Goal: Information Seeking & Learning: Learn about a topic

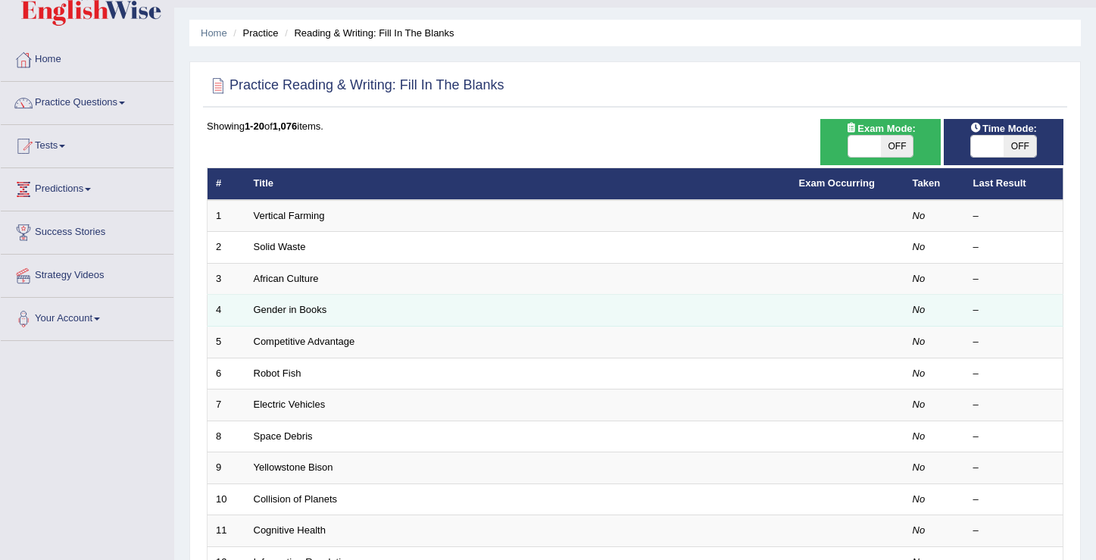
scroll to position [130, 0]
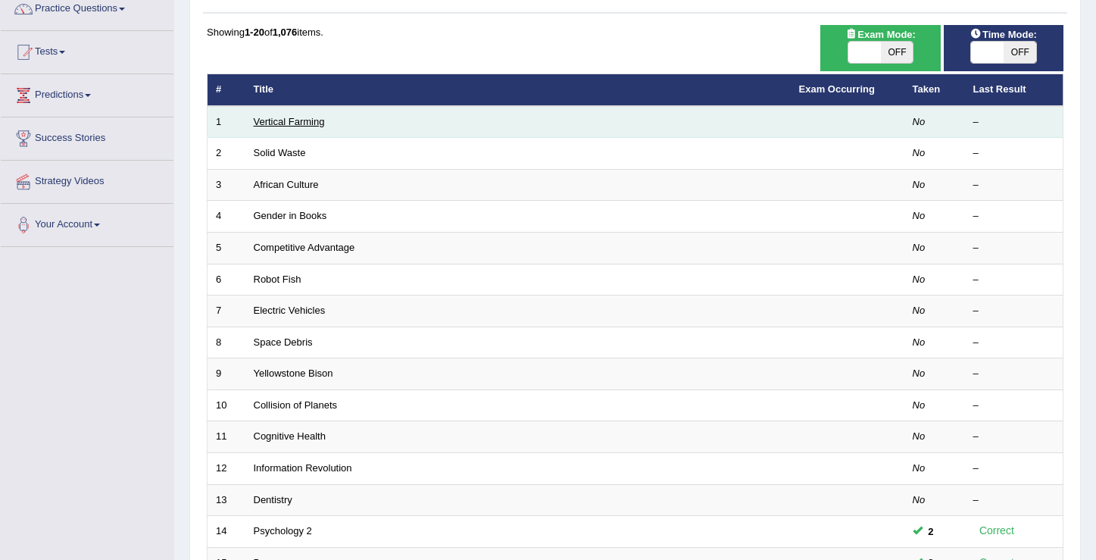
click at [285, 126] on link "Vertical Farming" at bounding box center [289, 121] width 71 height 11
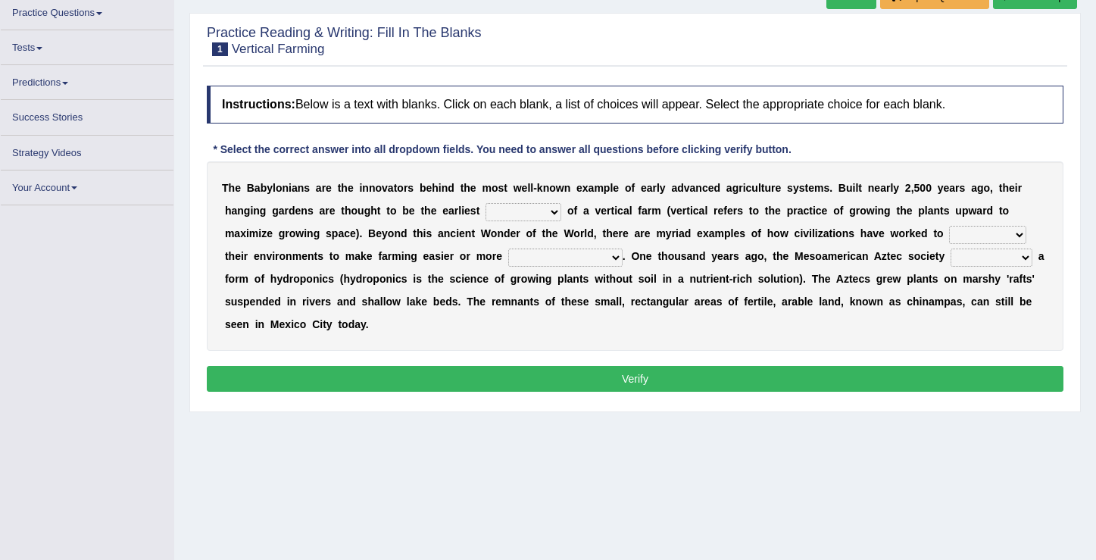
scroll to position [126, 0]
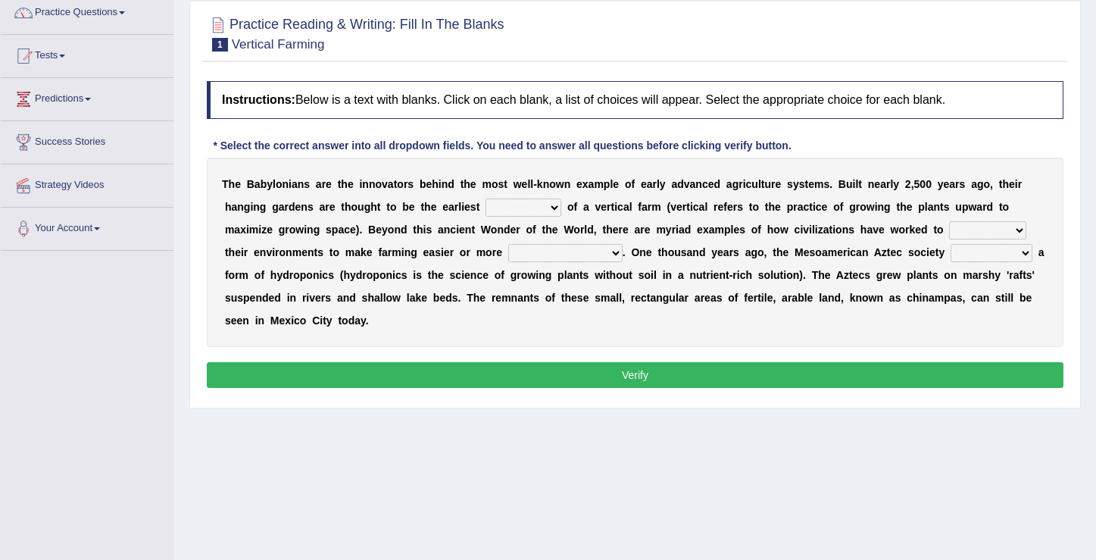
click at [123, 14] on link "Practice Questions" at bounding box center [87, 11] width 173 height 38
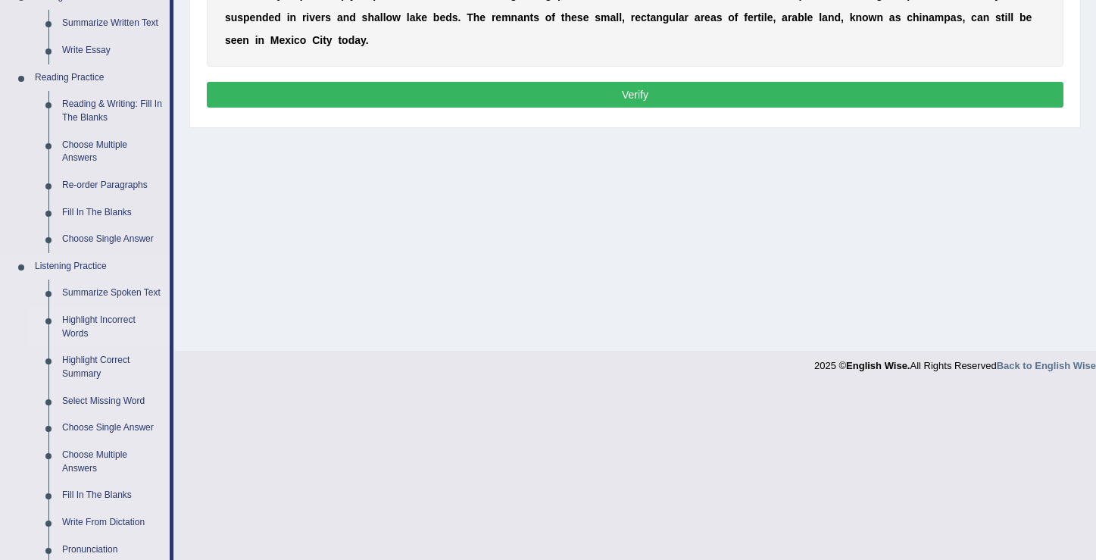
scroll to position [435, 0]
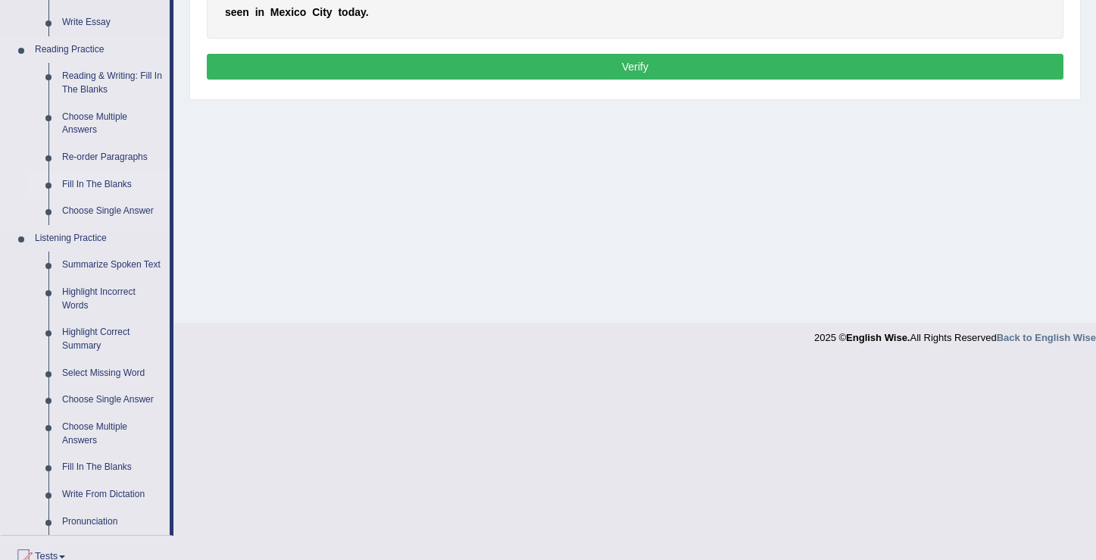
click at [86, 186] on link "Fill In The Blanks" at bounding box center [112, 184] width 114 height 27
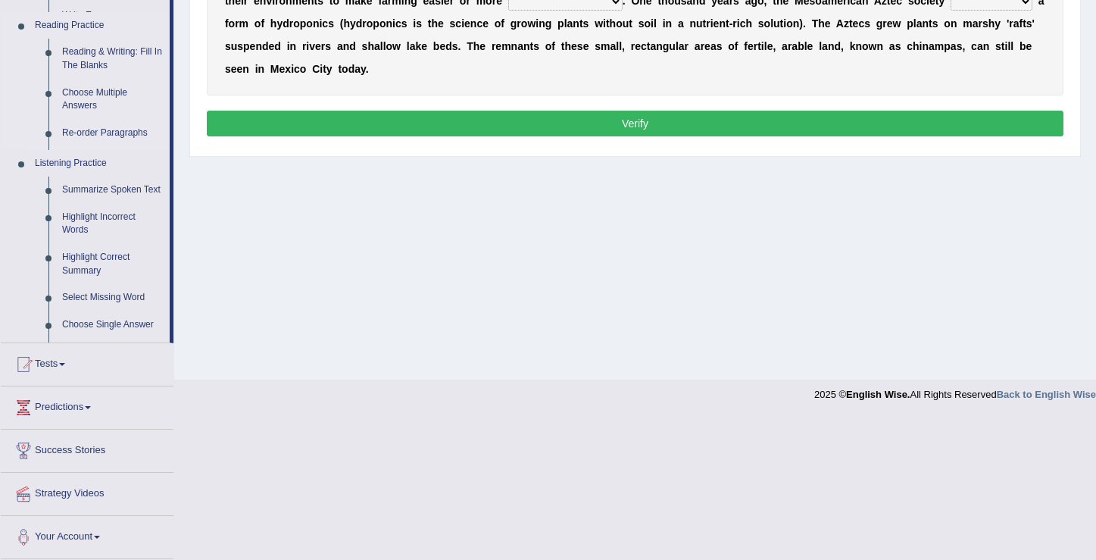
scroll to position [235, 0]
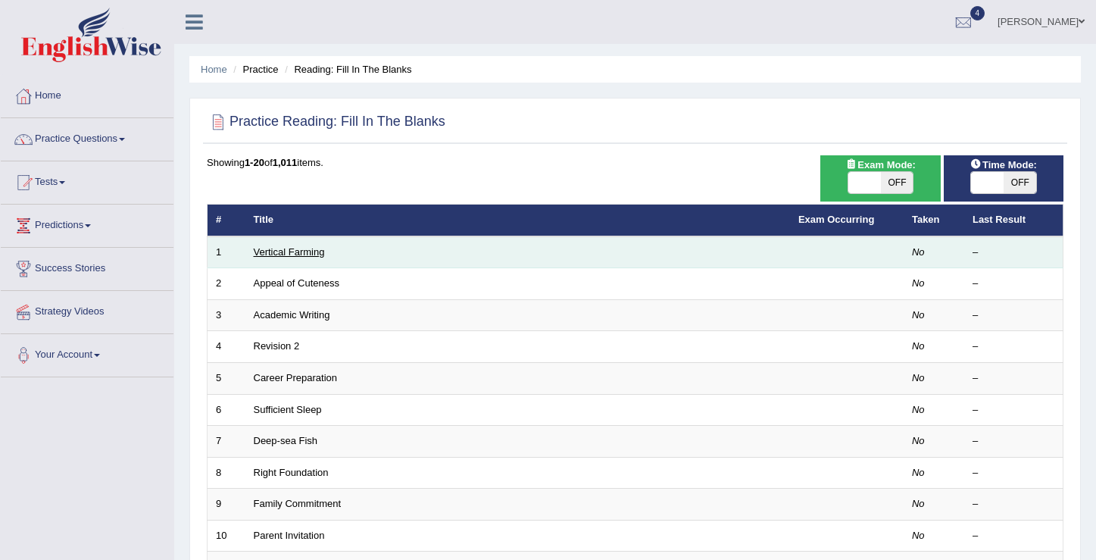
click at [283, 251] on link "Vertical Farming" at bounding box center [289, 251] width 71 height 11
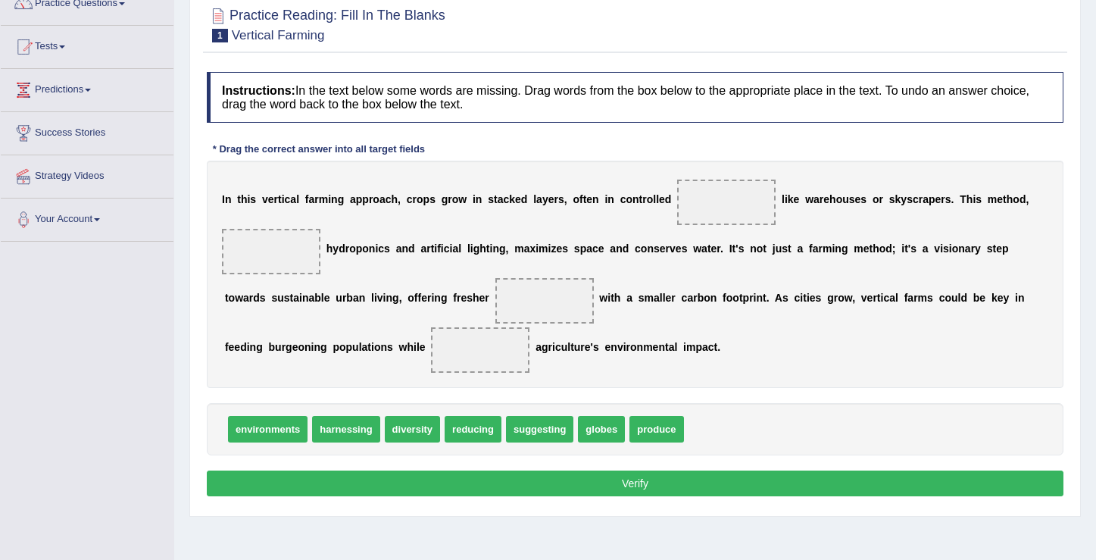
scroll to position [208, 0]
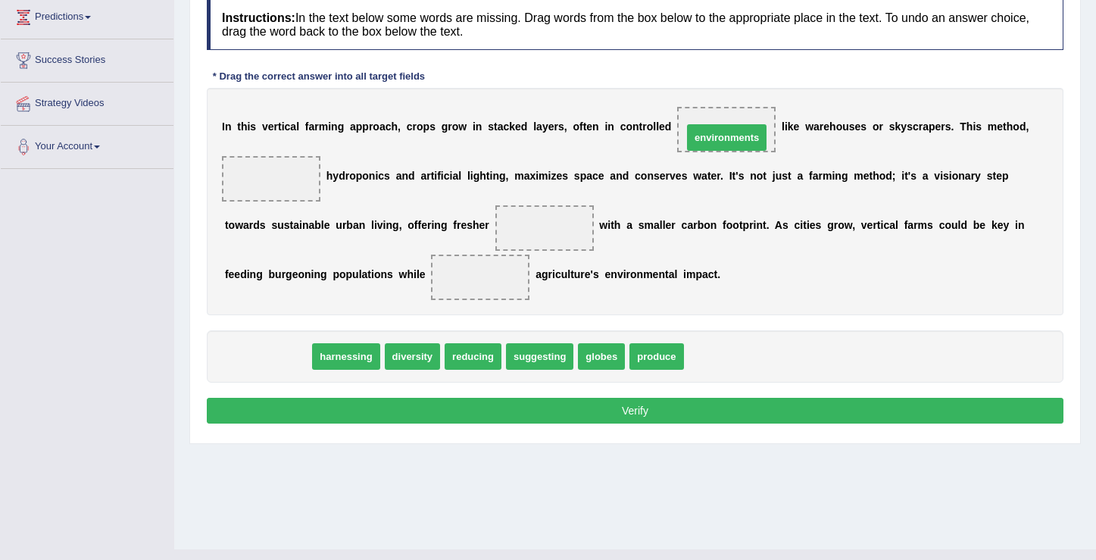
drag, startPoint x: 257, startPoint y: 357, endPoint x: 716, endPoint y: 139, distance: 508.3
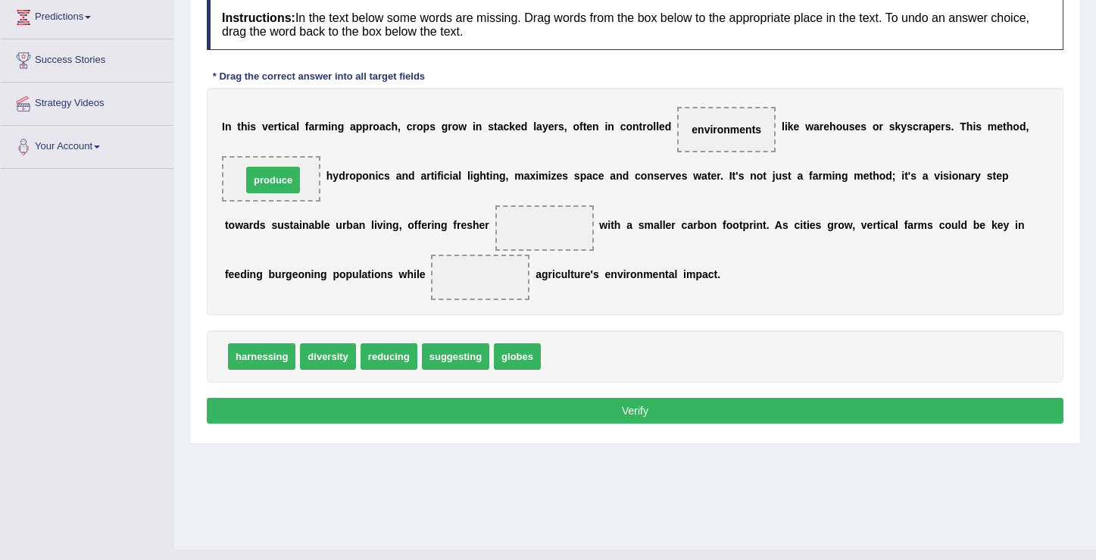
drag, startPoint x: 569, startPoint y: 363, endPoint x: 270, endPoint y: 186, distance: 347.2
drag, startPoint x: 457, startPoint y: 359, endPoint x: 279, endPoint y: 185, distance: 248.4
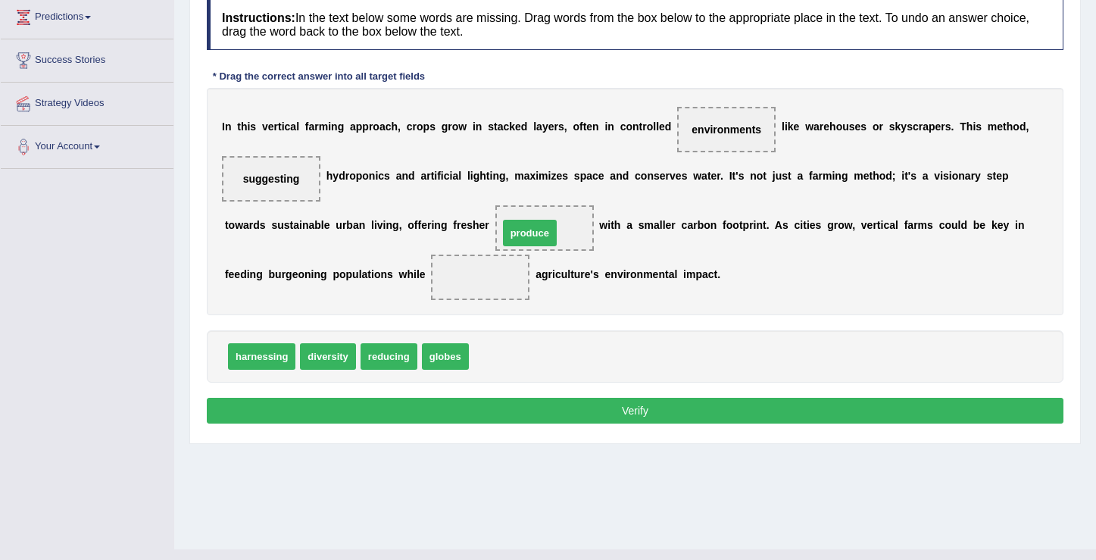
drag, startPoint x: 501, startPoint y: 357, endPoint x: 531, endPoint y: 234, distance: 126.9
drag, startPoint x: 272, startPoint y: 354, endPoint x: 284, endPoint y: 349, distance: 13.2
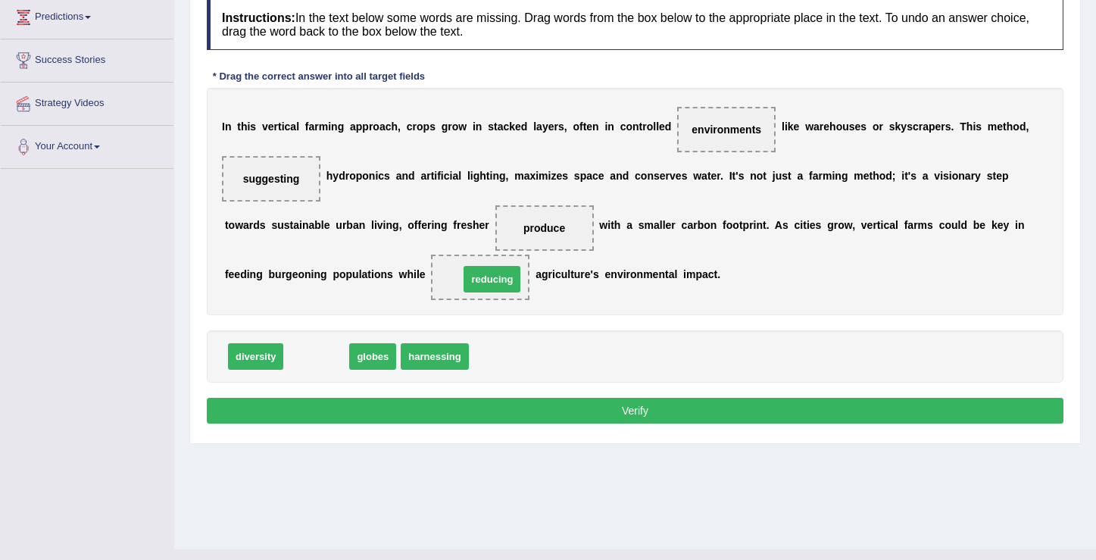
drag, startPoint x: 319, startPoint y: 359, endPoint x: 494, endPoint y: 282, distance: 191.9
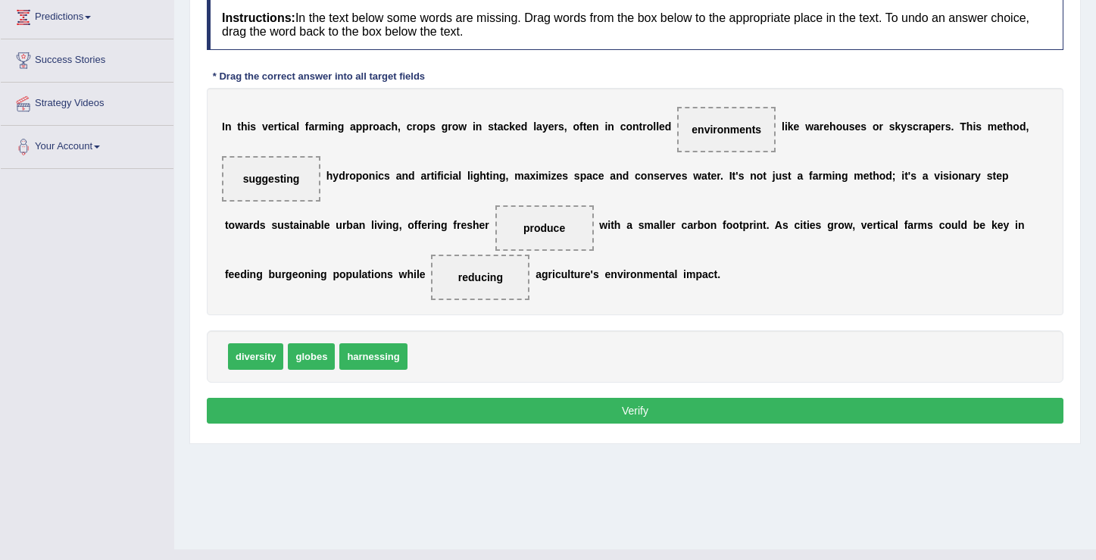
click at [622, 413] on button "Verify" at bounding box center [635, 411] width 856 height 26
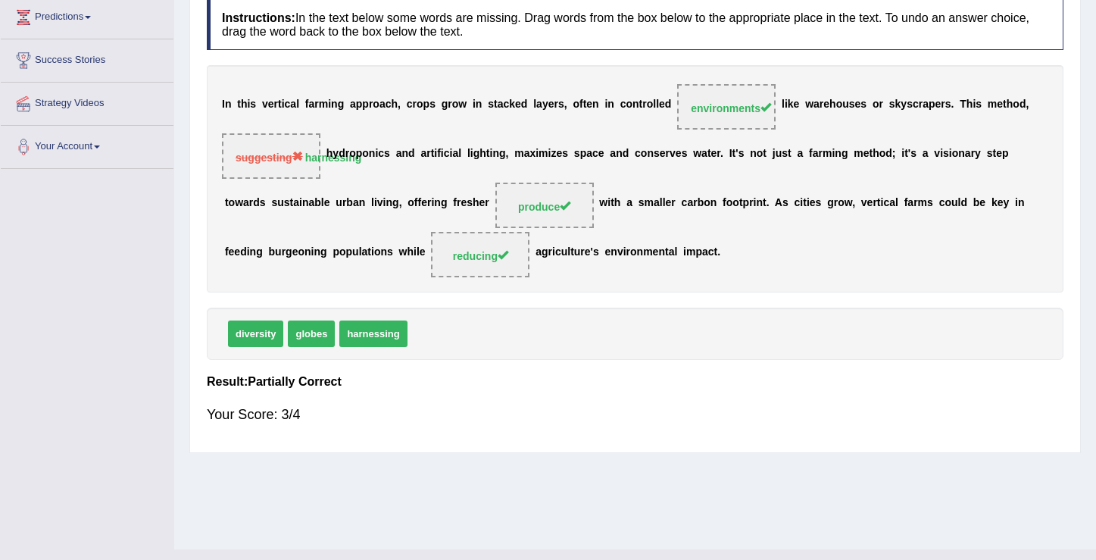
scroll to position [33, 0]
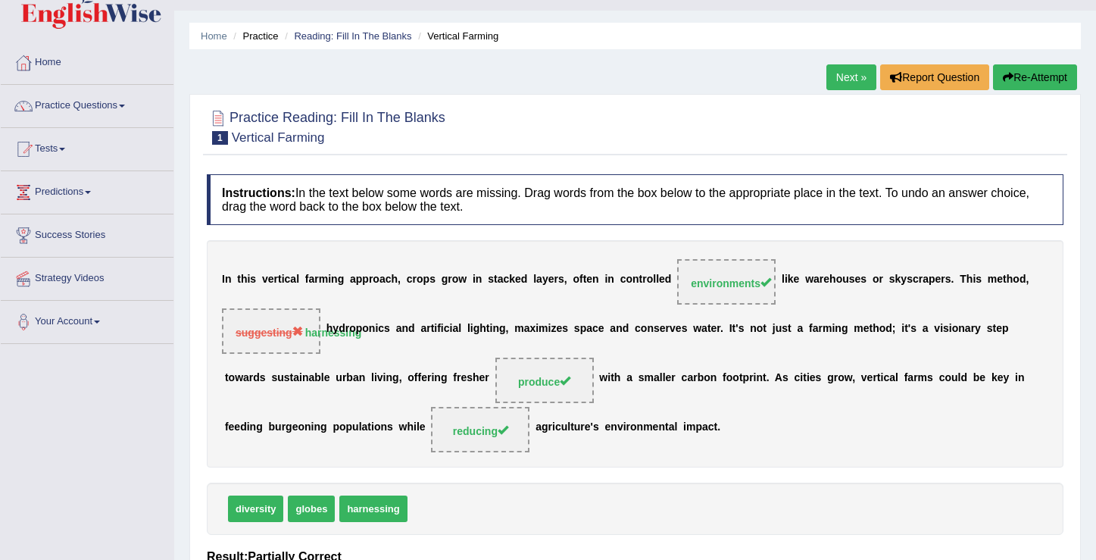
click at [844, 80] on link "Next »" at bounding box center [851, 77] width 50 height 26
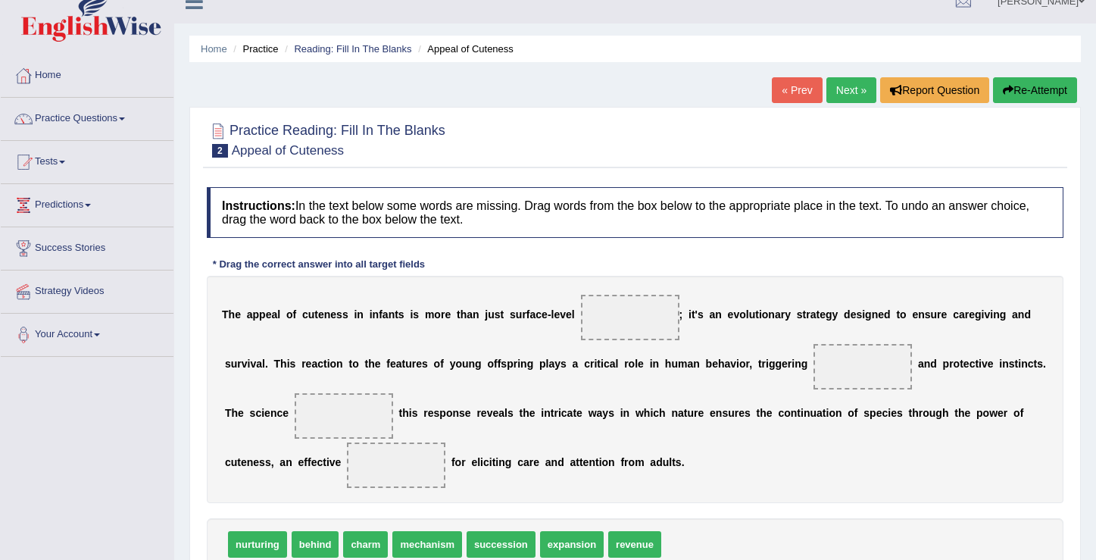
scroll to position [125, 0]
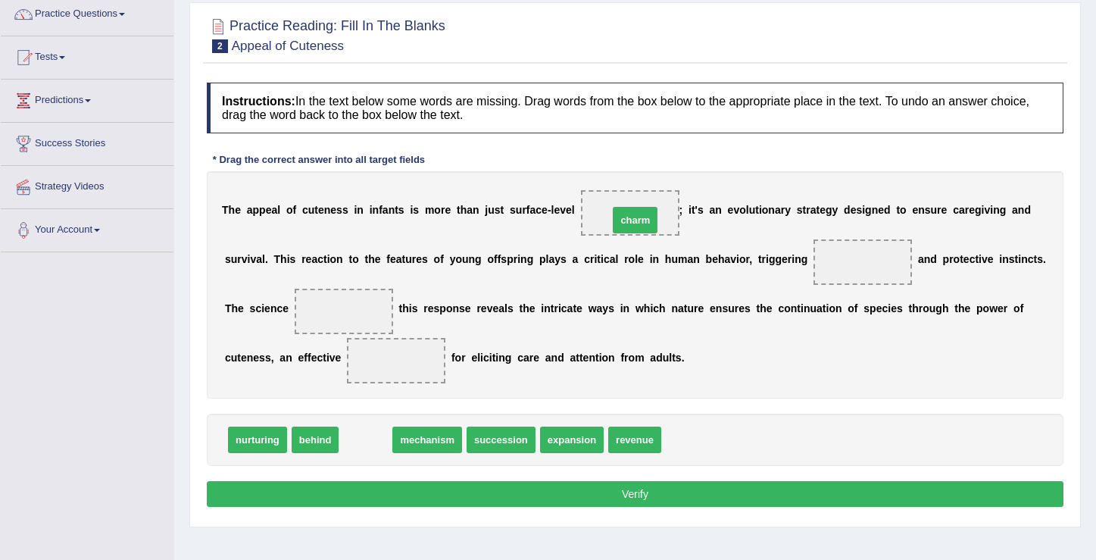
drag, startPoint x: 374, startPoint y: 441, endPoint x: 644, endPoint y: 216, distance: 351.0
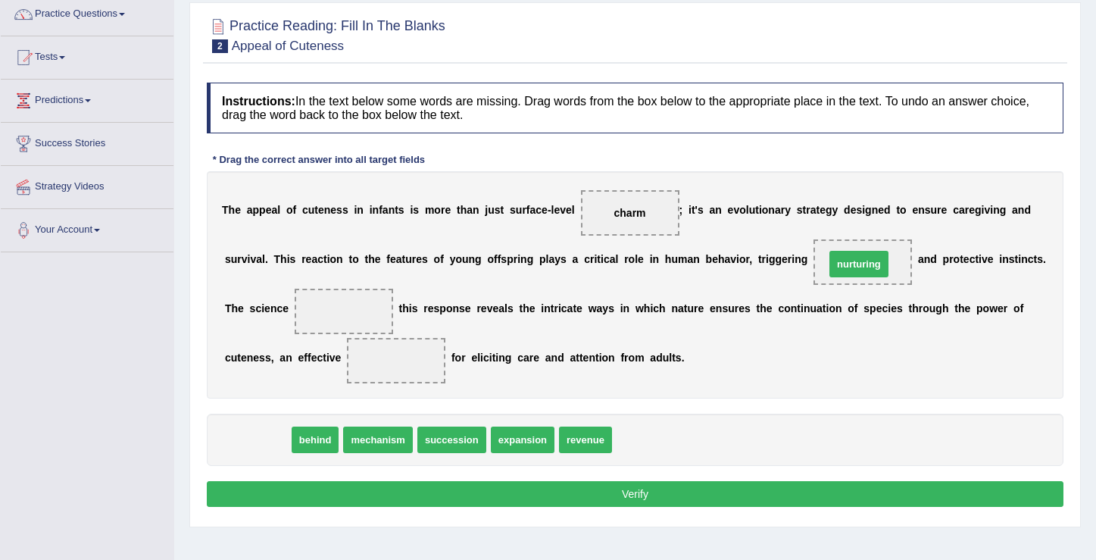
drag, startPoint x: 260, startPoint y: 436, endPoint x: 862, endPoint y: 261, distance: 626.1
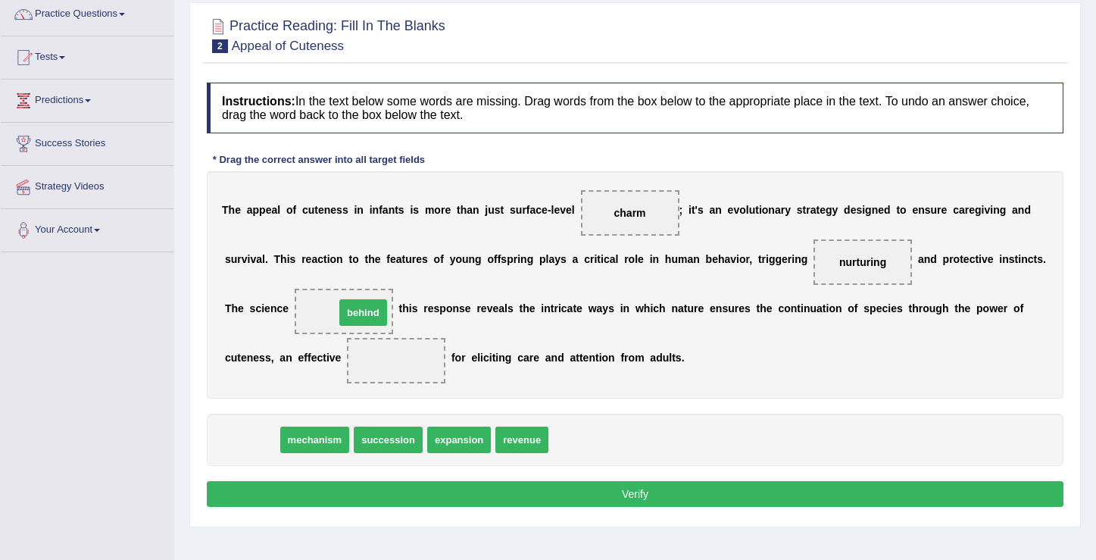
drag, startPoint x: 253, startPoint y: 443, endPoint x: 364, endPoint y: 316, distance: 169.0
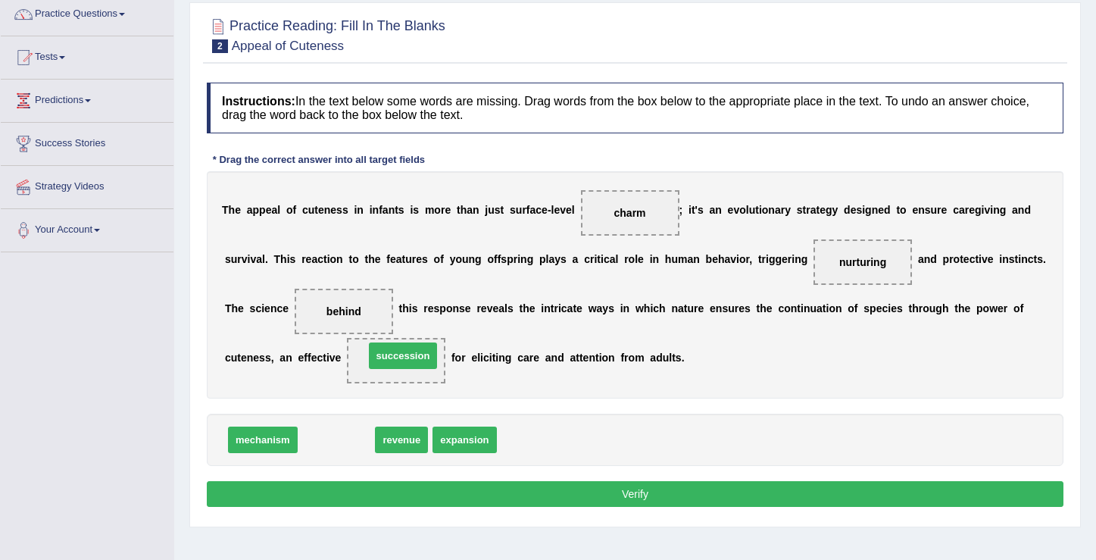
drag, startPoint x: 334, startPoint y: 440, endPoint x: 401, endPoint y: 355, distance: 107.8
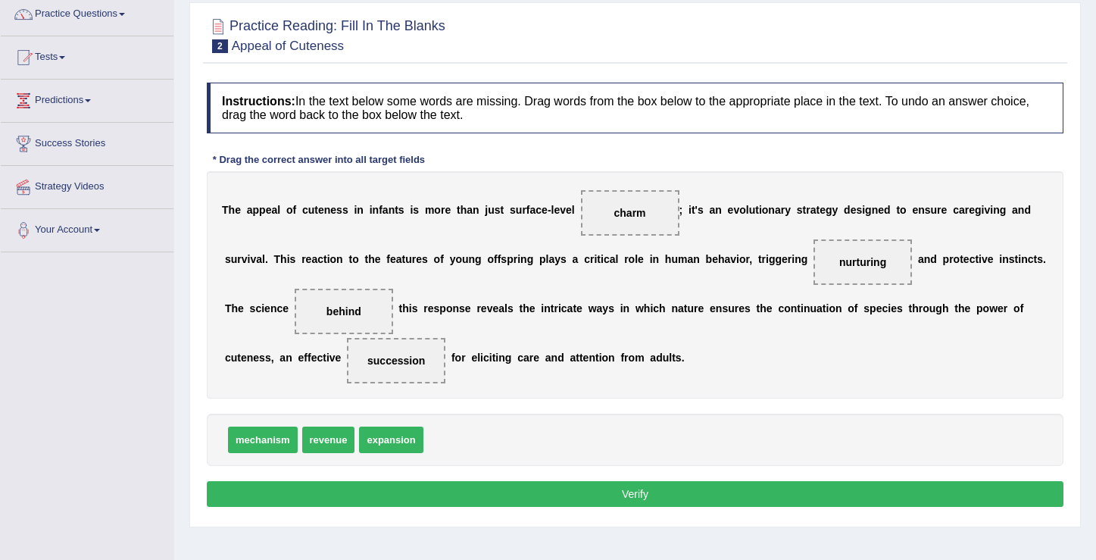
click at [617, 503] on button "Verify" at bounding box center [635, 494] width 856 height 26
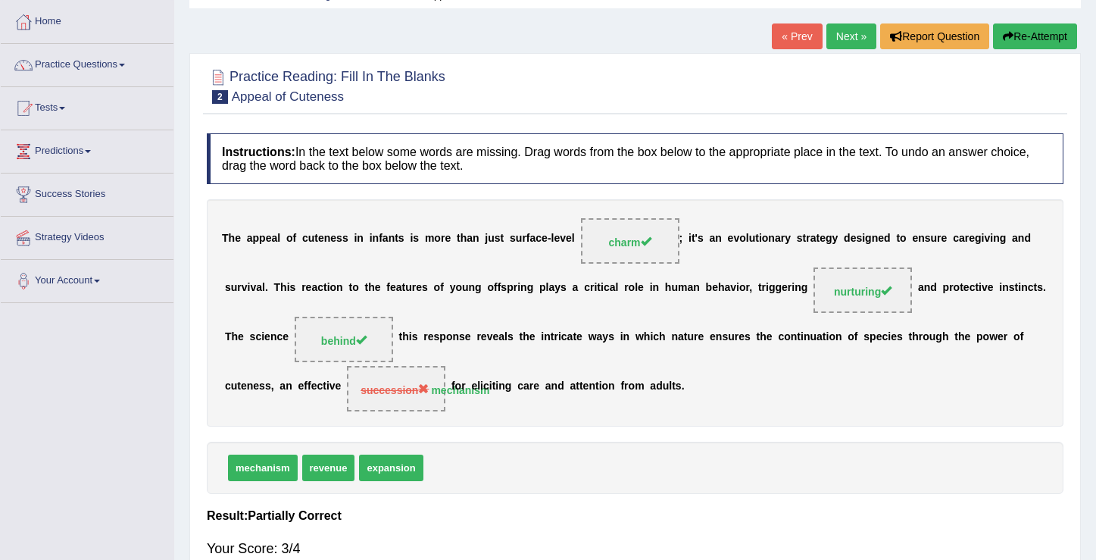
scroll to position [0, 0]
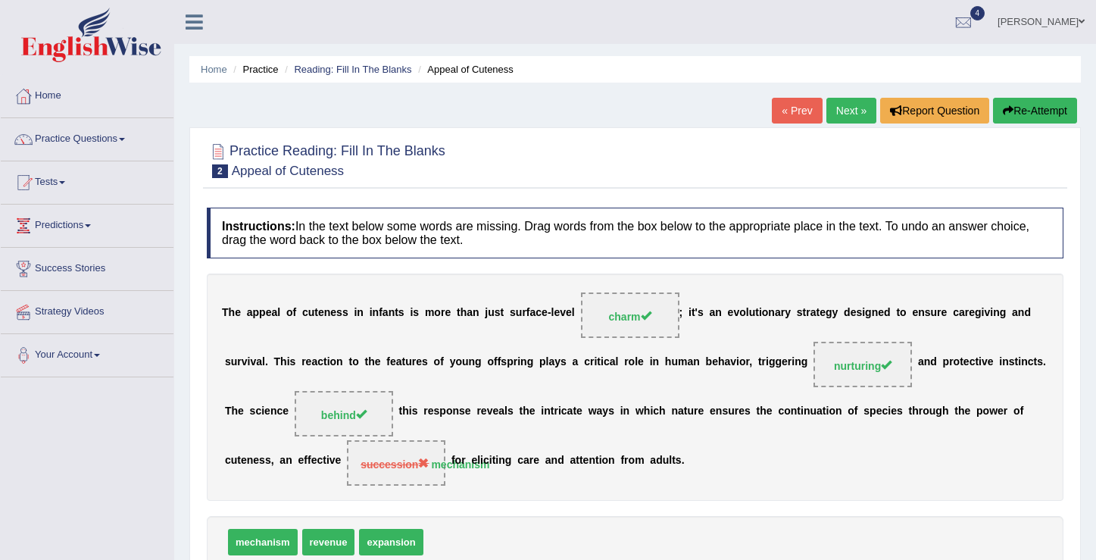
click at [839, 117] on link "Next »" at bounding box center [851, 111] width 50 height 26
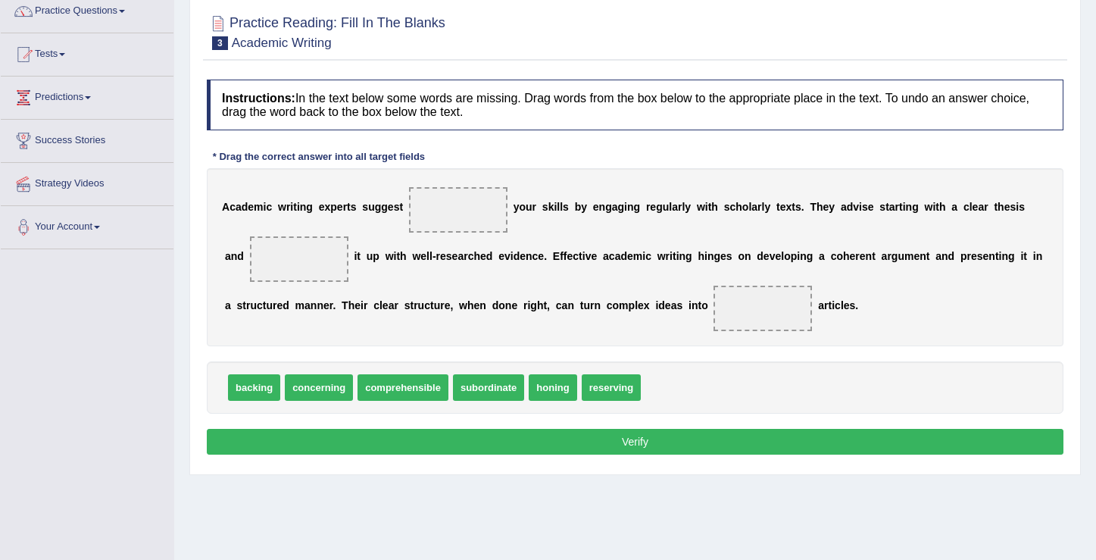
scroll to position [133, 0]
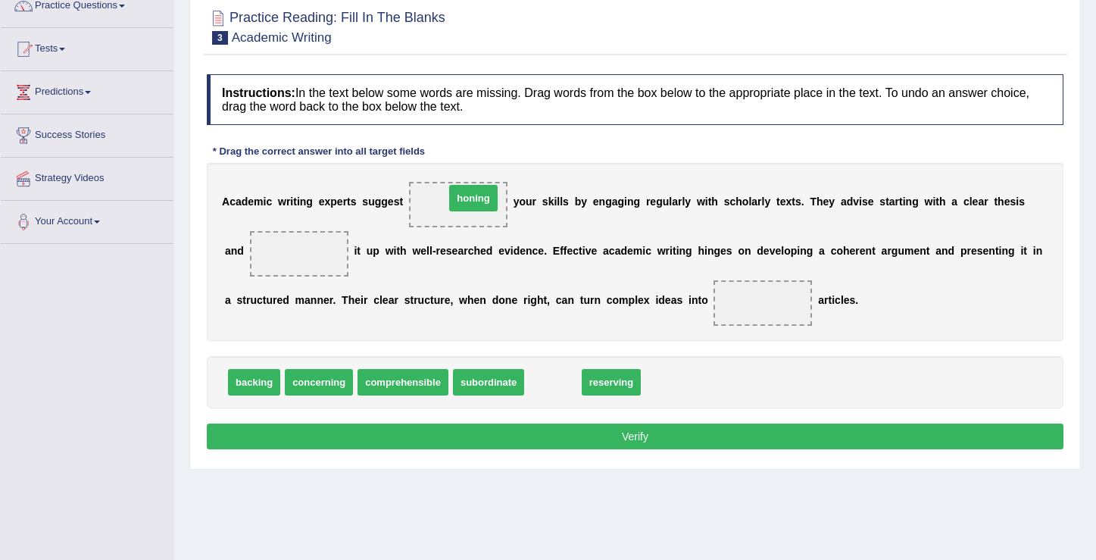
drag, startPoint x: 557, startPoint y: 383, endPoint x: 478, endPoint y: 199, distance: 200.4
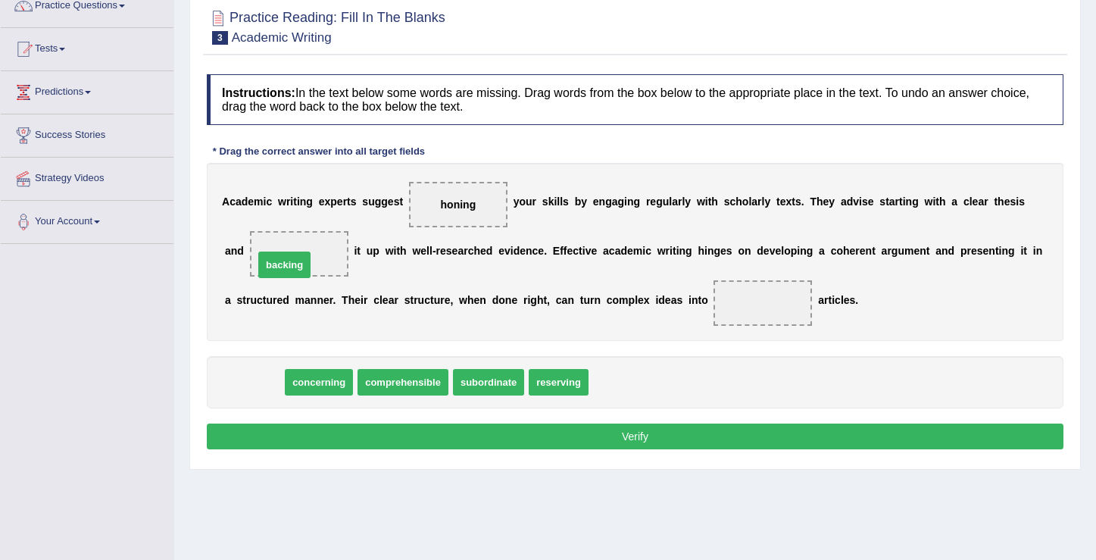
drag, startPoint x: 253, startPoint y: 384, endPoint x: 284, endPoint y: 260, distance: 127.3
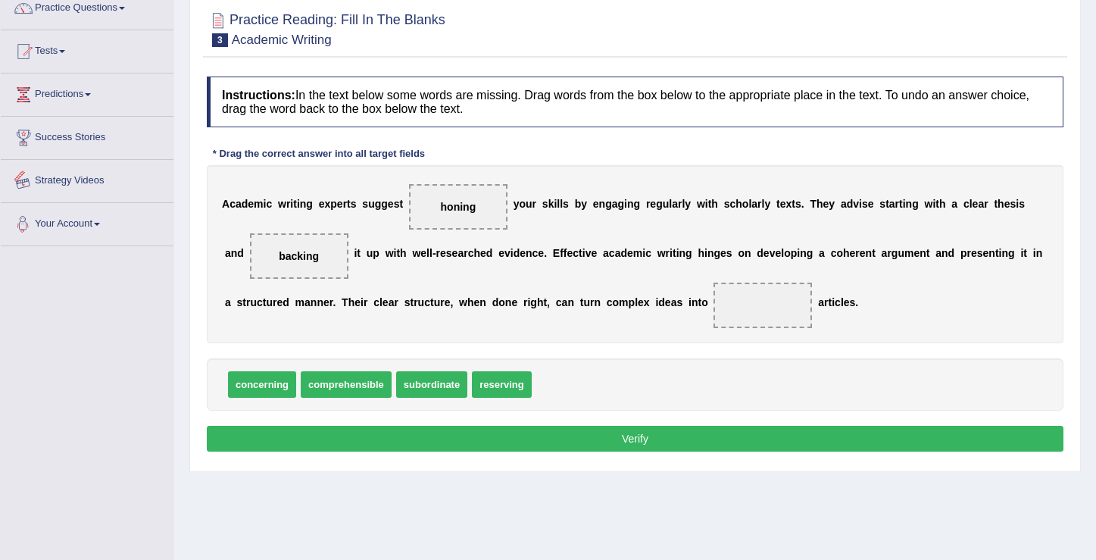
scroll to position [0, 0]
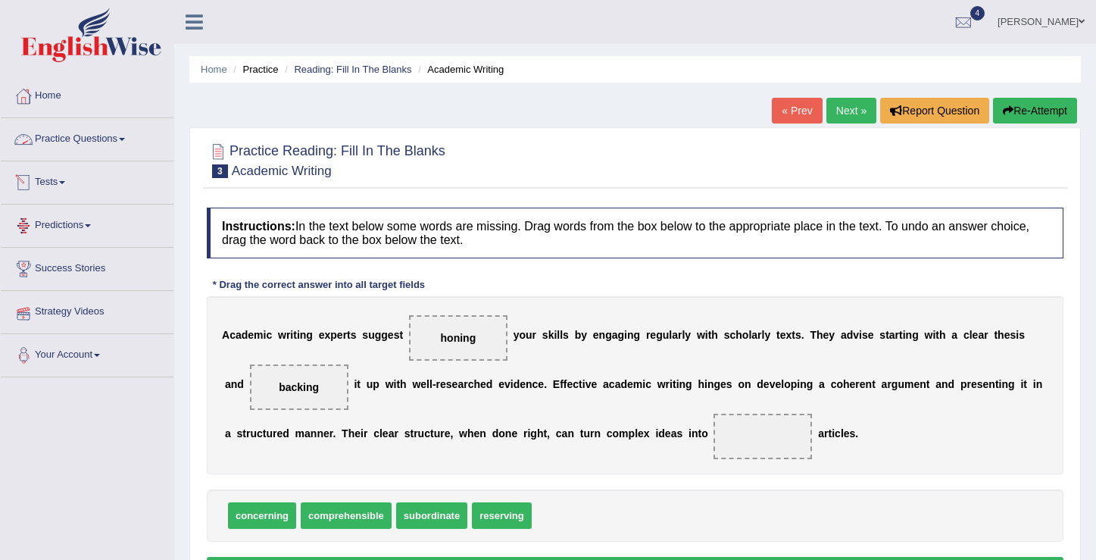
click at [131, 147] on link "Practice Questions" at bounding box center [87, 137] width 173 height 38
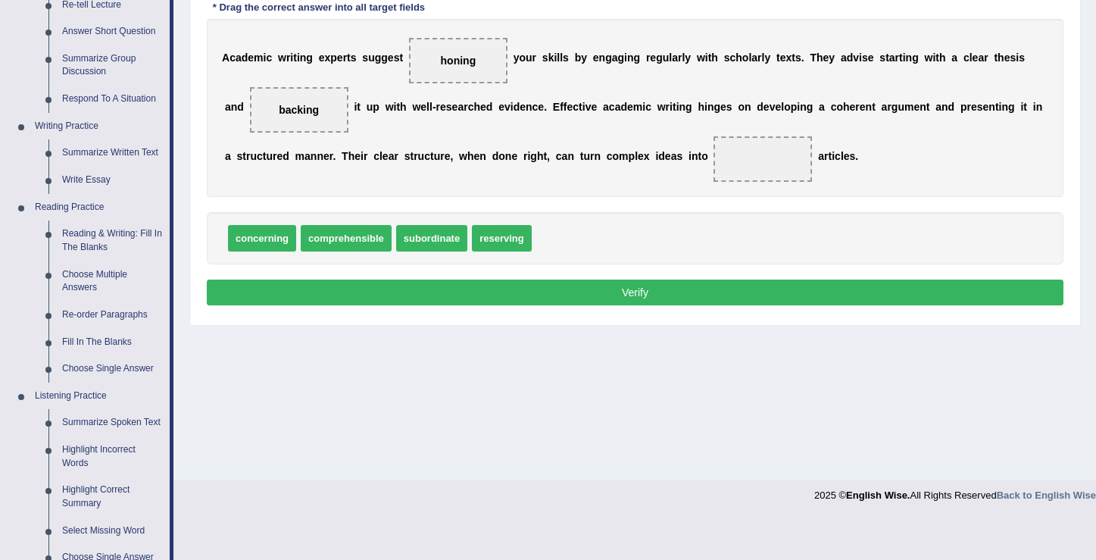
scroll to position [280, 0]
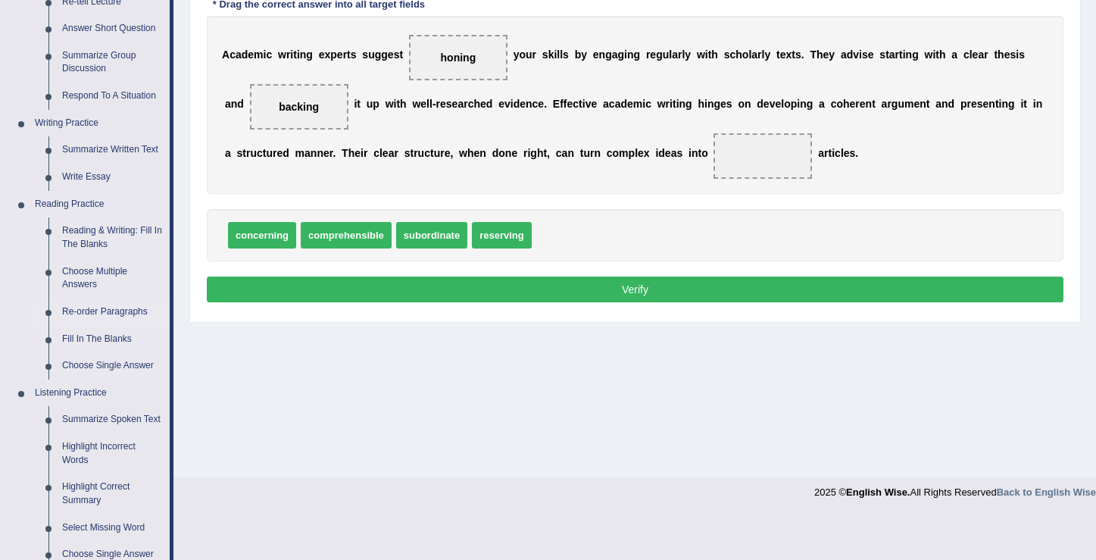
click at [83, 314] on link "Re-order Paragraphs" at bounding box center [112, 311] width 114 height 27
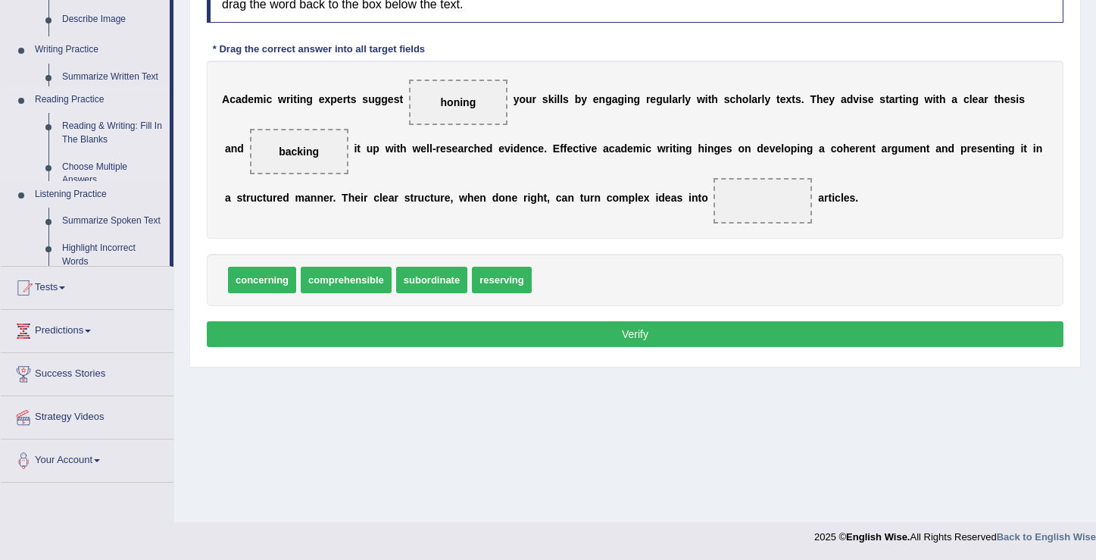
scroll to position [235, 0]
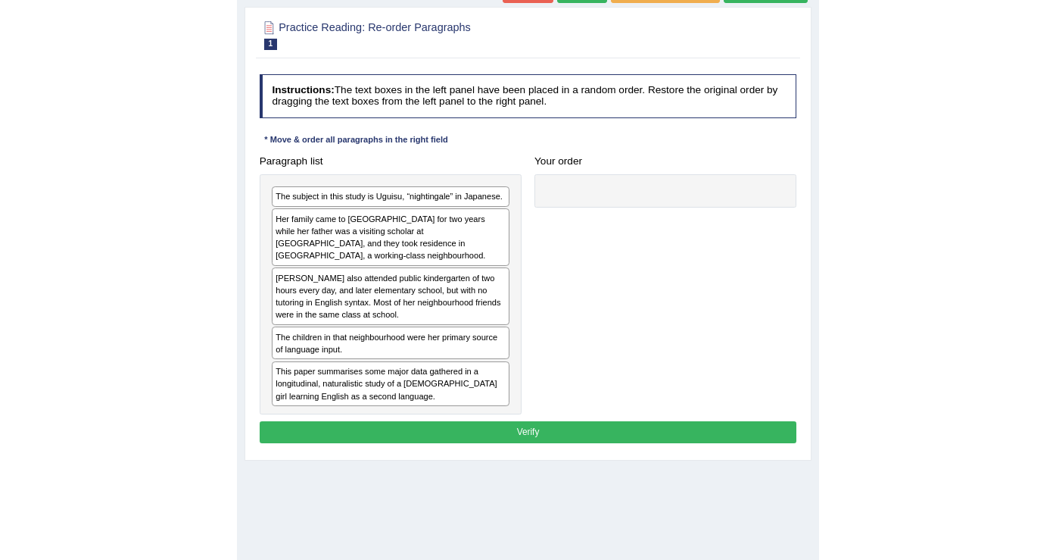
scroll to position [123, 0]
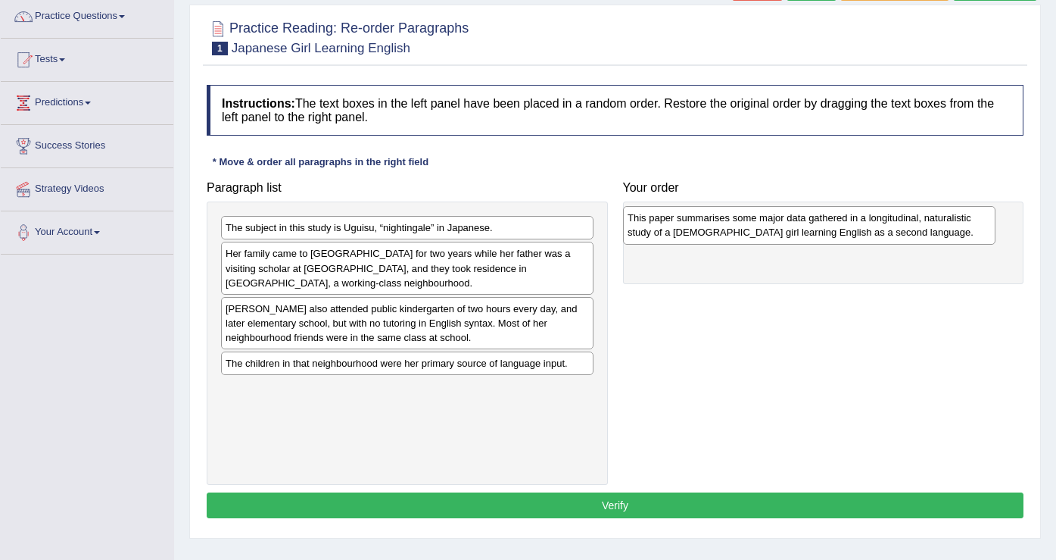
drag, startPoint x: 301, startPoint y: 405, endPoint x: 703, endPoint y: 234, distance: 436.9
click at [593, 234] on div "This paper summarises some major data gathered in a longitudinal, naturalistic …" at bounding box center [809, 225] width 373 height 38
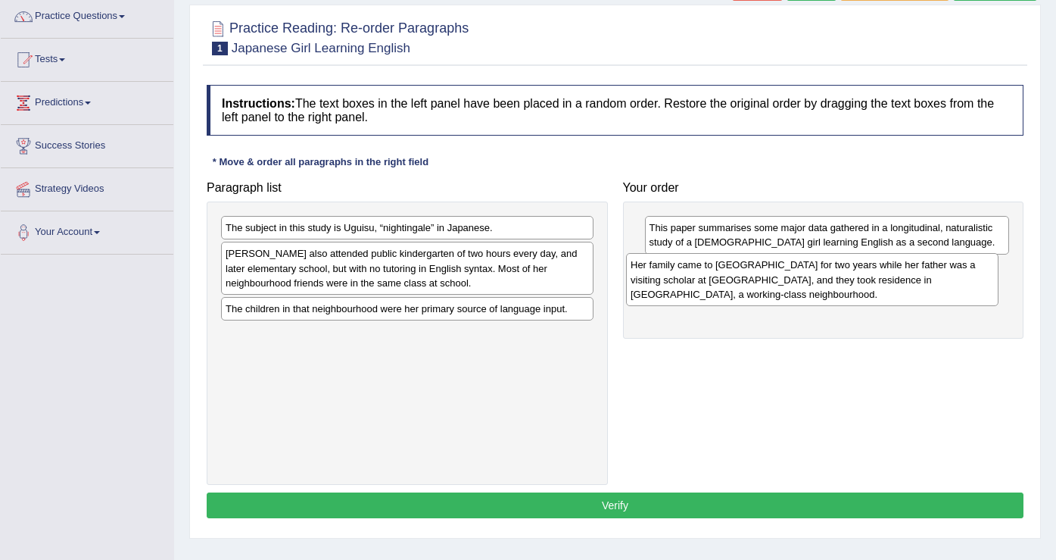
drag, startPoint x: 323, startPoint y: 273, endPoint x: 728, endPoint y: 285, distance: 405.2
click at [593, 285] on div "Her family came to the United States for two years while her father was a visit…" at bounding box center [812, 279] width 373 height 52
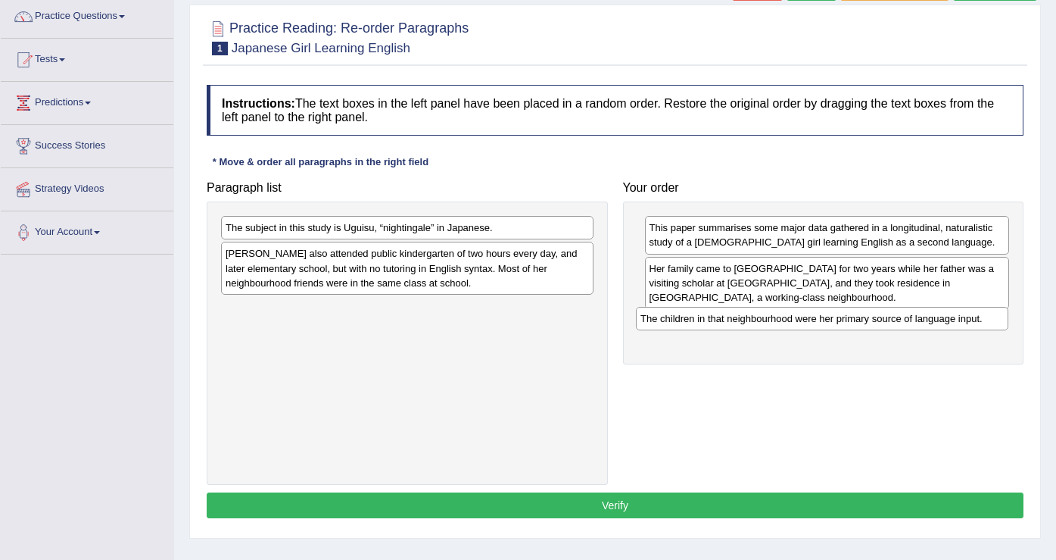
drag, startPoint x: 429, startPoint y: 320, endPoint x: 843, endPoint y: 330, distance: 415.0
click at [593, 330] on div "Paragraph list The subject in this study is Uguisu, “nightingale” in Japanese. …" at bounding box center [615, 328] width 832 height 311
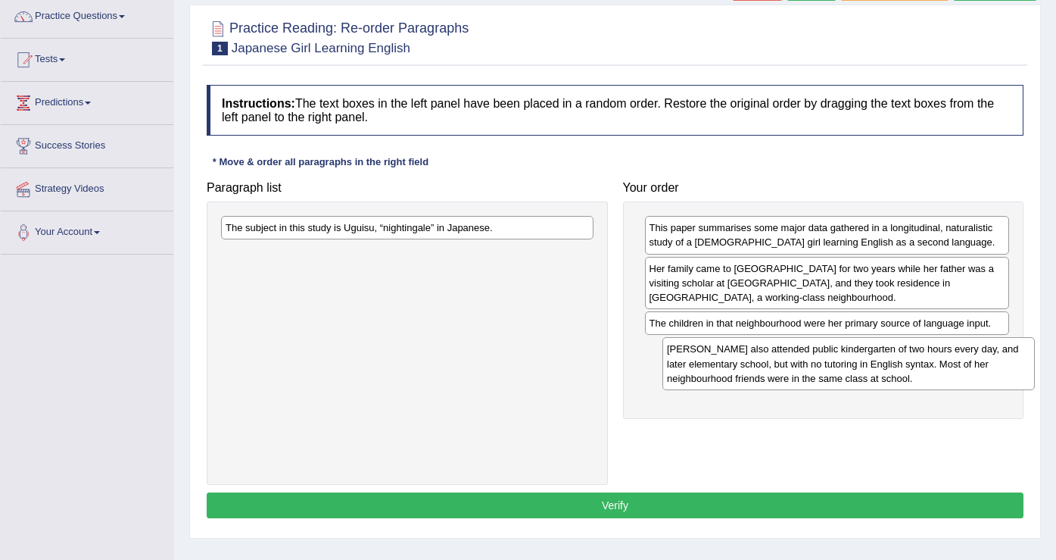
drag, startPoint x: 384, startPoint y: 282, endPoint x: 825, endPoint y: 378, distance: 451.6
click at [593, 378] on div "Uguisu also attended public kindergarten of two hours every day, and later elem…" at bounding box center [849, 363] width 373 height 52
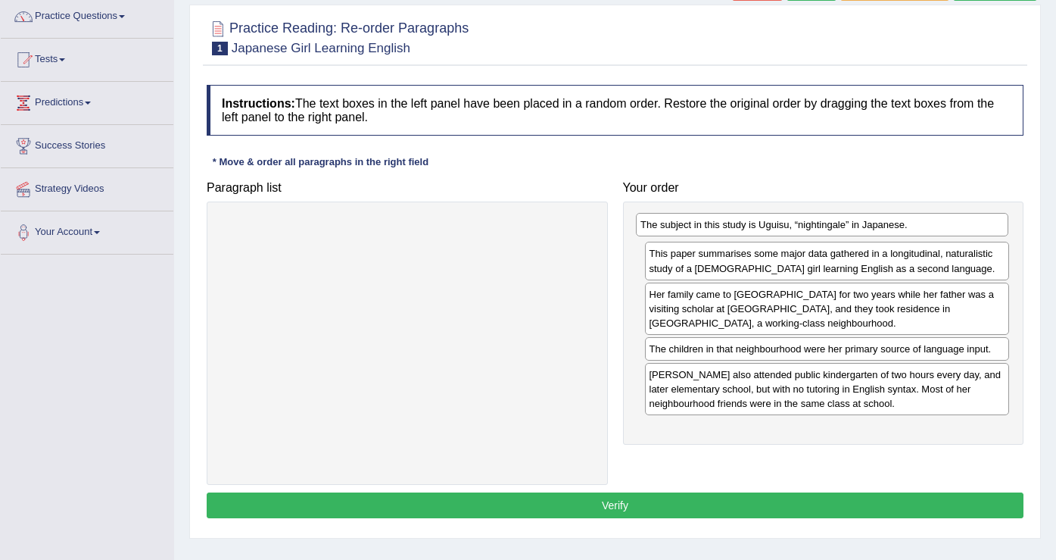
drag, startPoint x: 475, startPoint y: 232, endPoint x: 890, endPoint y: 229, distance: 414.9
click at [593, 229] on div "The subject in this study is Uguisu, “nightingale” in Japanese." at bounding box center [822, 224] width 373 height 23
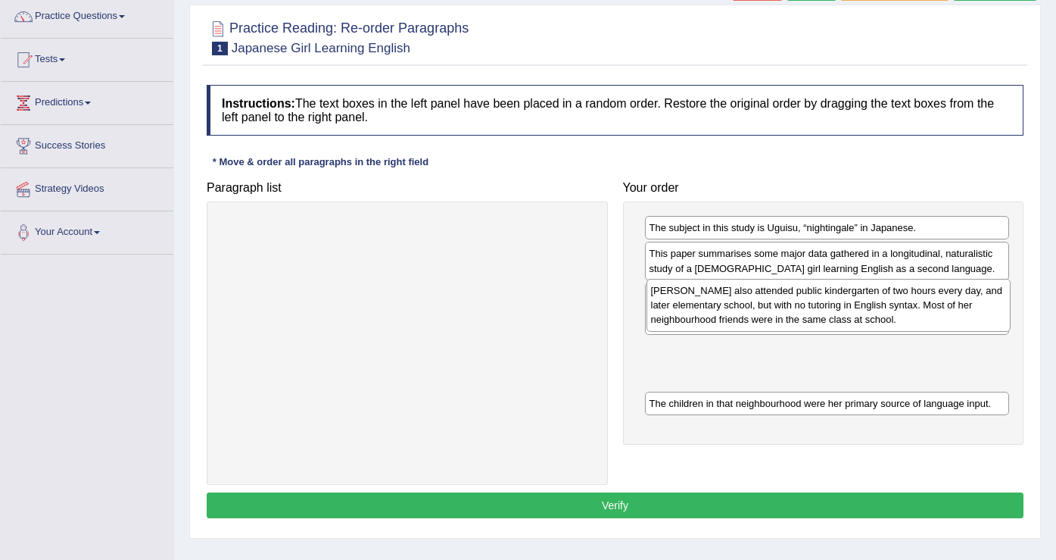
drag, startPoint x: 777, startPoint y: 404, endPoint x: 778, endPoint y: 320, distance: 84.1
click at [593, 320] on div "Uguisu also attended public kindergarten of two hours every day, and later elem…" at bounding box center [829, 305] width 365 height 52
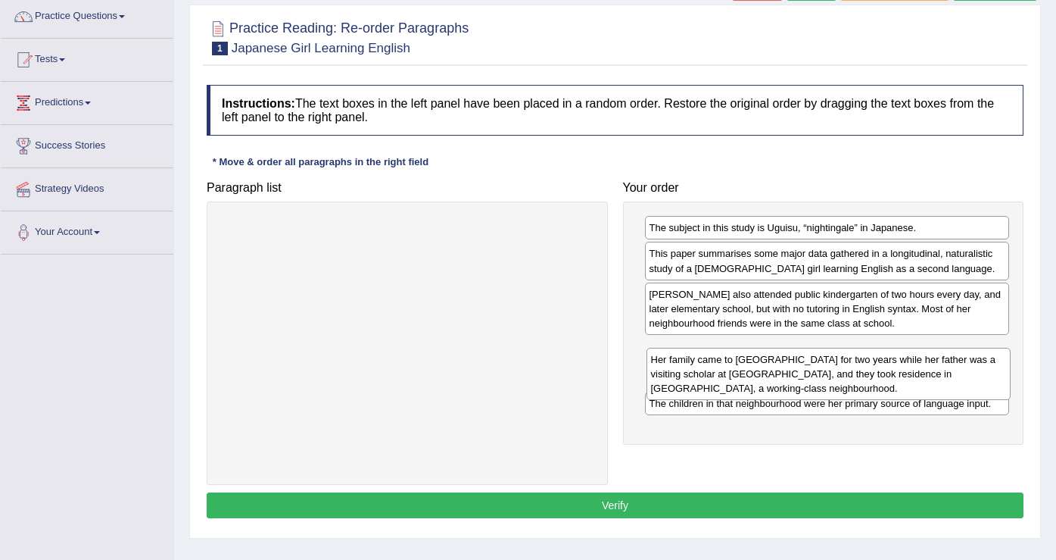
drag, startPoint x: 777, startPoint y: 316, endPoint x: 778, endPoint y: 376, distance: 59.8
click at [593, 378] on div "Her family came to the United States for two years while her father was a visit…" at bounding box center [829, 374] width 365 height 52
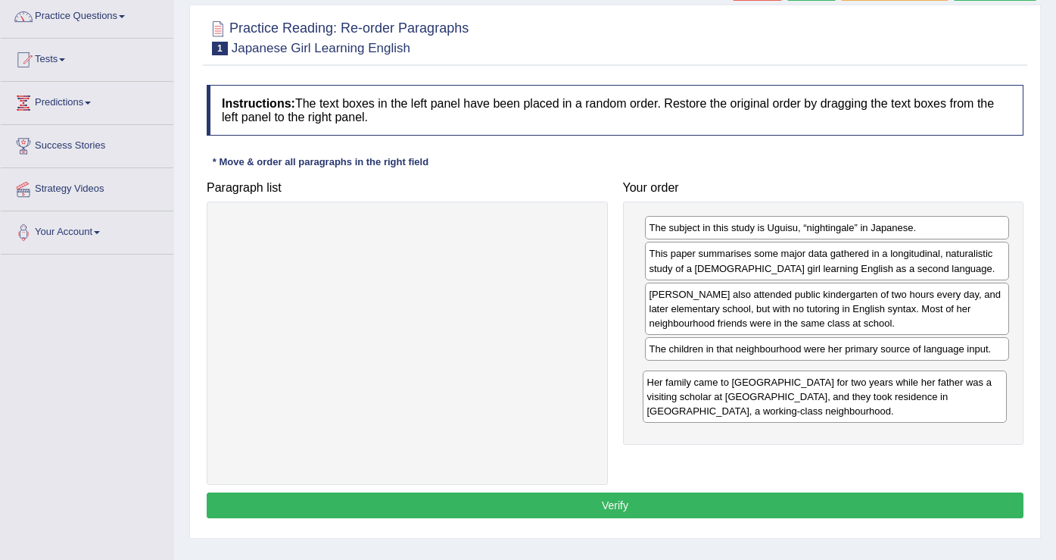
drag, startPoint x: 773, startPoint y: 369, endPoint x: 772, endPoint y: 398, distance: 28.8
click at [593, 401] on div "Her family came to the United States for two years while her father was a visit…" at bounding box center [825, 396] width 365 height 52
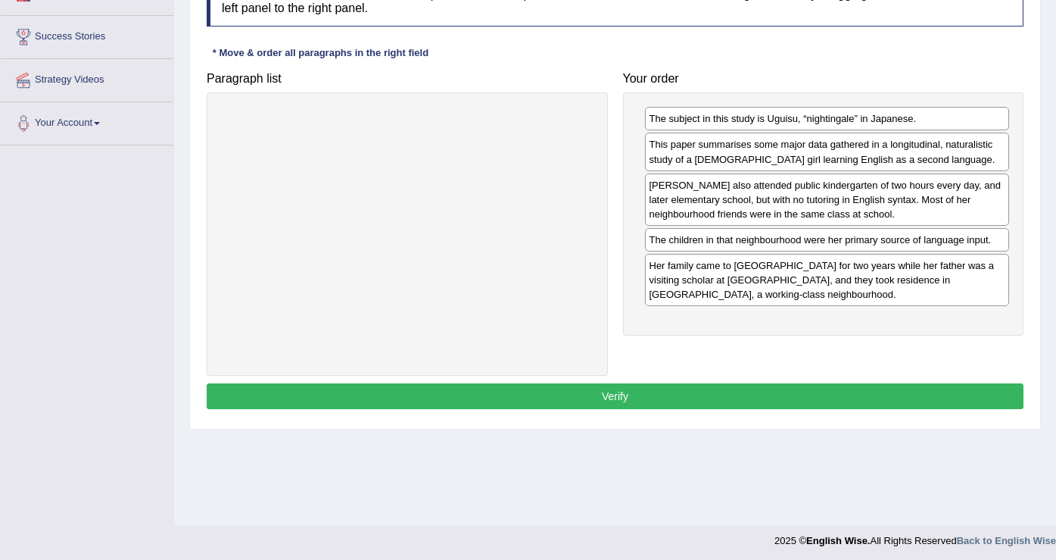
scroll to position [235, 0]
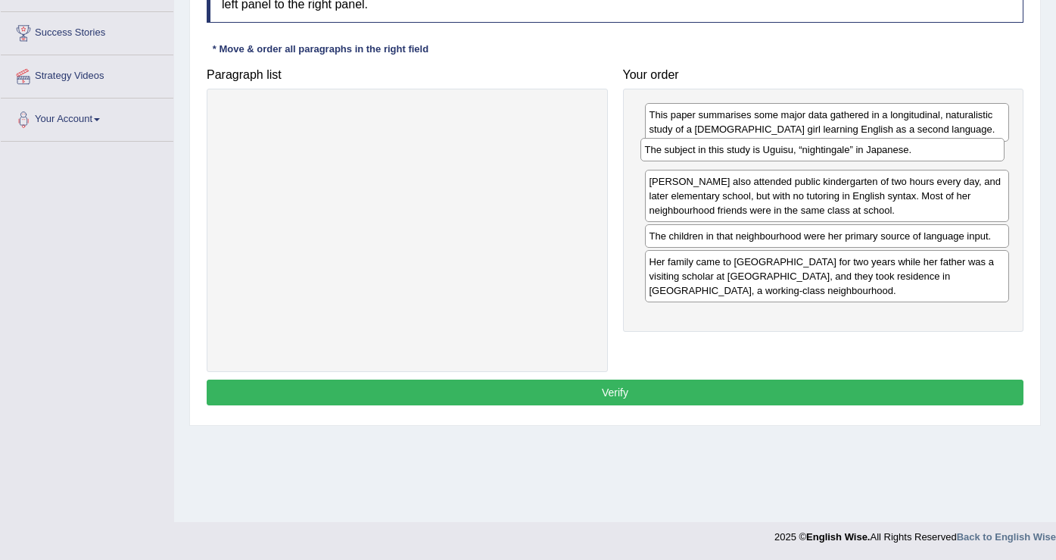
drag, startPoint x: 694, startPoint y: 118, endPoint x: 689, endPoint y: 148, distance: 29.9
click at [593, 150] on div "The subject in this study is Uguisu, “nightingale” in Japanese." at bounding box center [823, 149] width 365 height 23
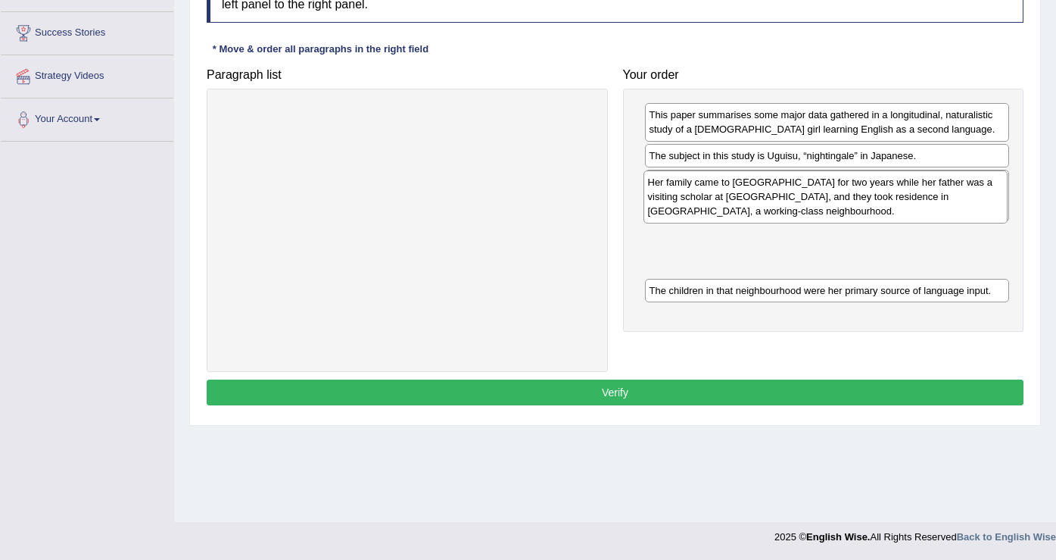
drag, startPoint x: 675, startPoint y: 289, endPoint x: 673, endPoint y: 209, distance: 80.3
click at [593, 209] on div "Her family came to the United States for two years while her father was a visit…" at bounding box center [826, 196] width 365 height 52
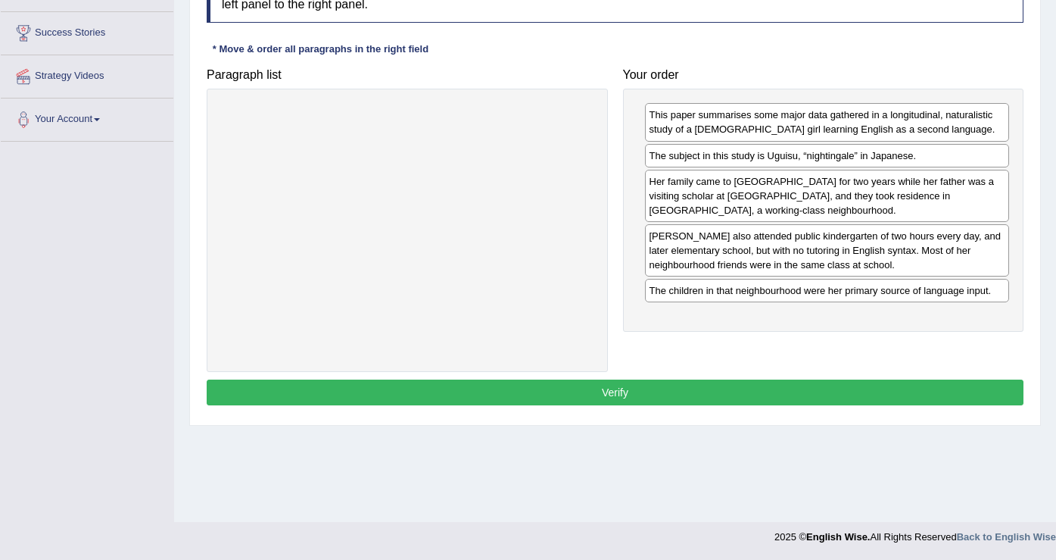
drag, startPoint x: 672, startPoint y: 204, endPoint x: 672, endPoint y: 259, distance: 54.5
click at [593, 259] on div "Uguisu also attended public kindergarten of two hours every day, and later elem…" at bounding box center [827, 250] width 365 height 52
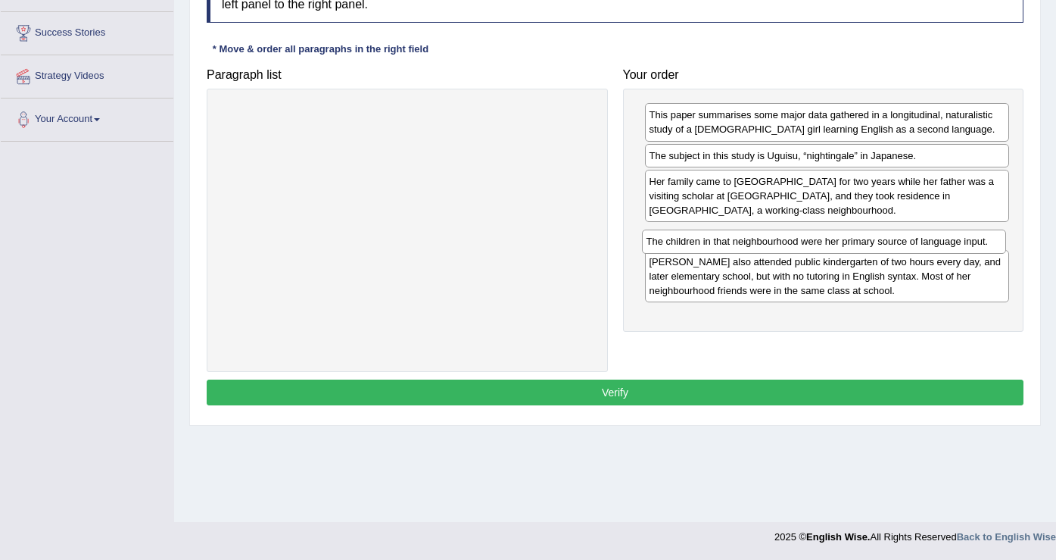
drag, startPoint x: 712, startPoint y: 291, endPoint x: 709, endPoint y: 242, distance: 49.3
click at [593, 242] on div "The children in that neighbourhood were her primary source of language input." at bounding box center [824, 240] width 365 height 23
click at [593, 398] on button "Verify" at bounding box center [615, 392] width 817 height 26
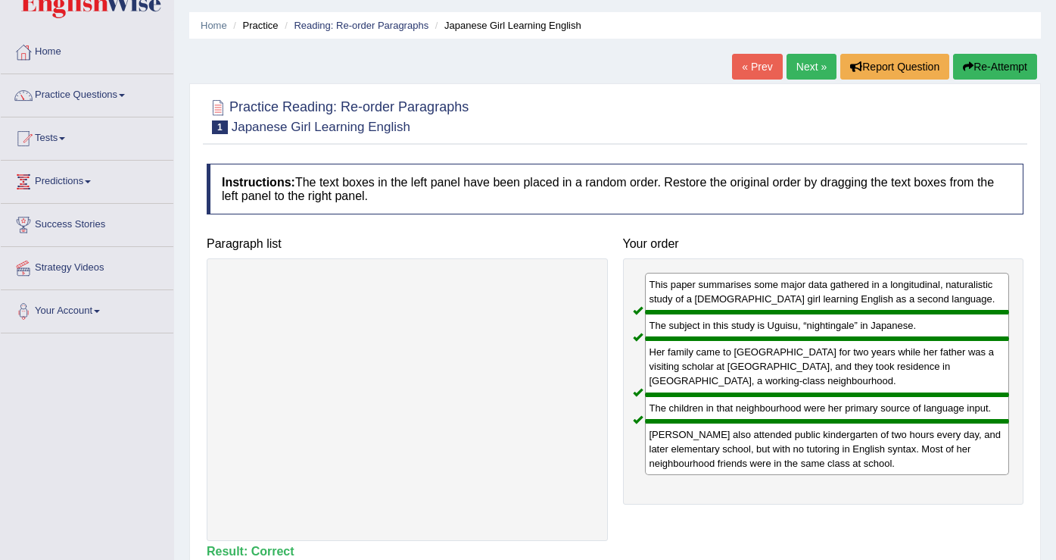
scroll to position [0, 0]
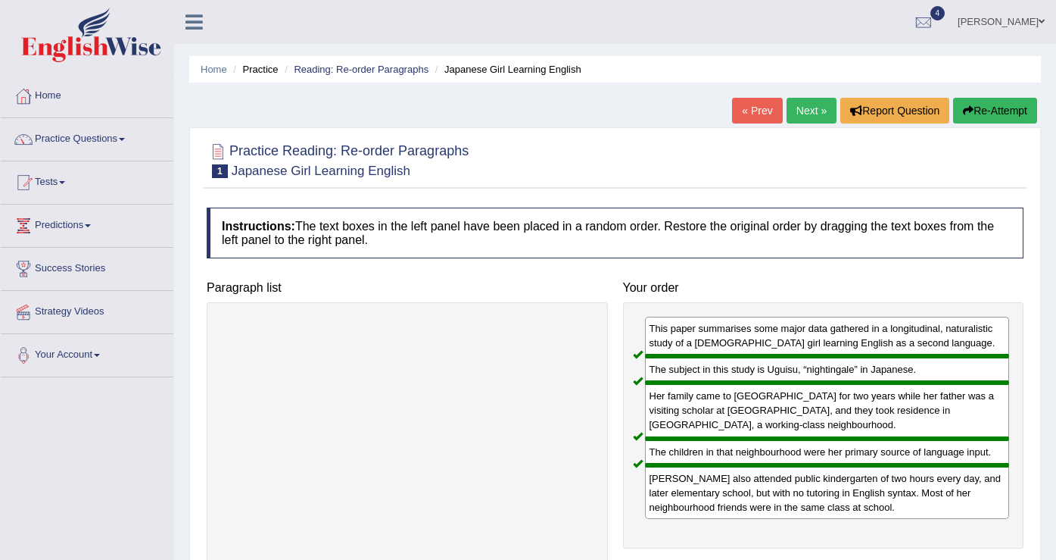
click at [593, 109] on link "Next »" at bounding box center [812, 111] width 50 height 26
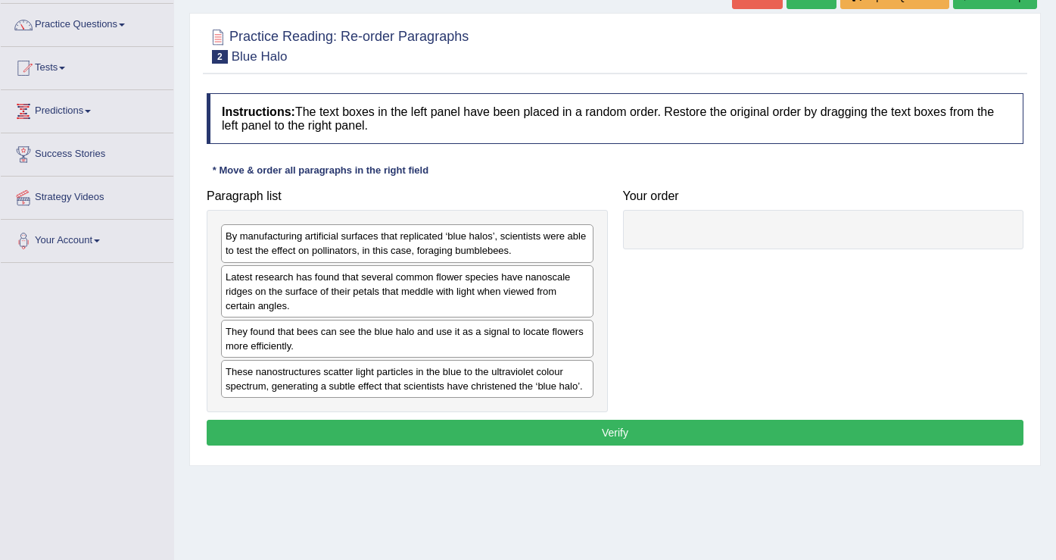
scroll to position [113, 0]
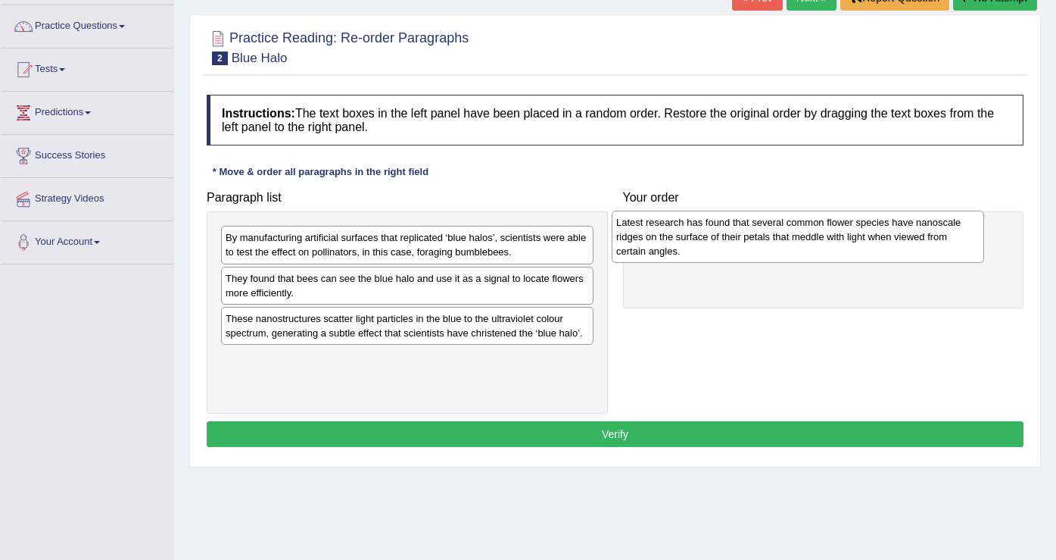
drag, startPoint x: 475, startPoint y: 305, endPoint x: 865, endPoint y: 249, distance: 394.7
click at [865, 249] on div "Latest research has found that several common flower species have nanoscale rid…" at bounding box center [798, 236] width 373 height 52
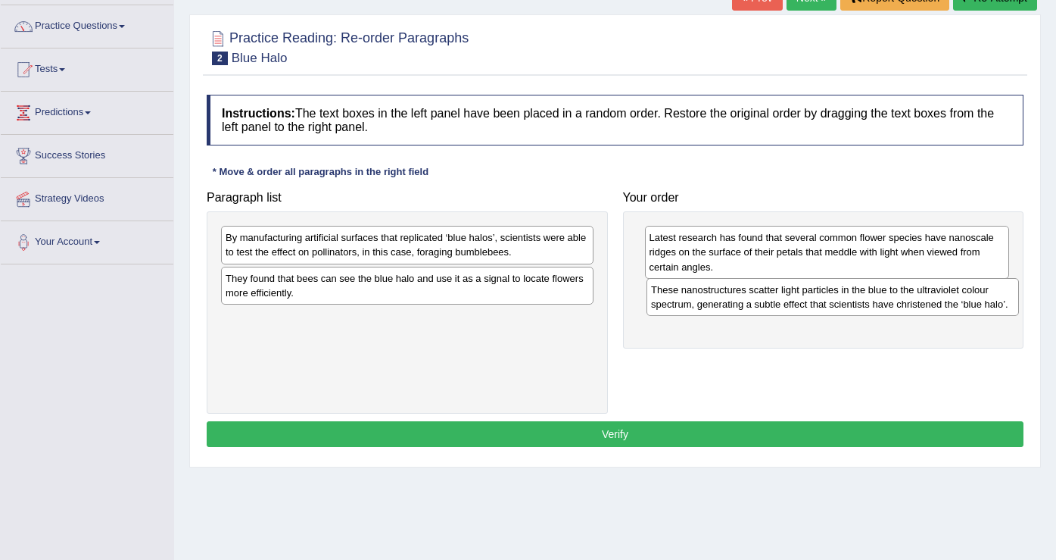
drag, startPoint x: 346, startPoint y: 334, endPoint x: 772, endPoint y: 305, distance: 426.5
click at [772, 305] on div "These nanostructures scatter light particles in the blue to the ultraviolet col…" at bounding box center [833, 297] width 373 height 38
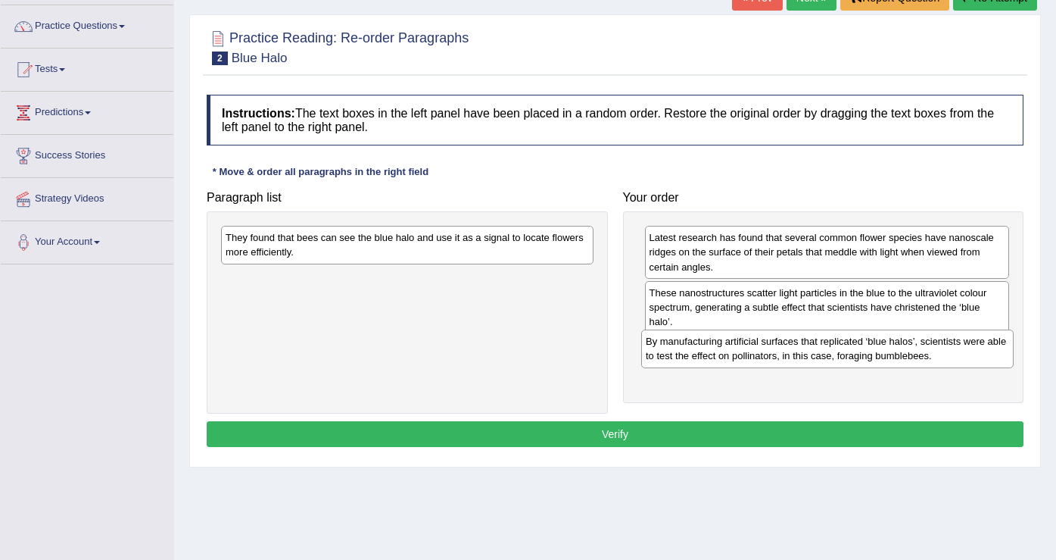
drag, startPoint x: 500, startPoint y: 254, endPoint x: 921, endPoint y: 358, distance: 432.8
click at [921, 358] on div "By manufacturing artificial surfaces that replicated ‘blue halos’, scientists w…" at bounding box center [827, 348] width 373 height 38
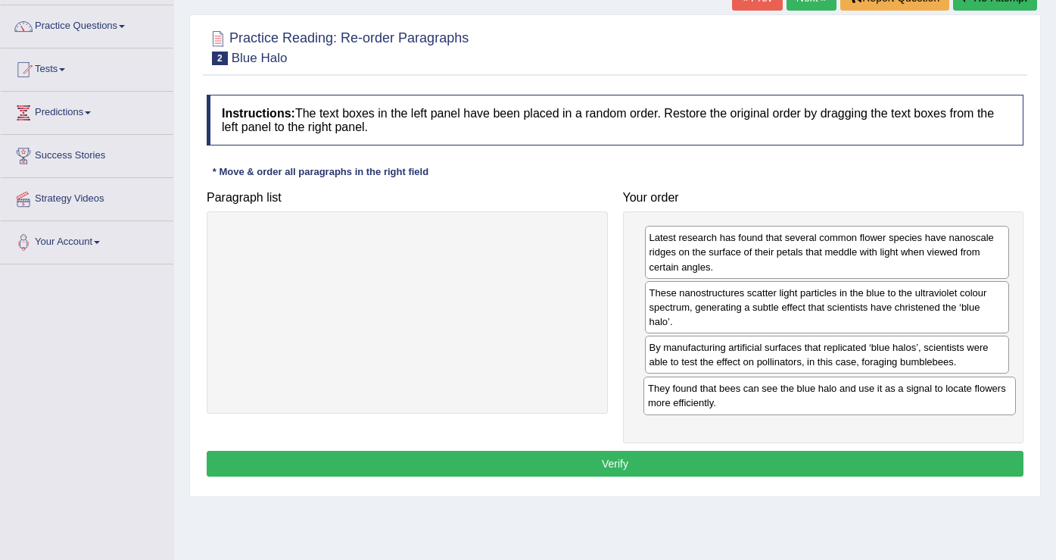
drag, startPoint x: 502, startPoint y: 255, endPoint x: 924, endPoint y: 406, distance: 448.6
click at [924, 406] on div "They found that bees can see the blue halo and use it as a signal to locate flo…" at bounding box center [830, 395] width 373 height 38
click at [617, 463] on button "Verify" at bounding box center [615, 464] width 817 height 26
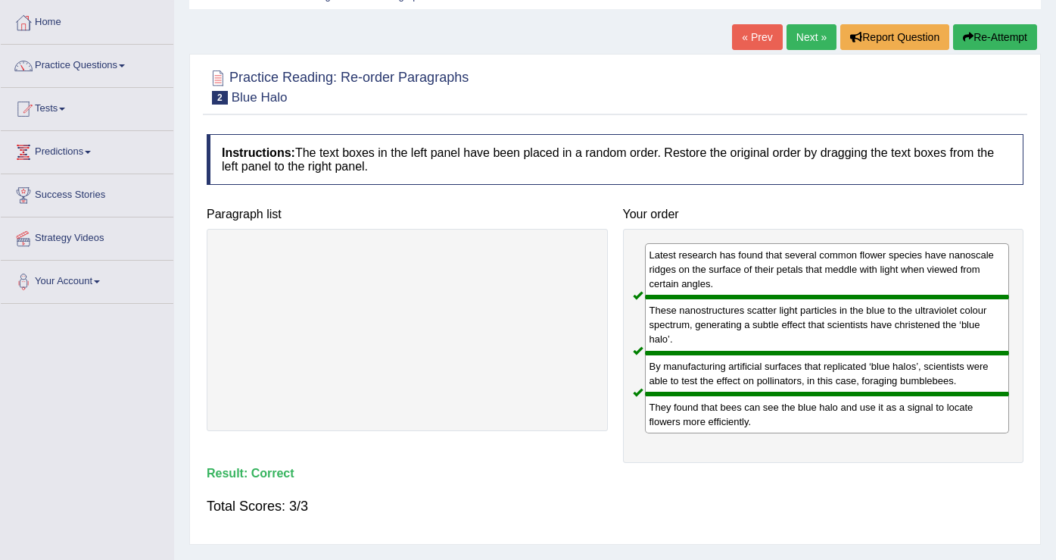
scroll to position [0, 0]
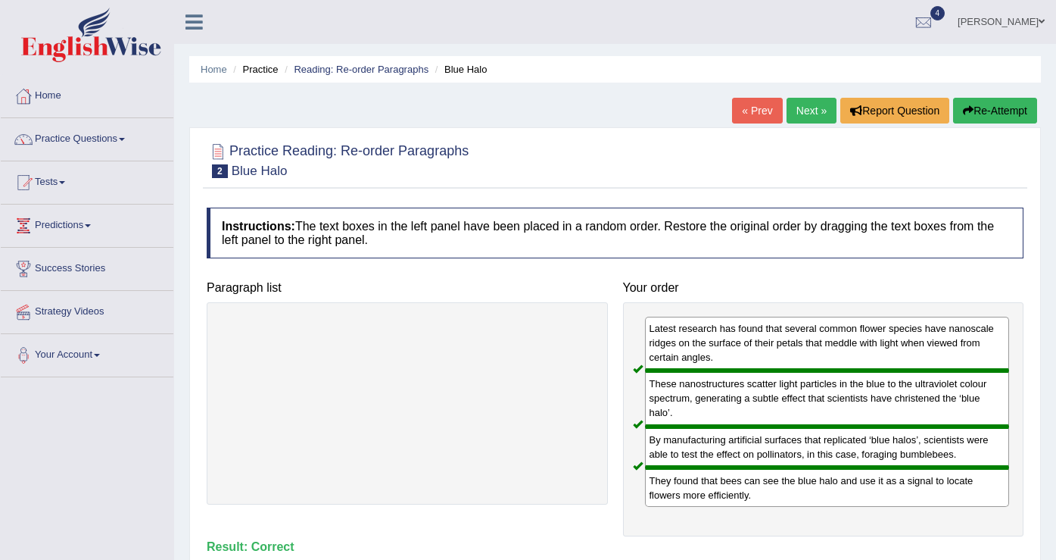
click at [803, 106] on link "Next »" at bounding box center [812, 111] width 50 height 26
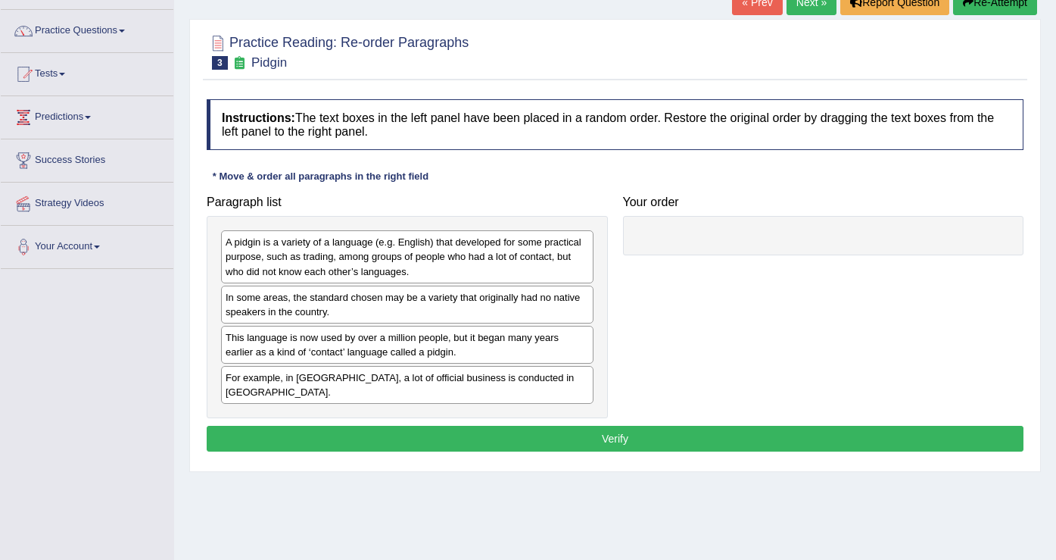
scroll to position [112, 0]
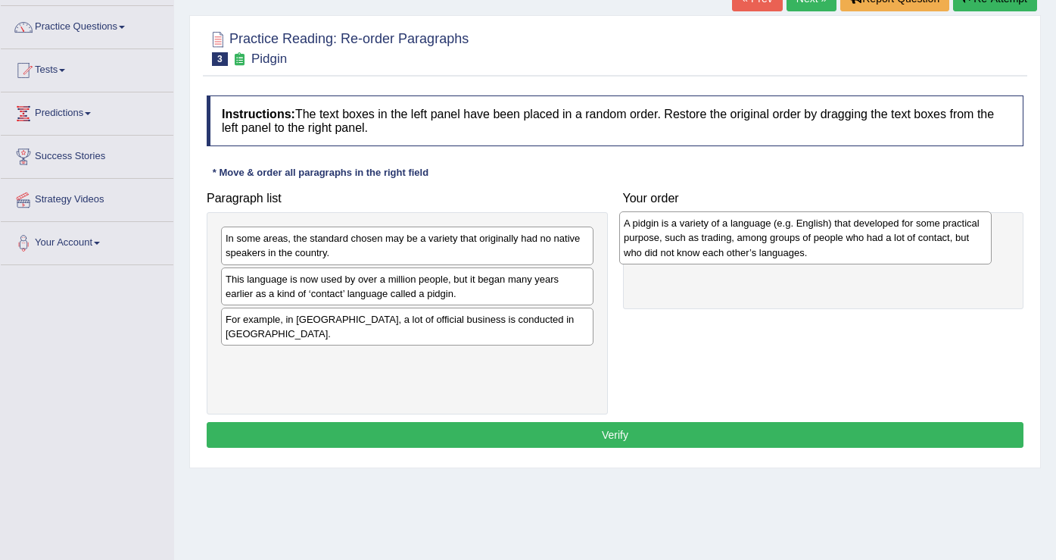
drag, startPoint x: 478, startPoint y: 262, endPoint x: 876, endPoint y: 247, distance: 398.6
click at [876, 247] on div "A pidgin is a variety of a language (e.g. English) that developed for some prac…" at bounding box center [805, 237] width 373 height 52
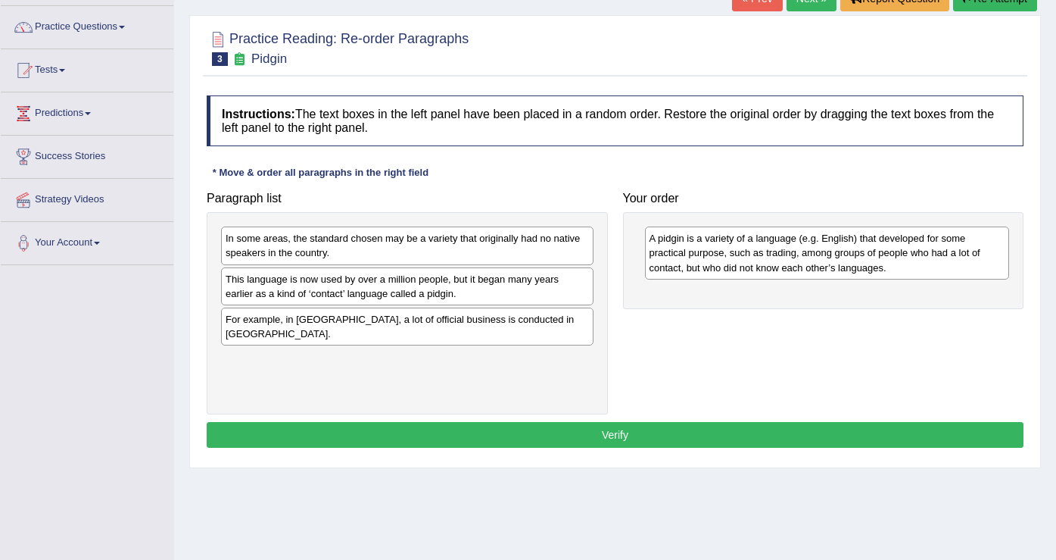
click at [489, 292] on div "This language is now used by over a million people, but it began many years ear…" at bounding box center [407, 286] width 373 height 38
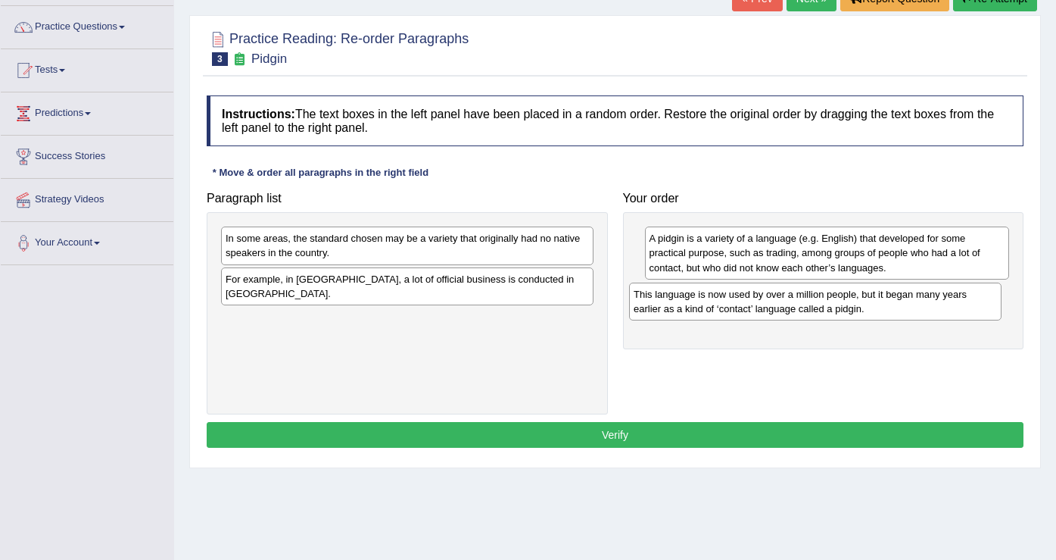
drag, startPoint x: 489, startPoint y: 292, endPoint x: 897, endPoint y: 307, distance: 408.4
click at [897, 307] on div "This language is now used by over a million people, but it began many years ear…" at bounding box center [815, 301] width 373 height 38
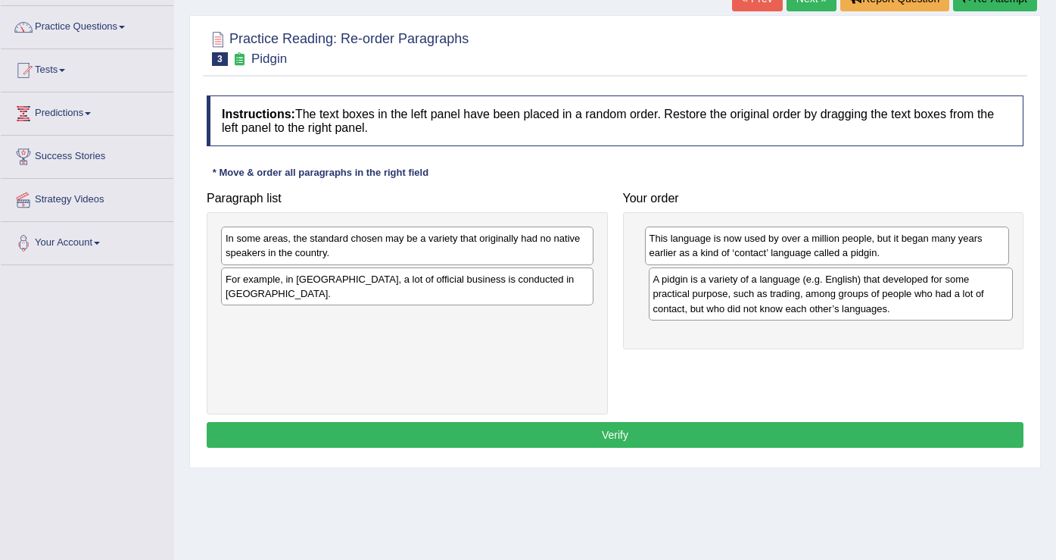
drag, startPoint x: 703, startPoint y: 270, endPoint x: 707, endPoint y: 311, distance: 41.1
click at [707, 311] on div "A pidgin is a variety of a language (e.g. English) that developed for some prac…" at bounding box center [831, 293] width 365 height 52
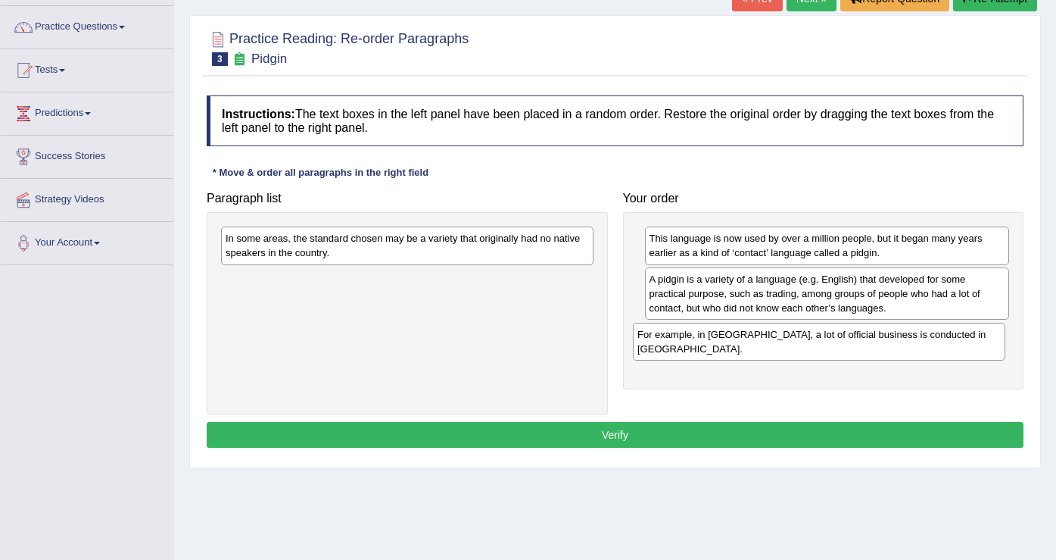
drag, startPoint x: 544, startPoint y: 297, endPoint x: 956, endPoint y: 352, distance: 415.6
click at [956, 352] on div "For example, in Papua New Guinea, a lot of official business is conducted in To…" at bounding box center [819, 342] width 373 height 38
click at [546, 253] on div "In some areas, the standard chosen may be a variety that originally had no nati…" at bounding box center [407, 245] width 373 height 38
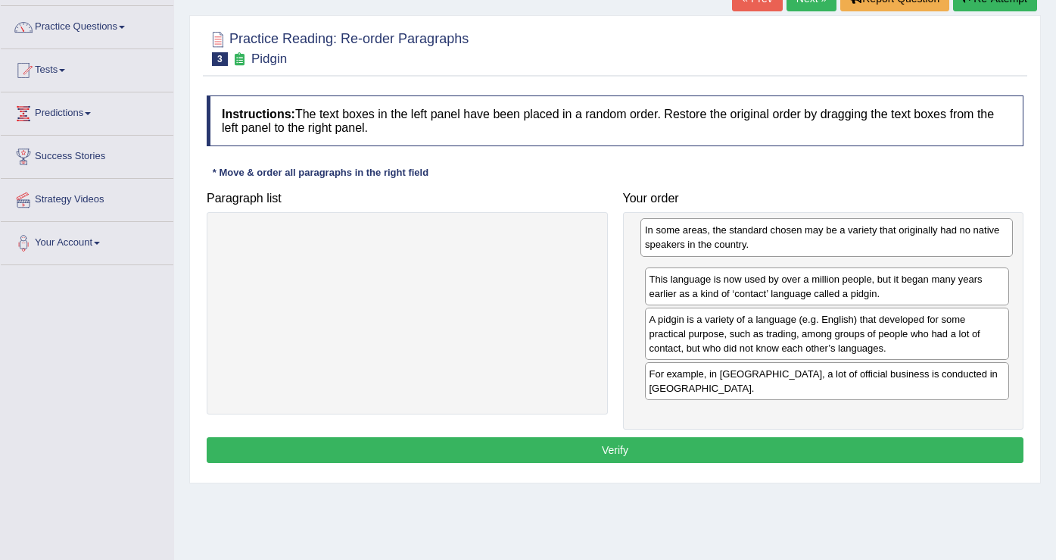
drag, startPoint x: 546, startPoint y: 253, endPoint x: 965, endPoint y: 245, distance: 419.5
click at [965, 245] on div "In some areas, the standard chosen may be a variety that originally had no nati…" at bounding box center [827, 237] width 373 height 38
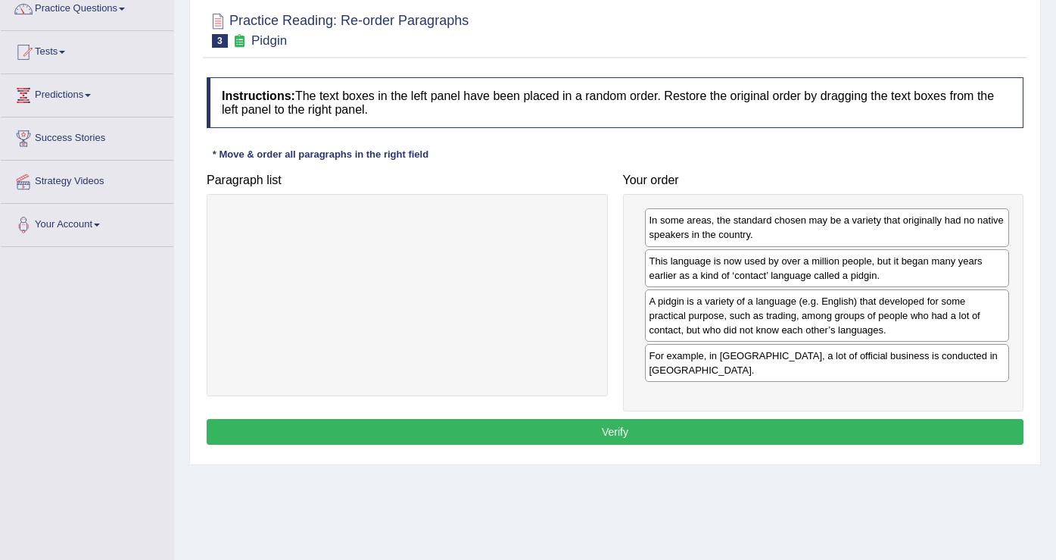
scroll to position [131, 0]
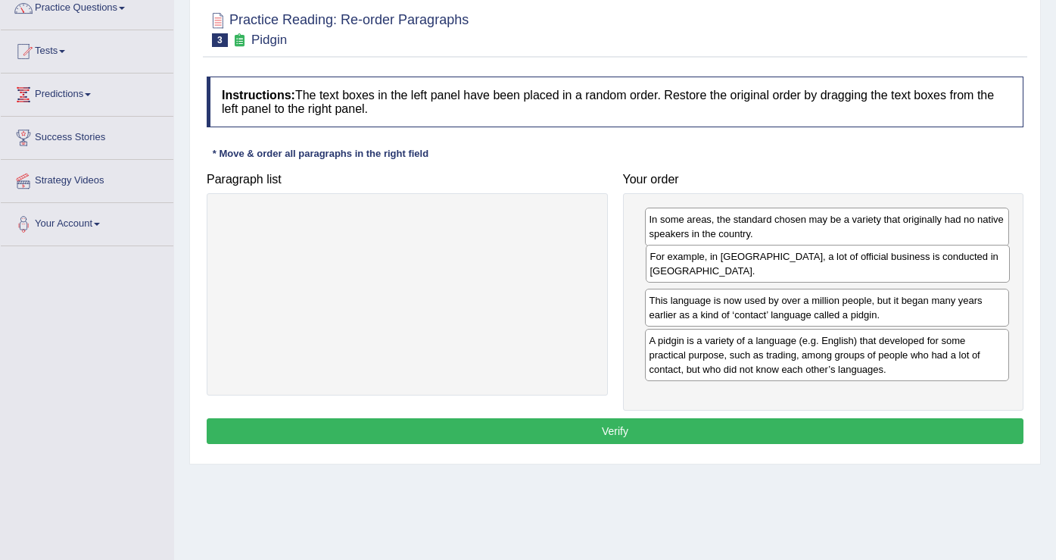
drag, startPoint x: 673, startPoint y: 368, endPoint x: 674, endPoint y: 270, distance: 98.4
click at [674, 270] on div "For example, in Papua New Guinea, a lot of official business is conducted in To…" at bounding box center [828, 264] width 365 height 38
drag, startPoint x: 612, startPoint y: 438, endPoint x: 598, endPoint y: 496, distance: 59.1
click at [598, 496] on div "Home Practice Reading: Re-order Paragraphs Pidgin « Prev Next » Report Question…" at bounding box center [615, 247] width 882 height 757
click at [623, 438] on button "Verify" at bounding box center [615, 431] width 817 height 26
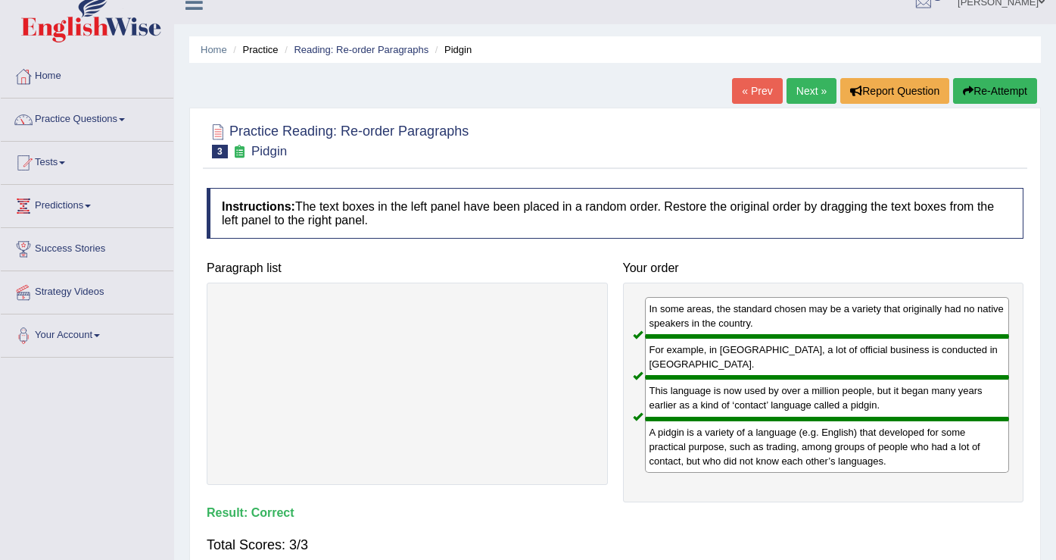
scroll to position [0, 0]
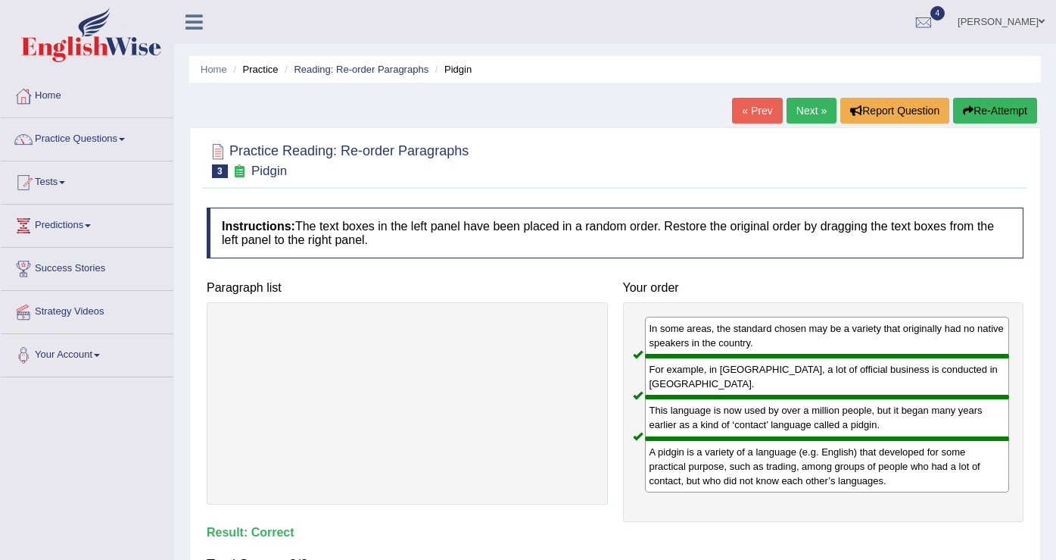
click at [802, 113] on link "Next »" at bounding box center [812, 111] width 50 height 26
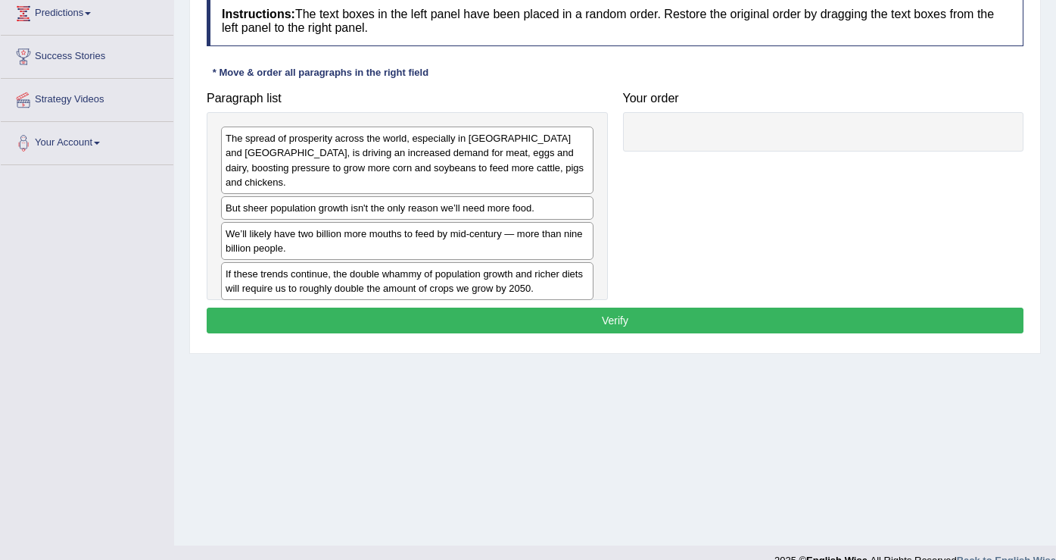
scroll to position [210, 0]
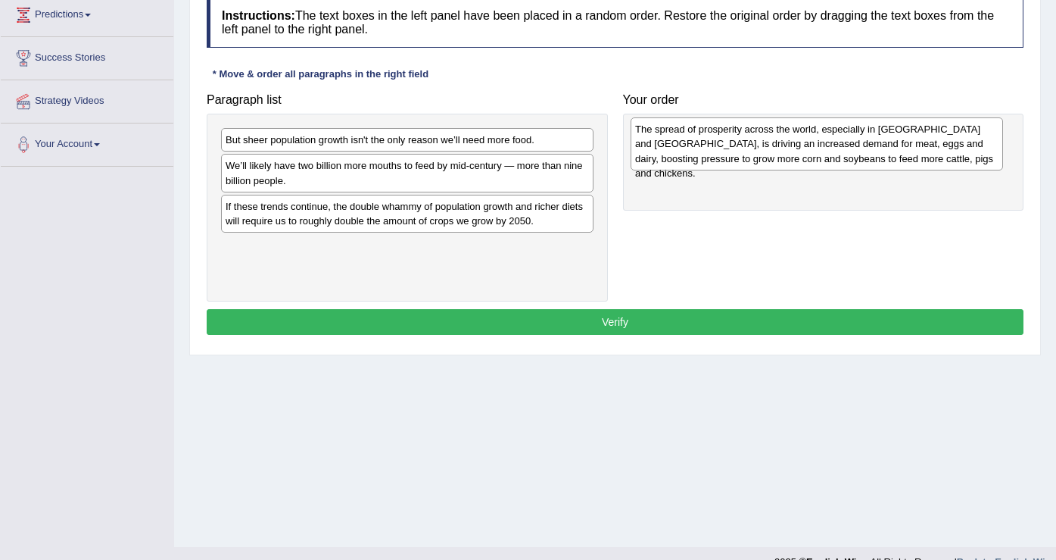
drag, startPoint x: 548, startPoint y: 151, endPoint x: 959, endPoint y: 138, distance: 410.6
click at [958, 139] on div "The spread of prosperity across the world, especially in [GEOGRAPHIC_DATA] and …" at bounding box center [817, 143] width 373 height 52
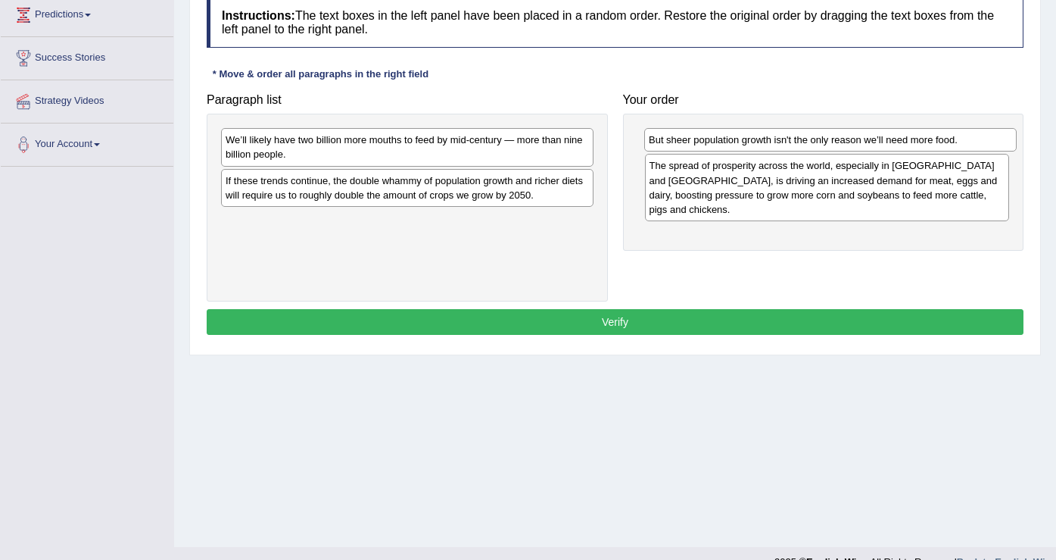
drag, startPoint x: 516, startPoint y: 148, endPoint x: 940, endPoint y: 148, distance: 423.3
click at [940, 148] on div "But sheer population growth isn't the only reason we’ll need more food." at bounding box center [830, 139] width 373 height 23
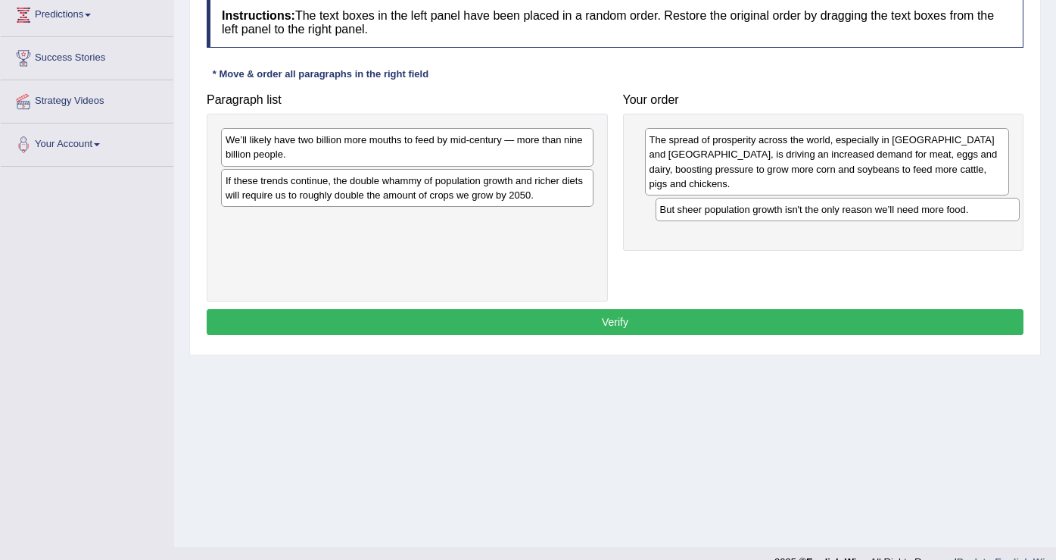
drag, startPoint x: 864, startPoint y: 144, endPoint x: 866, endPoint y: 211, distance: 67.4
click at [866, 211] on div "But sheer population growth isn't the only reason we’ll need more food." at bounding box center [838, 209] width 365 height 23
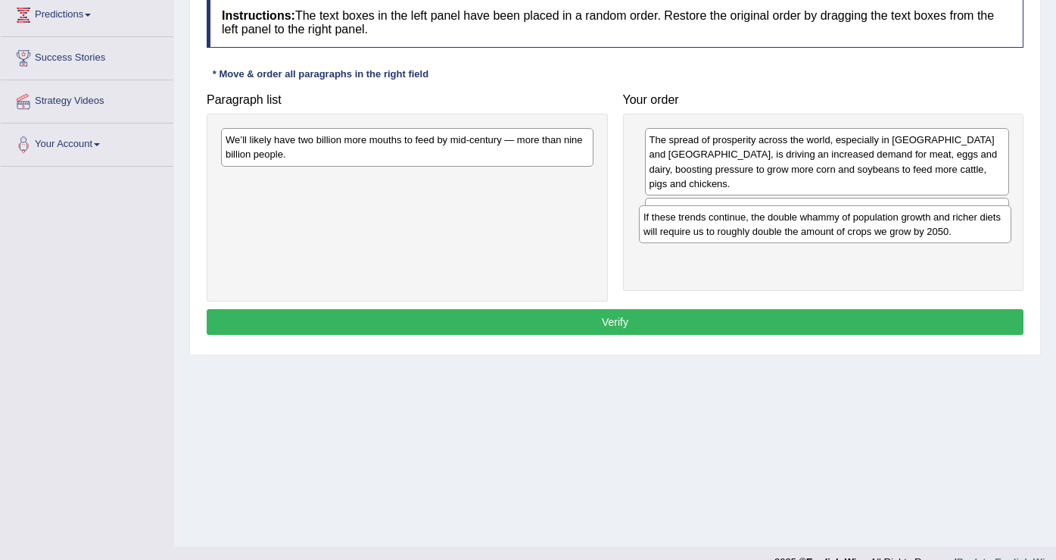
drag, startPoint x: 451, startPoint y: 195, endPoint x: 868, endPoint y: 232, distance: 419.5
click at [868, 232] on div "If these trends continue, the double whammy of population growth and richer die…" at bounding box center [825, 224] width 373 height 38
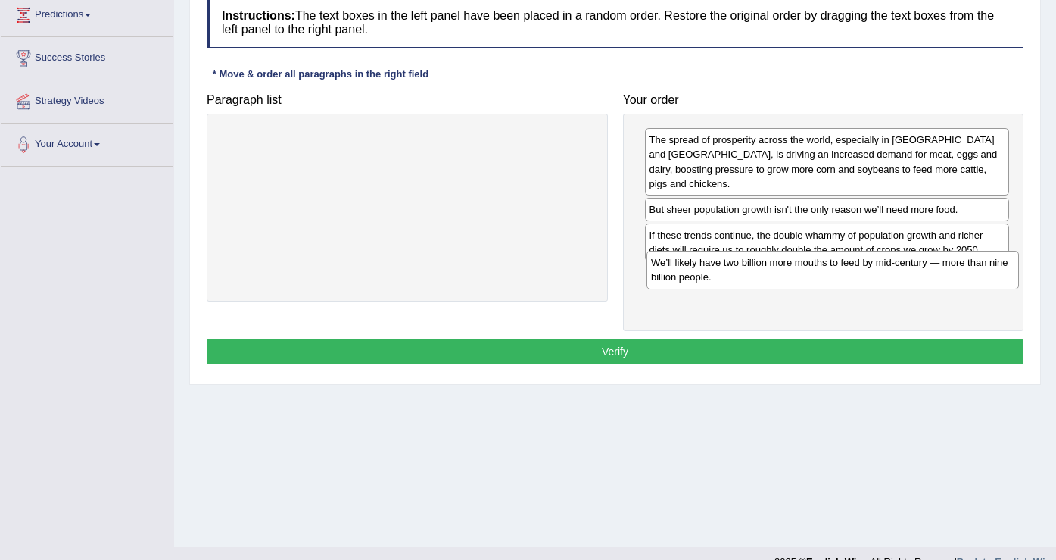
drag, startPoint x: 502, startPoint y: 157, endPoint x: 928, endPoint y: 279, distance: 442.4
click at [928, 279] on div "We’ll likely have two billion more mouths to feed by mid-century — more than ni…" at bounding box center [833, 270] width 373 height 38
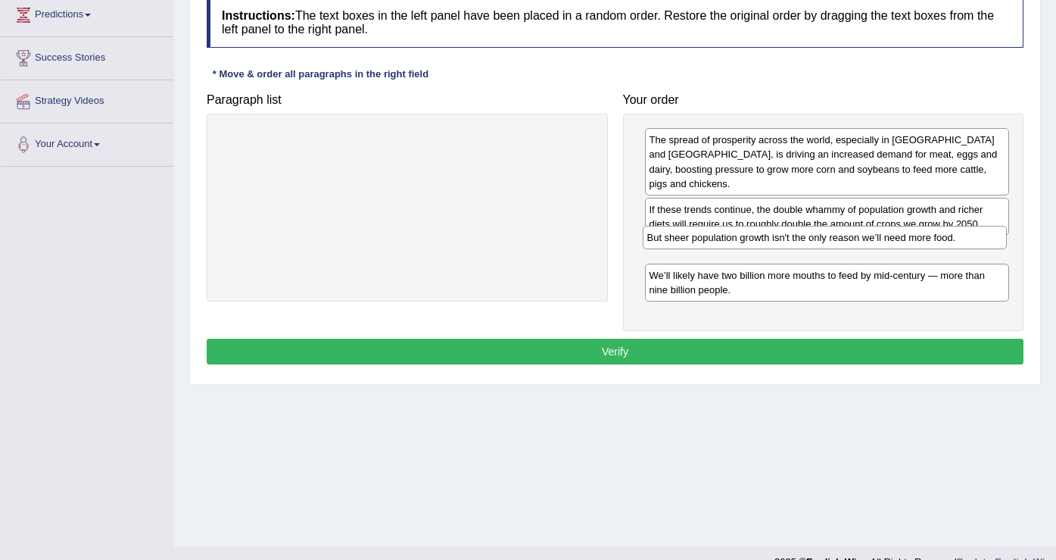
drag, startPoint x: 762, startPoint y: 199, endPoint x: 759, endPoint y: 242, distance: 42.5
click at [759, 242] on div "But sheer population growth isn't the only reason we’ll need more food." at bounding box center [825, 237] width 365 height 23
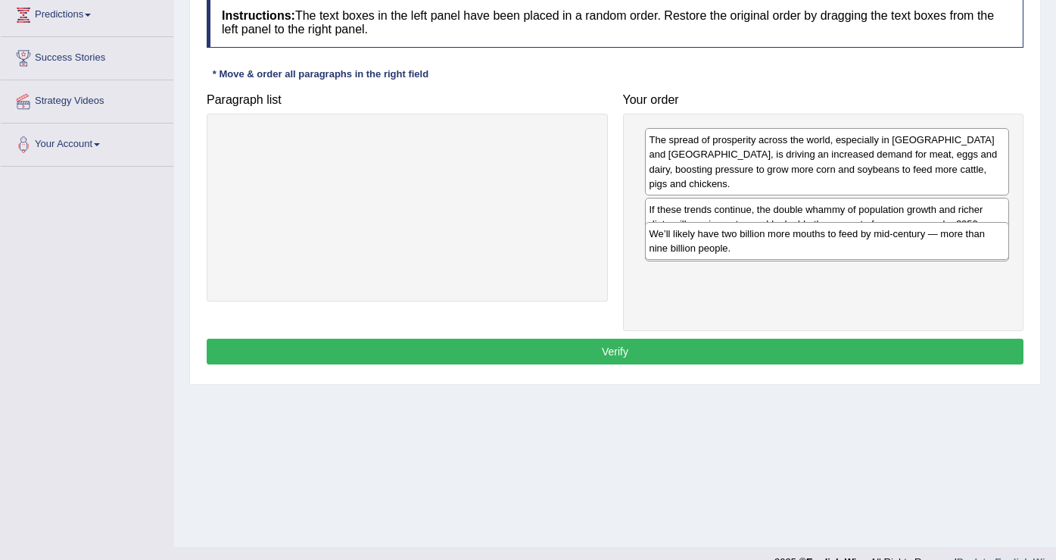
drag, startPoint x: 675, startPoint y: 276, endPoint x: 675, endPoint y: 249, distance: 27.3
click at [675, 249] on div "We’ll likely have two billion more mouths to feed by mid-century — more than ni…" at bounding box center [827, 241] width 365 height 38
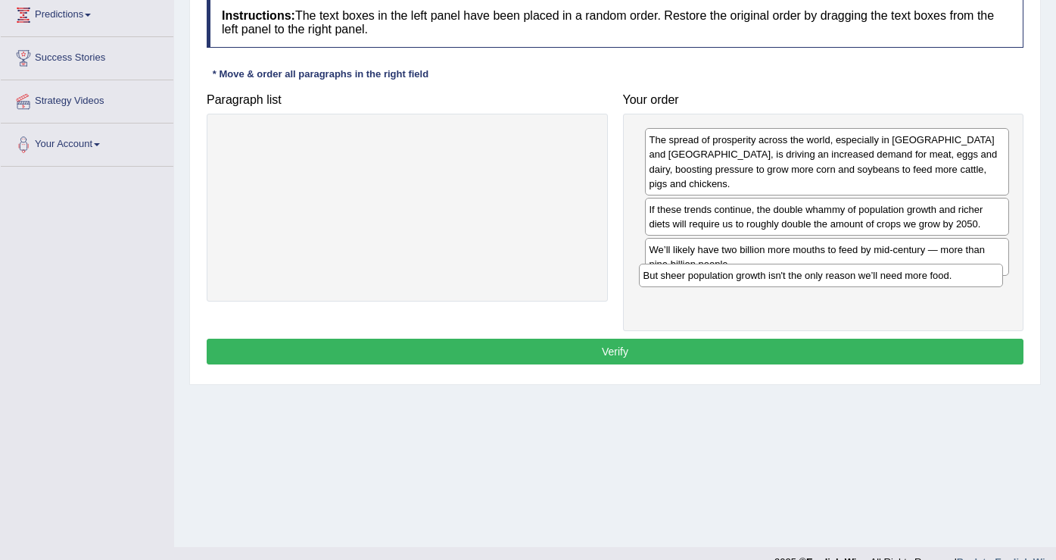
drag, startPoint x: 678, startPoint y: 243, endPoint x: 672, endPoint y: 283, distance: 40.6
click at [672, 283] on div "But sheer population growth isn't the only reason we’ll need more food." at bounding box center [821, 274] width 365 height 23
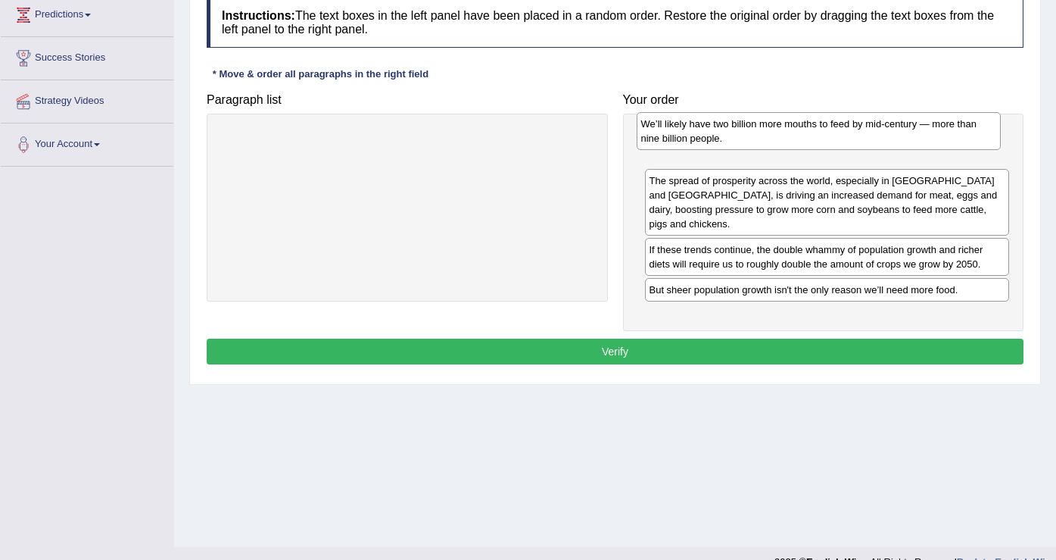
drag, startPoint x: 661, startPoint y: 252, endPoint x: 653, endPoint y: 141, distance: 111.6
click at [653, 141] on div "We’ll likely have two billion more mouths to feed by mid-century — more than ni…" at bounding box center [819, 131] width 365 height 38
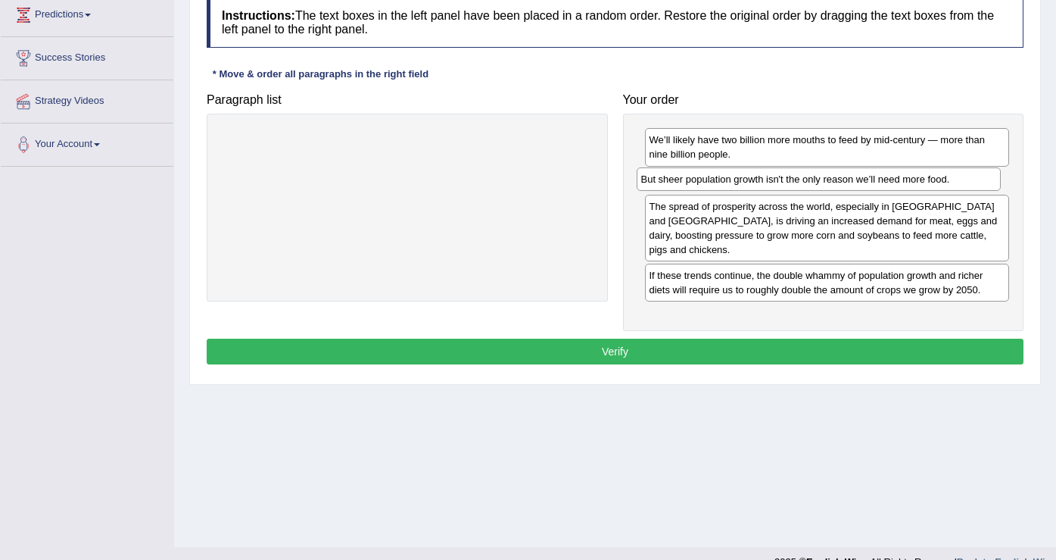
drag, startPoint x: 663, startPoint y: 285, endPoint x: 657, endPoint y: 188, distance: 97.1
click at [656, 188] on div "But sheer population growth isn't the only reason we’ll need more food." at bounding box center [819, 178] width 365 height 23
click at [625, 345] on button "Verify" at bounding box center [615, 351] width 817 height 26
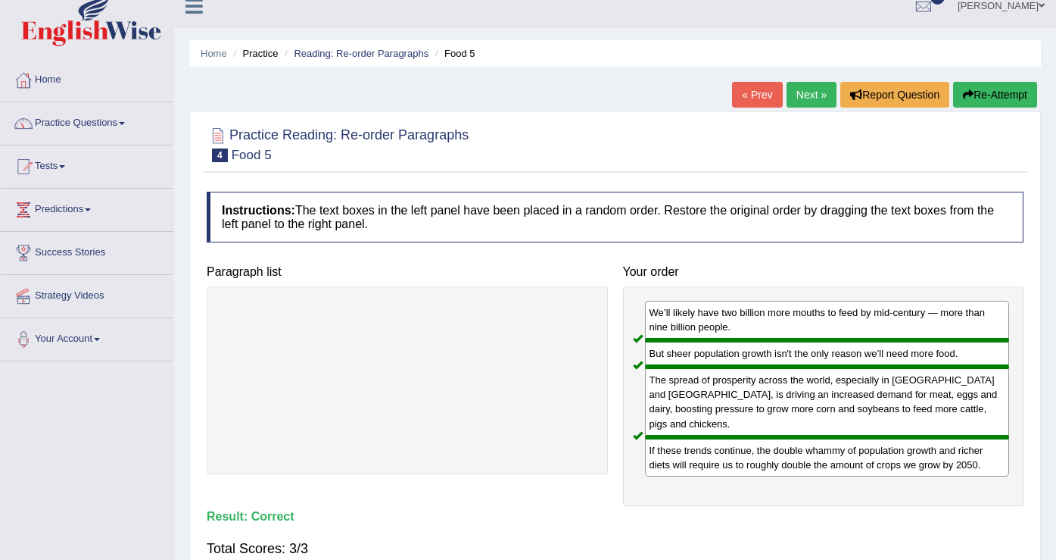
scroll to position [0, 0]
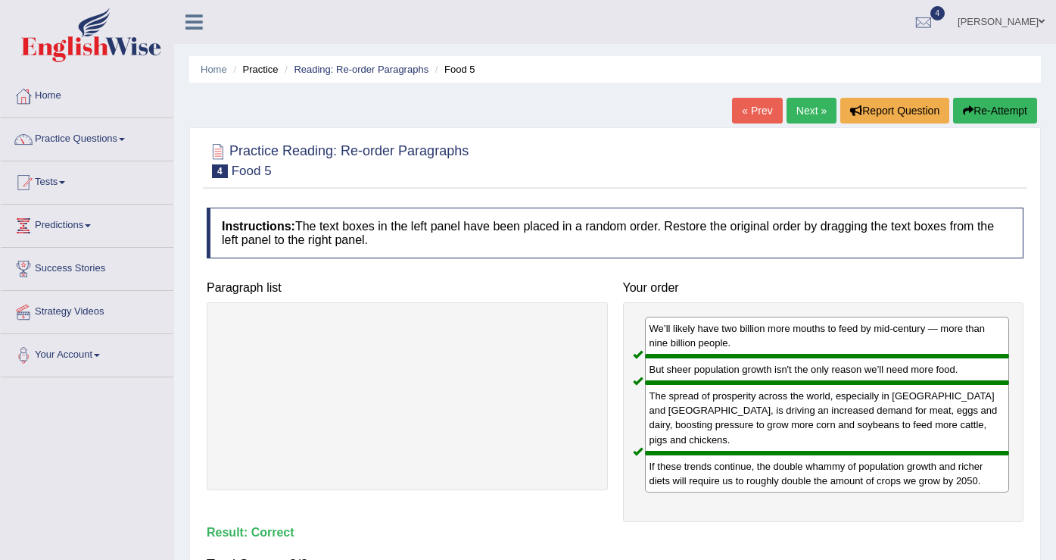
click at [803, 113] on link "Next »" at bounding box center [812, 111] width 50 height 26
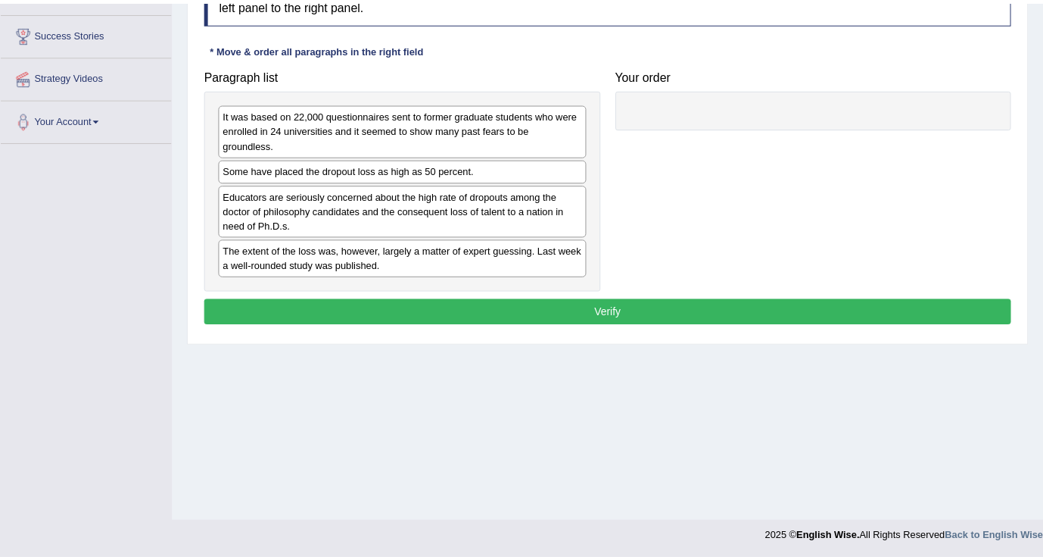
scroll to position [235, 0]
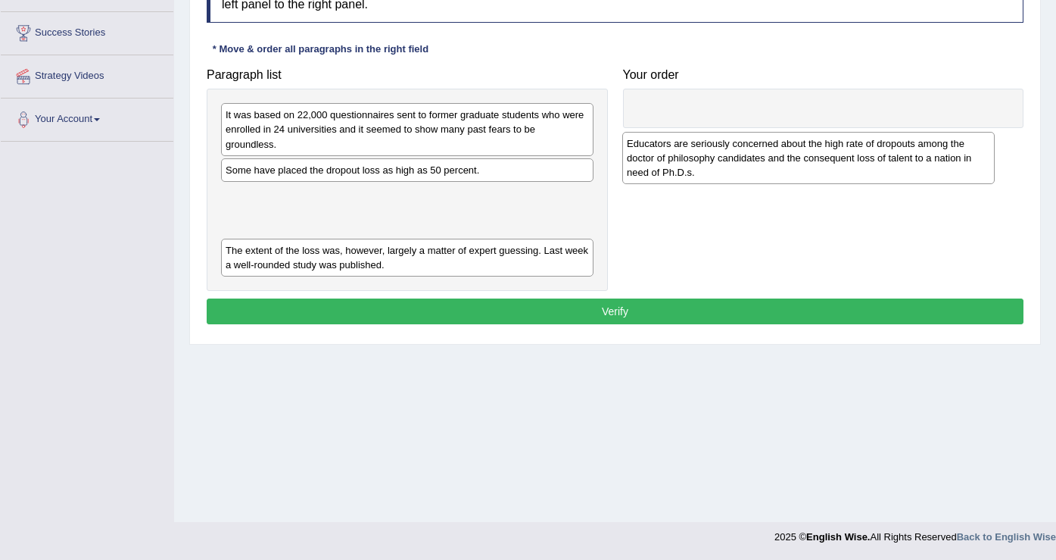
drag, startPoint x: 375, startPoint y: 229, endPoint x: 776, endPoint y: 177, distance: 404.7
click at [776, 177] on div "Educators are seriously concerned about the high rate of dropouts among the doc…" at bounding box center [808, 158] width 373 height 52
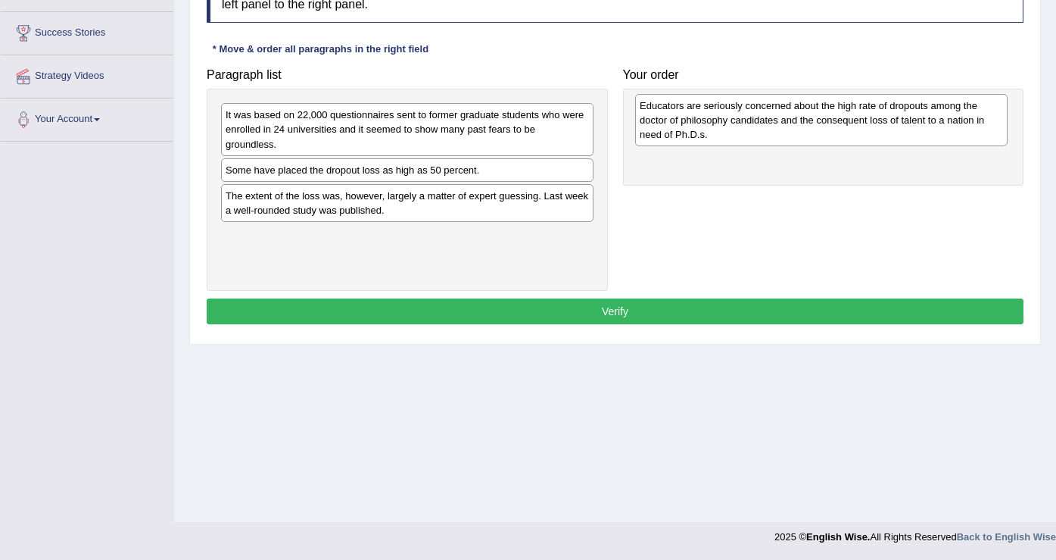
drag, startPoint x: 538, startPoint y: 202, endPoint x: 953, endPoint y: 109, distance: 424.5
click at [953, 109] on div "Educators are seriously concerned about the high rate of dropouts among the doc…" at bounding box center [821, 120] width 373 height 52
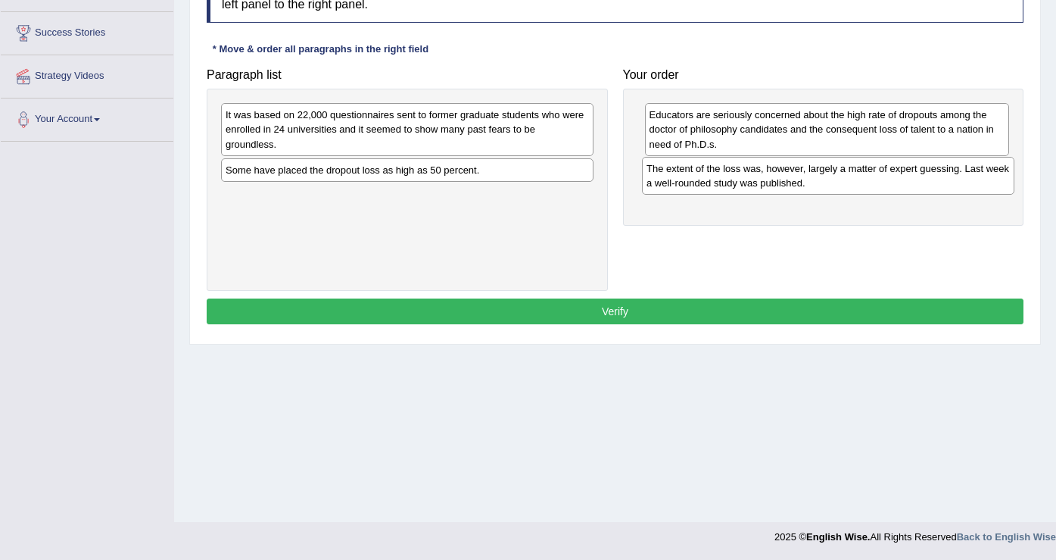
drag, startPoint x: 348, startPoint y: 217, endPoint x: 769, endPoint y: 189, distance: 421.9
click at [769, 189] on div "The extent of the loss was, however, largely a matter of expert guessing. Last …" at bounding box center [828, 176] width 373 height 38
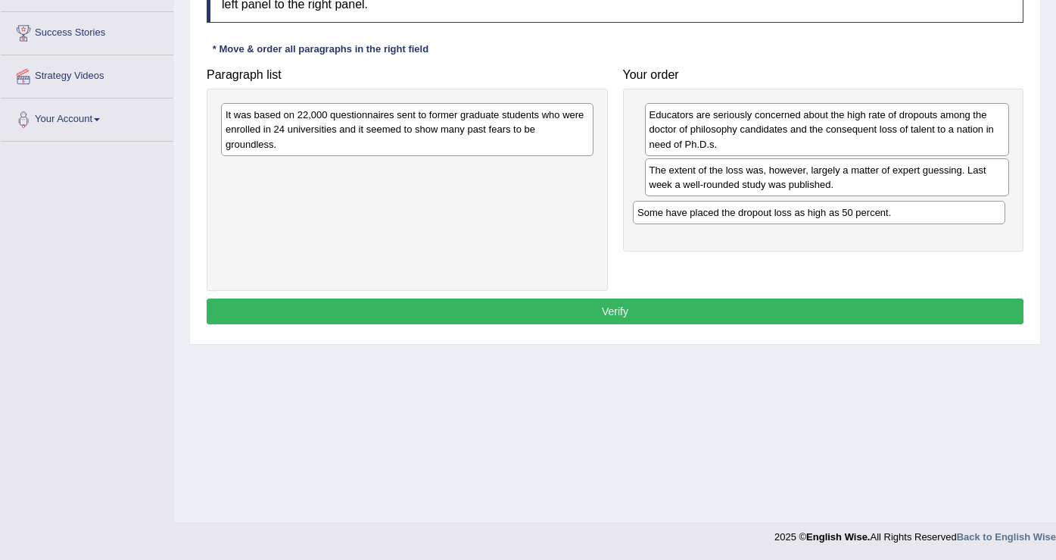
drag, startPoint x: 526, startPoint y: 181, endPoint x: 938, endPoint y: 223, distance: 414.1
click at [938, 223] on div "Some have placed the dropout loss as high as 50 percent." at bounding box center [819, 212] width 373 height 23
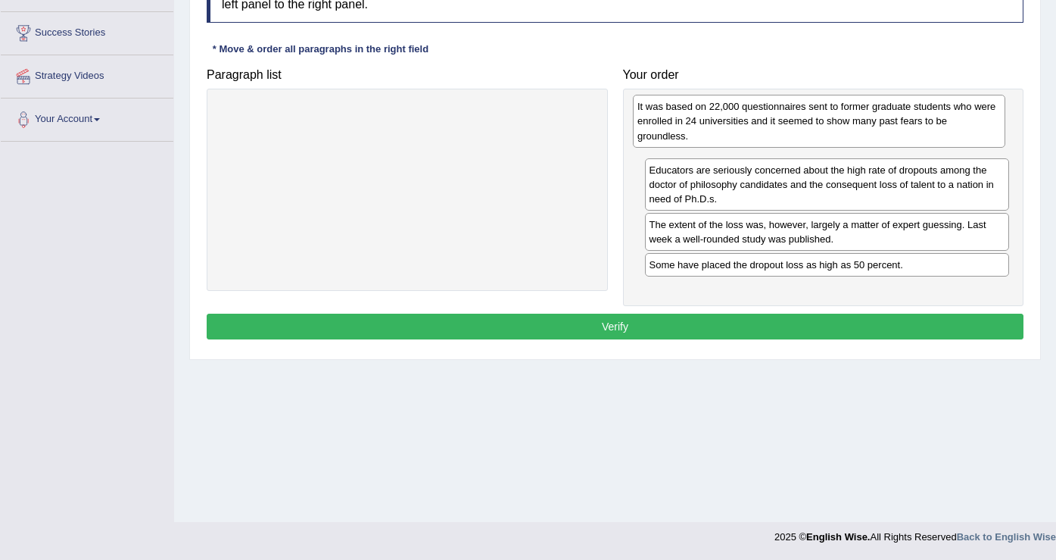
drag, startPoint x: 419, startPoint y: 148, endPoint x: 815, endPoint y: 133, distance: 395.6
click at [815, 133] on div "It was based on 22,000 questionnaires sent to former graduate students who were…" at bounding box center [819, 121] width 373 height 52
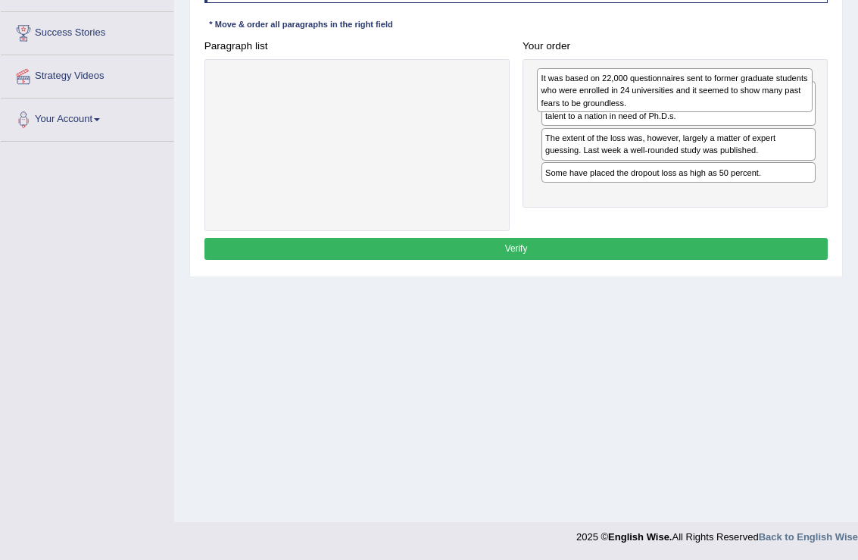
click at [572, 88] on div "It was based on 22,000 questionnaires sent to former graduate students who were…" at bounding box center [675, 90] width 276 height 44
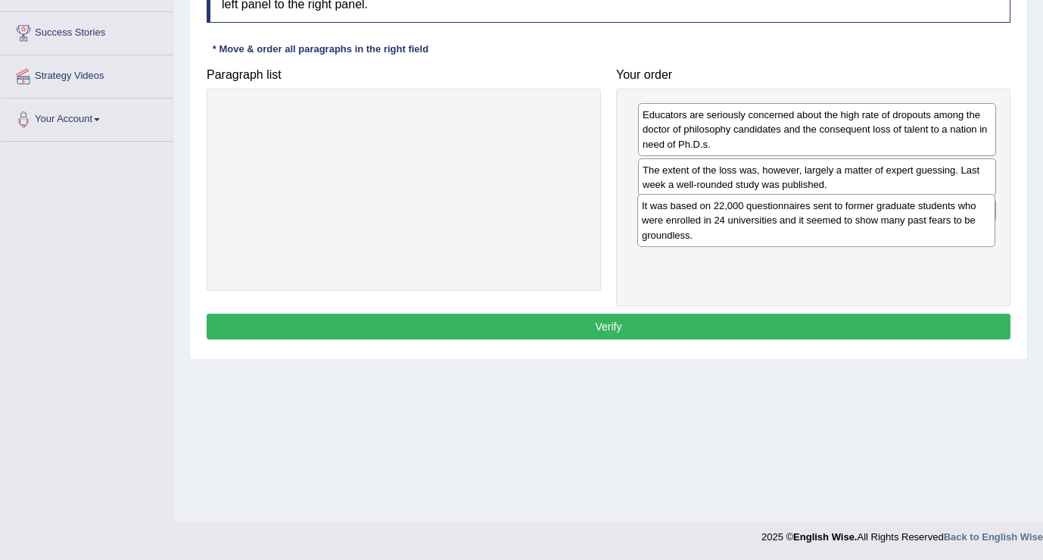
drag, startPoint x: 702, startPoint y: 144, endPoint x: 700, endPoint y: 235, distance: 91.6
click at [700, 235] on div "It was based on 22,000 questionnaires sent to former graduate students who were…" at bounding box center [817, 220] width 358 height 52
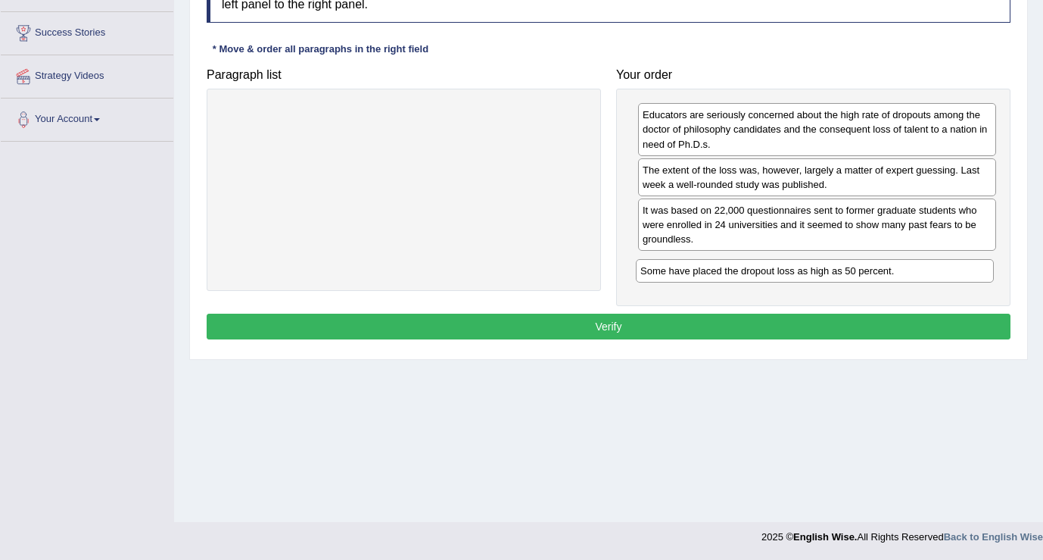
drag, startPoint x: 706, startPoint y: 215, endPoint x: 704, endPoint y: 276, distance: 60.6
click at [704, 276] on div "Some have placed the dropout loss as high as 50 percent." at bounding box center [815, 270] width 358 height 23
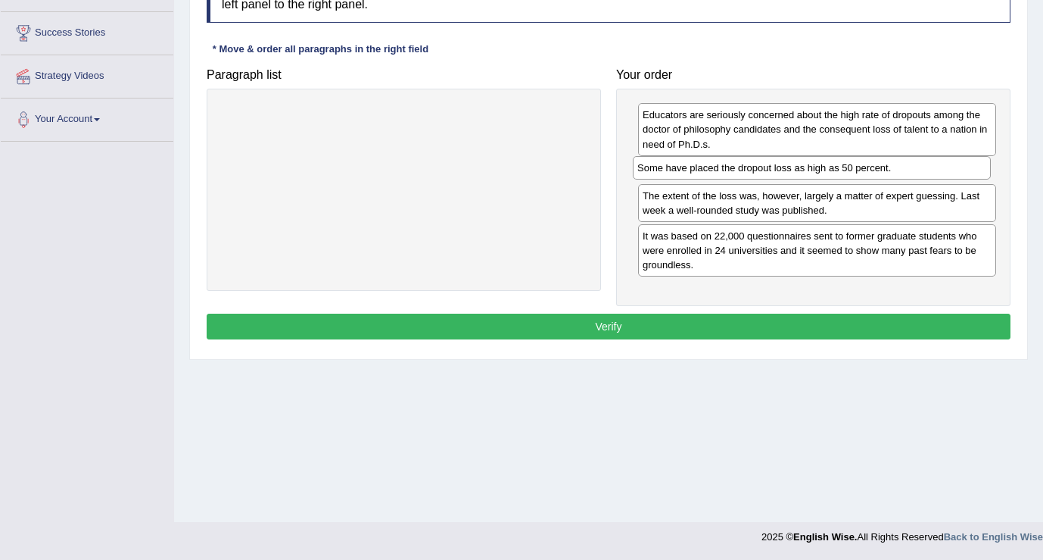
drag, startPoint x: 709, startPoint y: 275, endPoint x: 703, endPoint y: 178, distance: 97.1
click at [703, 178] on div "Some have placed the dropout loss as high as 50 percent." at bounding box center [812, 167] width 358 height 23
click at [608, 335] on button "Verify" at bounding box center [609, 326] width 804 height 26
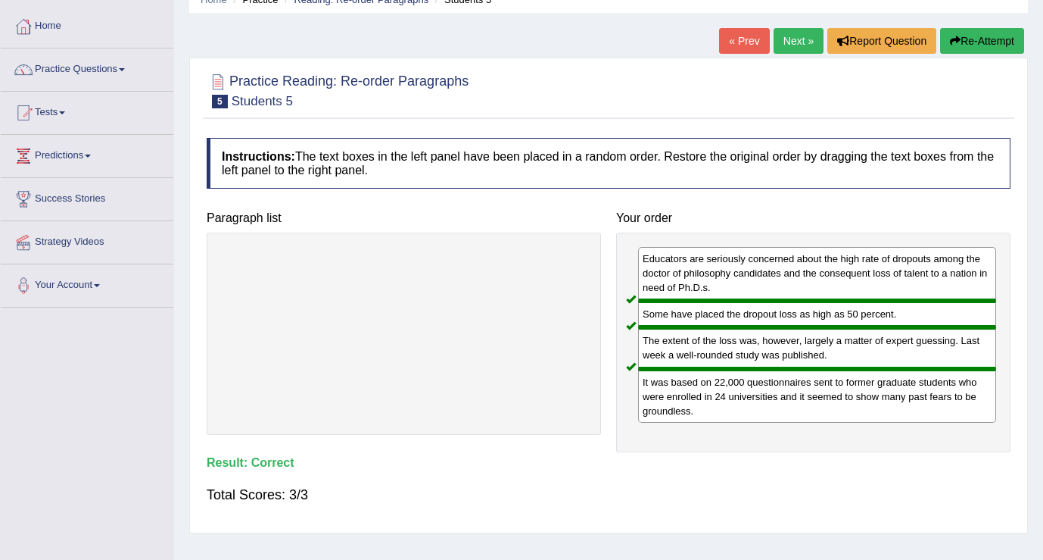
scroll to position [0, 0]
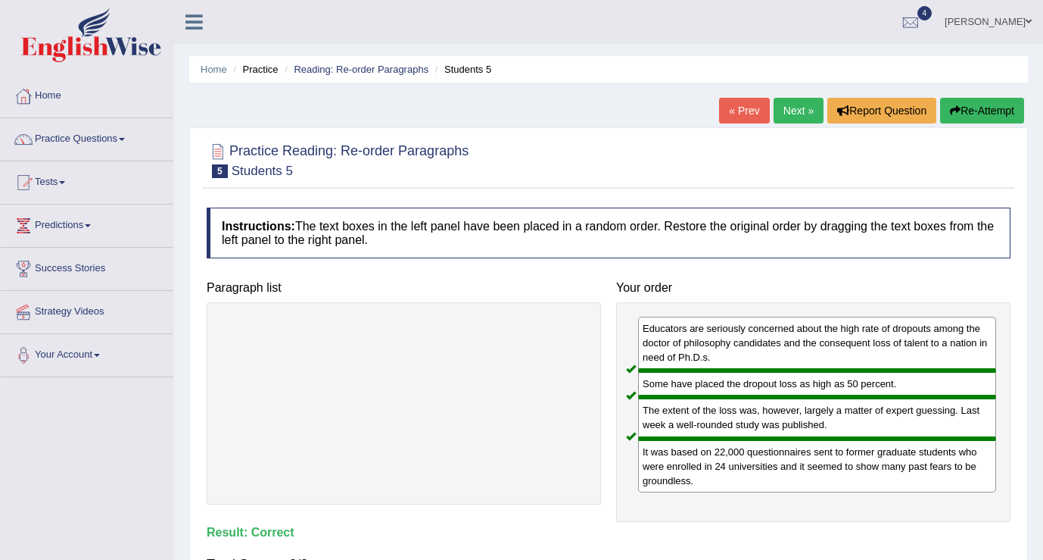
click at [795, 117] on link "Next »" at bounding box center [799, 111] width 50 height 26
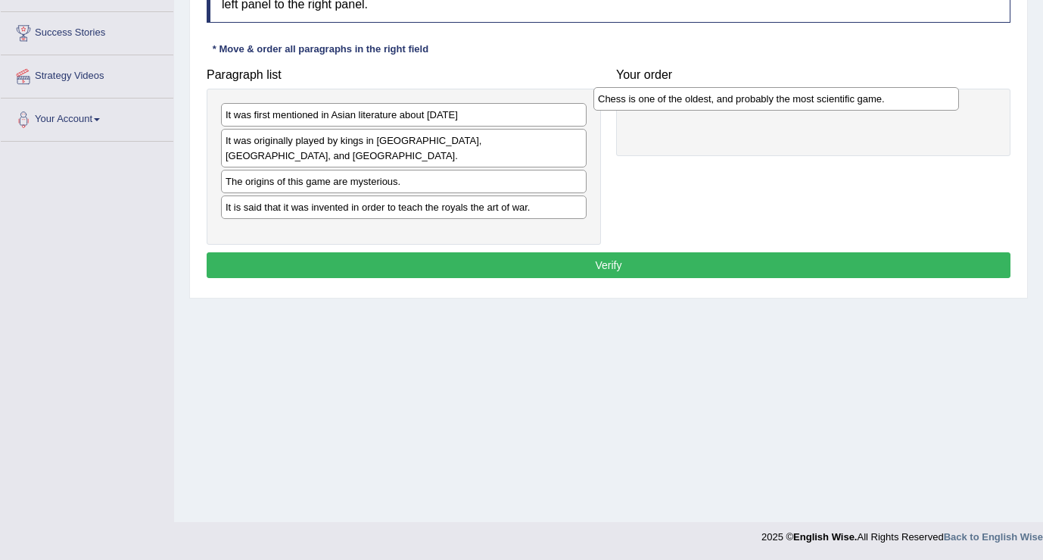
drag, startPoint x: 285, startPoint y: 226, endPoint x: 657, endPoint y: 107, distance: 391.3
click at [657, 107] on div "Chess is one of the oldest, and probably the most scientific game." at bounding box center [777, 98] width 366 height 23
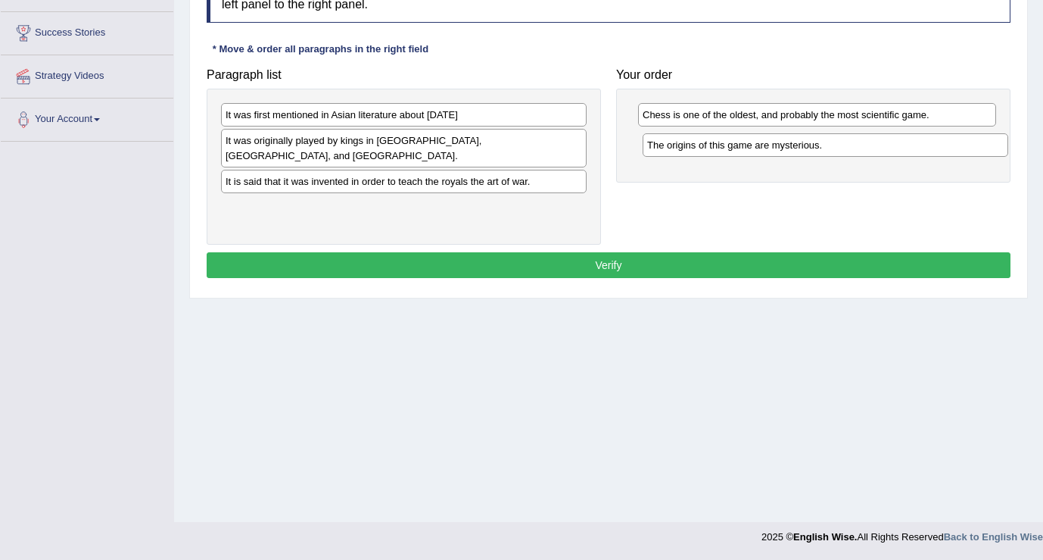
drag, startPoint x: 325, startPoint y: 178, endPoint x: 747, endPoint y: 156, distance: 422.3
click at [747, 156] on div "The origins of this game are mysterious." at bounding box center [826, 144] width 366 height 23
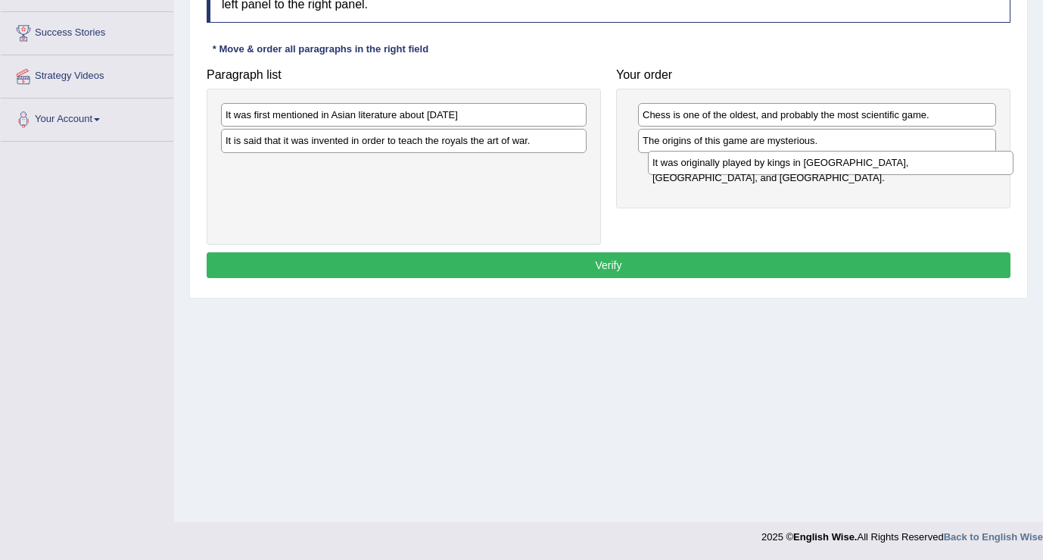
drag, startPoint x: 446, startPoint y: 147, endPoint x: 874, endPoint y: 169, distance: 428.4
click at [874, 169] on div "It was originally played by kings in [GEOGRAPHIC_DATA], [GEOGRAPHIC_DATA], and …" at bounding box center [831, 162] width 366 height 23
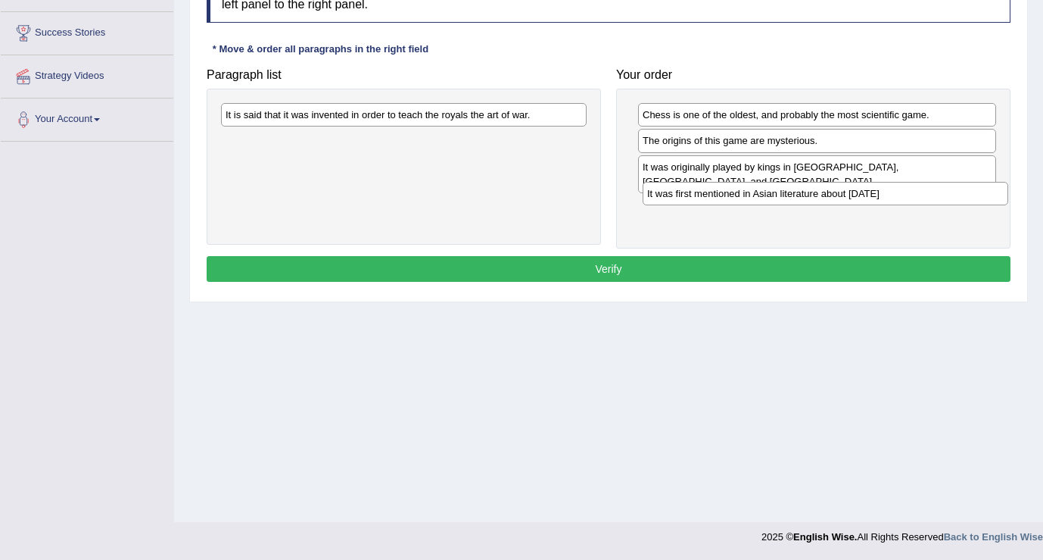
drag, startPoint x: 463, startPoint y: 120, endPoint x: 884, endPoint y: 198, distance: 429.0
click at [884, 198] on div "It was first mentioned in Asian literature about 2000 B.C." at bounding box center [826, 193] width 366 height 23
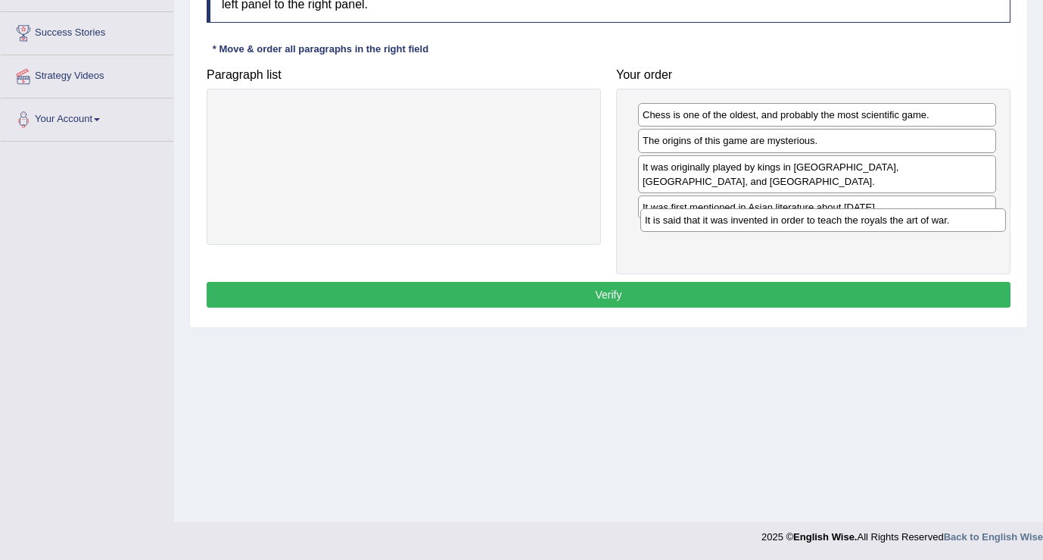
drag, startPoint x: 538, startPoint y: 124, endPoint x: 957, endPoint y: 229, distance: 432.5
click at [957, 229] on div "It is said that it was invented in order to teach the royals the art of war." at bounding box center [824, 219] width 366 height 23
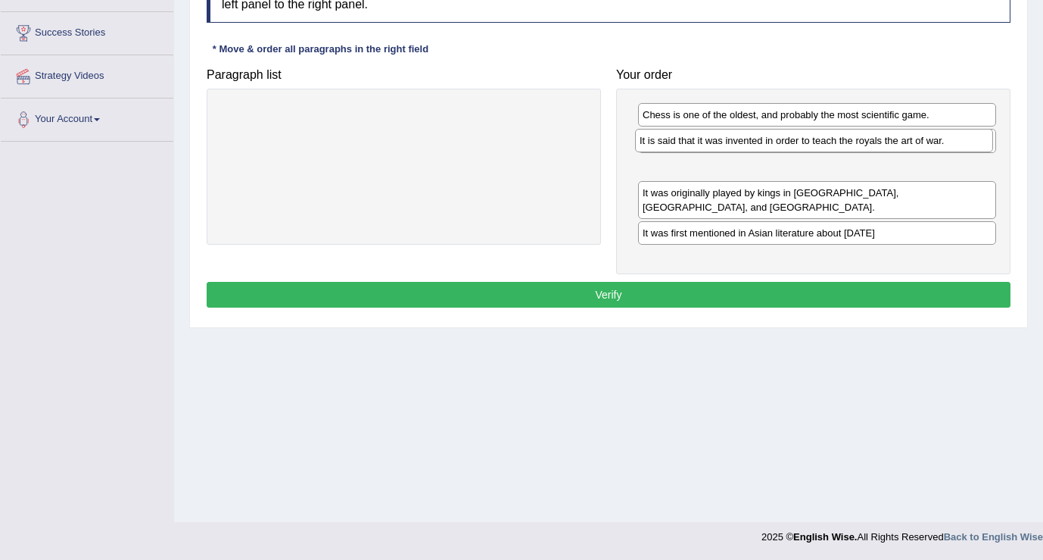
drag, startPoint x: 872, startPoint y: 224, endPoint x: 870, endPoint y: 144, distance: 80.3
click at [870, 144] on div "It is said that it was invented in order to teach the royals the art of war." at bounding box center [814, 140] width 358 height 23
drag, startPoint x: 861, startPoint y: 144, endPoint x: 862, endPoint y: 170, distance: 26.5
click at [862, 170] on div "The origins of this game are mysterious." at bounding box center [818, 166] width 358 height 23
drag, startPoint x: 741, startPoint y: 148, endPoint x: 740, endPoint y: 174, distance: 25.8
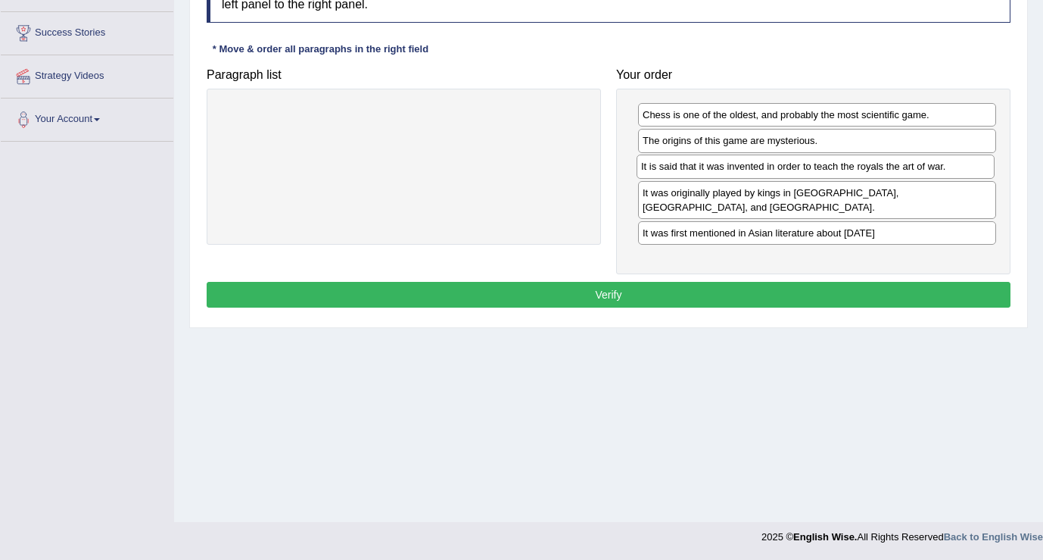
click at [740, 174] on div "It is said that it was invented in order to teach the royals the art of war." at bounding box center [816, 165] width 358 height 23
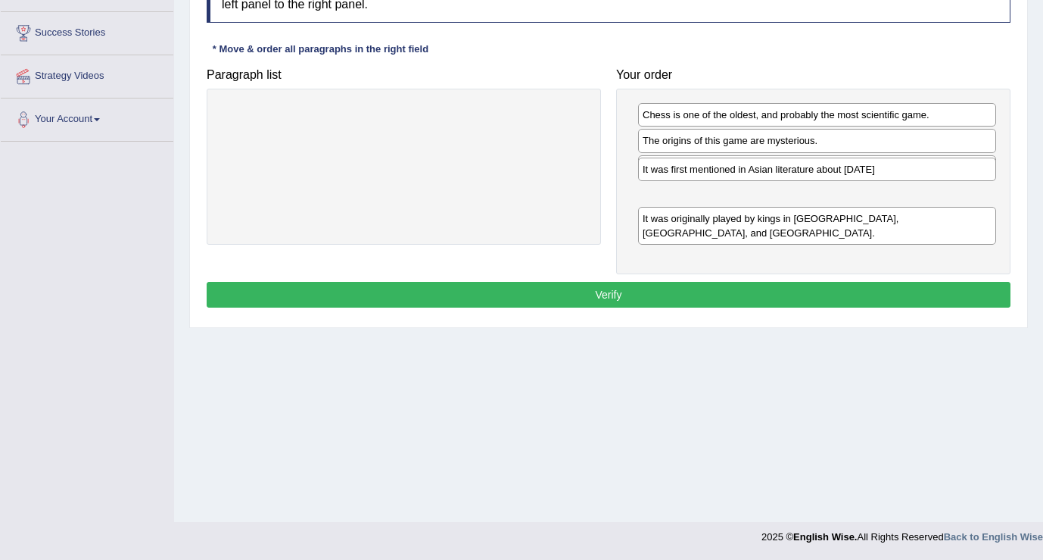
drag, startPoint x: 737, startPoint y: 229, endPoint x: 737, endPoint y: 180, distance: 49.2
click at [737, 180] on div "It was first mentioned in Asian literature about 2000 B.C." at bounding box center [817, 168] width 358 height 23
drag, startPoint x: 740, startPoint y: 178, endPoint x: 740, endPoint y: 203, distance: 25.0
click at [740, 203] on div "It is said that it was invented in order to teach the royals the art of war." at bounding box center [817, 191] width 358 height 23
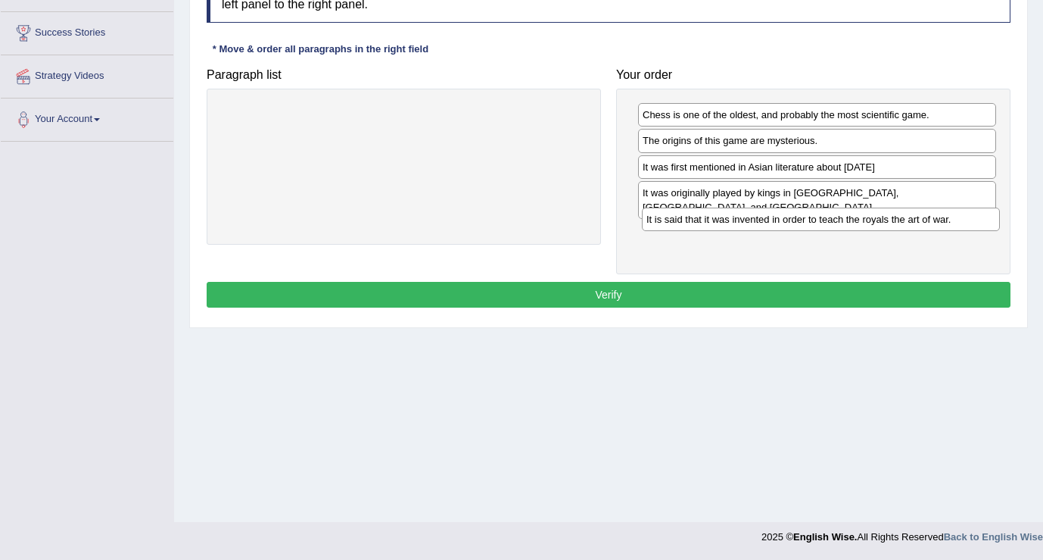
drag, startPoint x: 758, startPoint y: 197, endPoint x: 762, endPoint y: 223, distance: 26.8
click at [762, 223] on div "It is said that it was invented in order to teach the royals the art of war." at bounding box center [821, 218] width 358 height 23
click at [865, 174] on div "It was first mentioned in Asian literature about 2000 B.C." at bounding box center [816, 168] width 358 height 23
click at [596, 282] on button "Verify" at bounding box center [609, 295] width 804 height 26
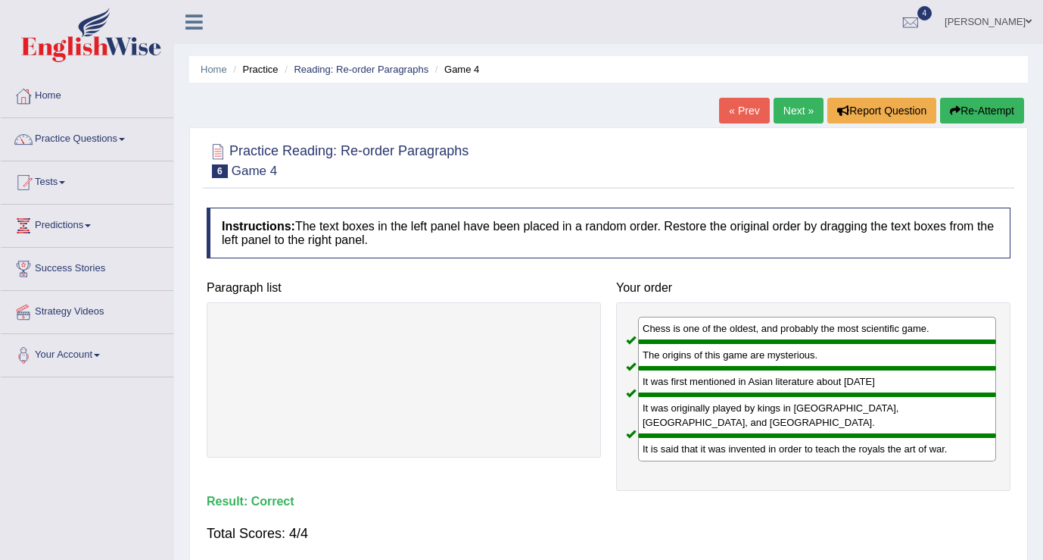
click at [797, 114] on link "Next »" at bounding box center [799, 111] width 50 height 26
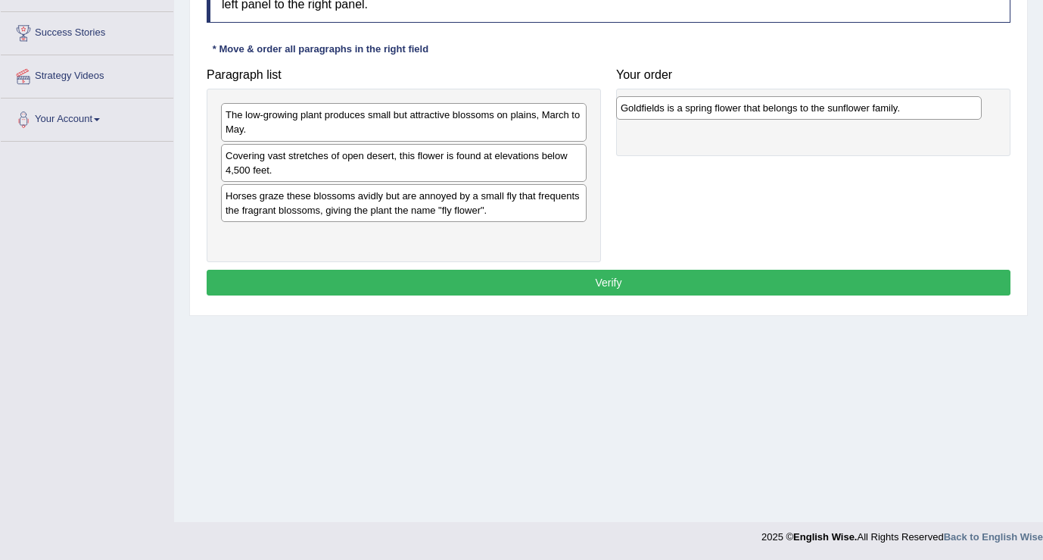
drag, startPoint x: 525, startPoint y: 203, endPoint x: 920, endPoint y: 115, distance: 404.1
click at [920, 115] on div "Goldfields is a spring flower that belongs to the sunflower family." at bounding box center [799, 107] width 366 height 23
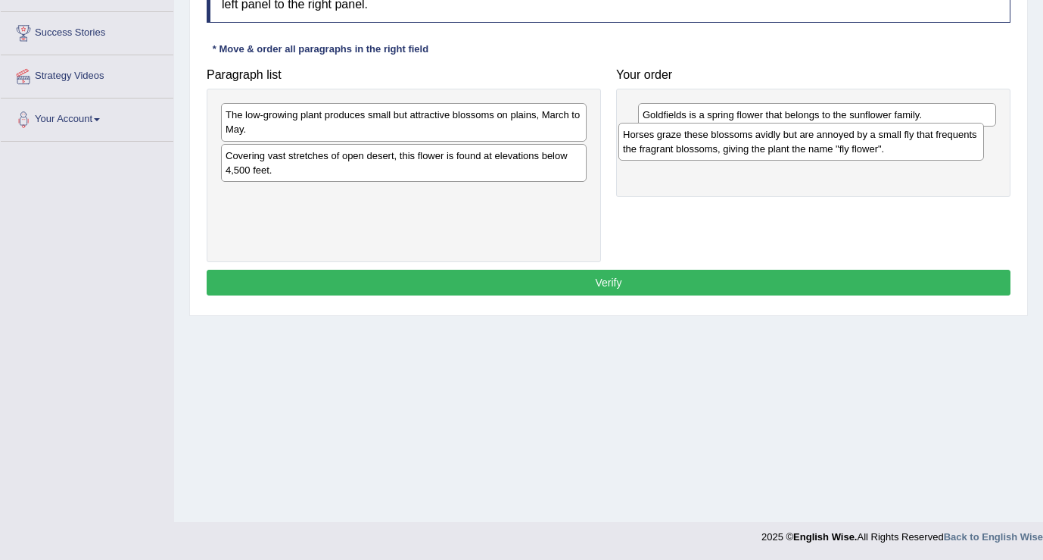
drag, startPoint x: 308, startPoint y: 214, endPoint x: 706, endPoint y: 152, distance: 402.2
click at [706, 152] on div "Horses graze these blossoms avidly but are annoyed by a small fly that frequent…" at bounding box center [802, 142] width 366 height 38
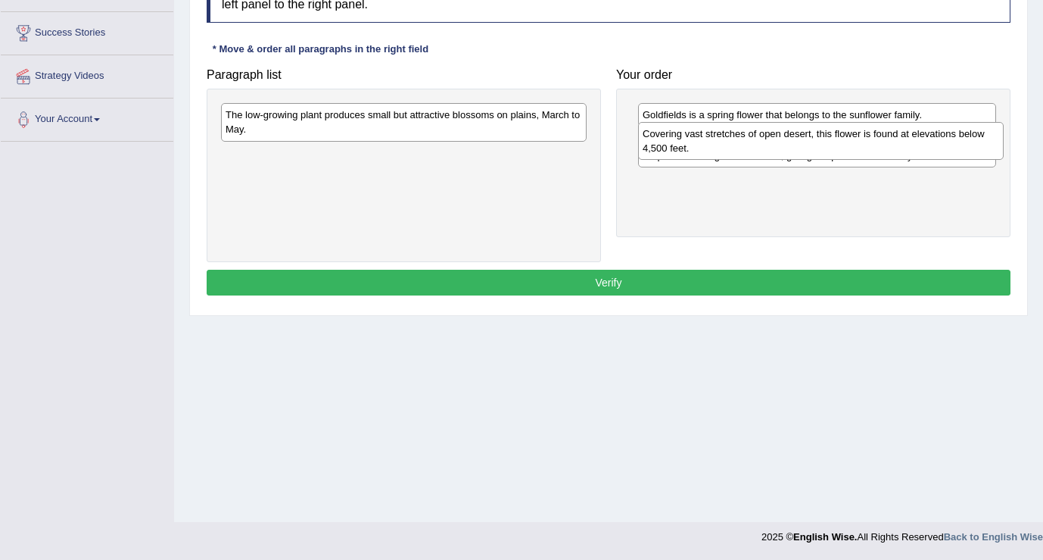
drag, startPoint x: 475, startPoint y: 173, endPoint x: 892, endPoint y: 151, distance: 417.8
click at [892, 151] on div "Covering vast stretches of open desert, this flower is found at elevations belo…" at bounding box center [821, 141] width 366 height 38
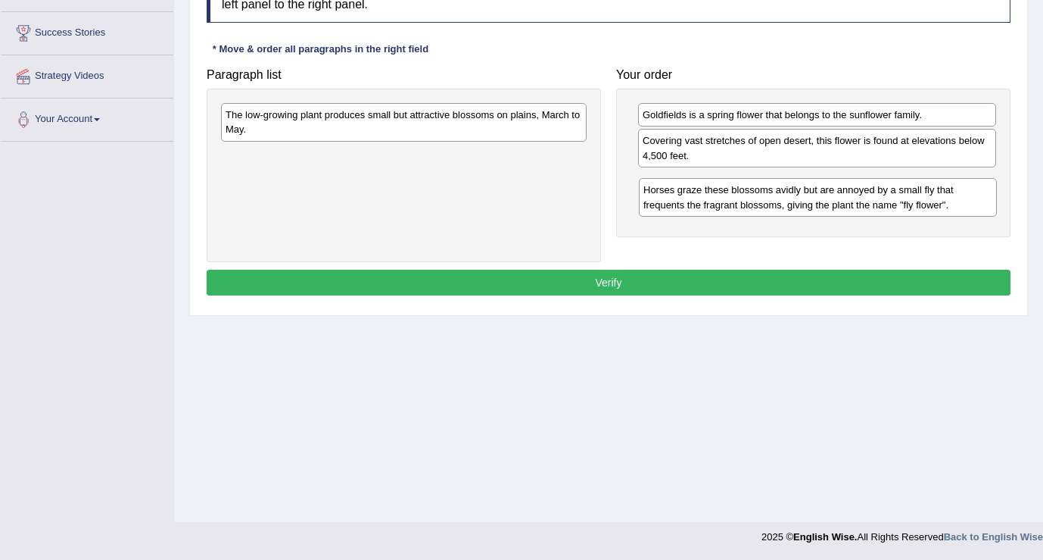
drag, startPoint x: 880, startPoint y: 152, endPoint x: 881, endPoint y: 201, distance: 49.2
click at [881, 201] on div "Horses graze these blossoms avidly but are annoyed by a small fly that frequent…" at bounding box center [818, 197] width 358 height 38
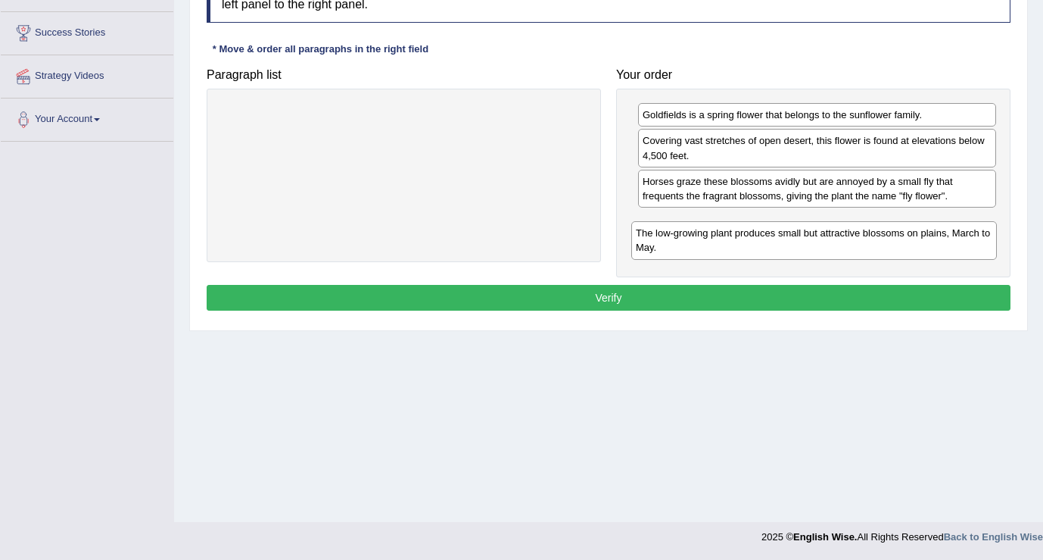
drag, startPoint x: 515, startPoint y: 133, endPoint x: 928, endPoint y: 248, distance: 428.2
click at [928, 248] on div "The low-growing plant produces small but attractive blossoms on plains, March t…" at bounding box center [814, 240] width 366 height 38
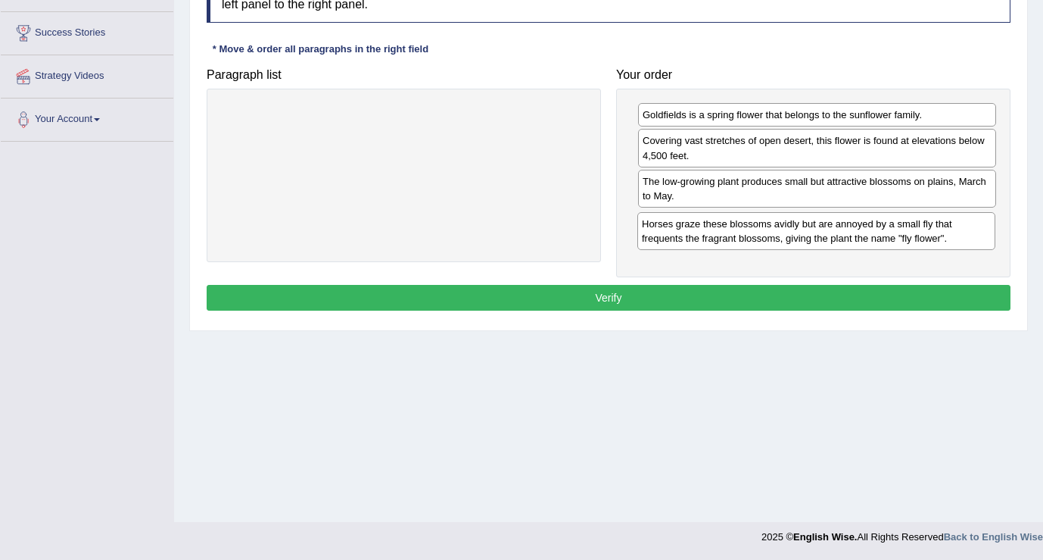
drag, startPoint x: 703, startPoint y: 199, endPoint x: 702, endPoint y: 242, distance: 42.4
click at [702, 242] on div "Horses graze these blossoms avidly but are annoyed by a small fly that frequent…" at bounding box center [817, 231] width 358 height 38
click at [604, 302] on button "Verify" at bounding box center [609, 298] width 804 height 26
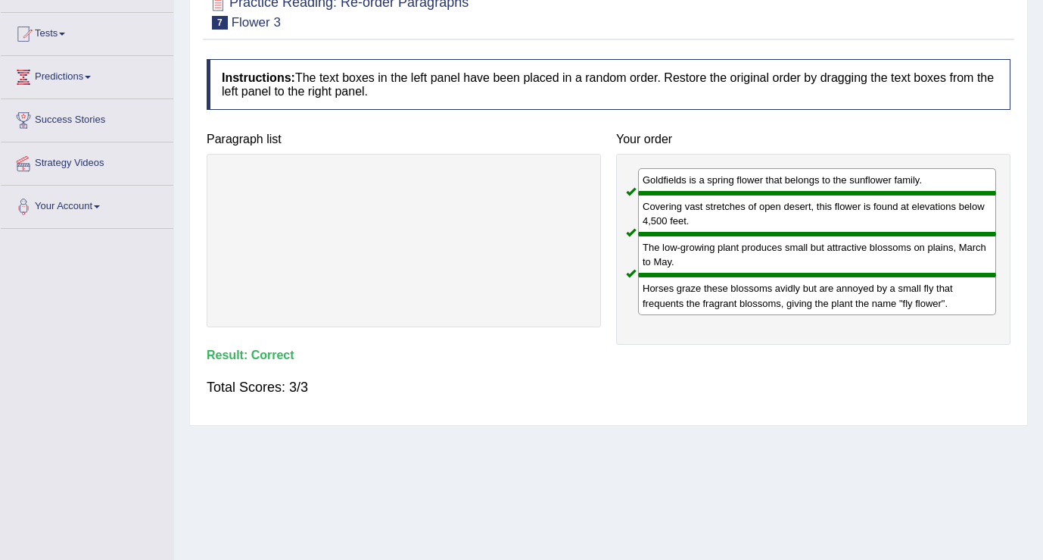
scroll to position [60, 0]
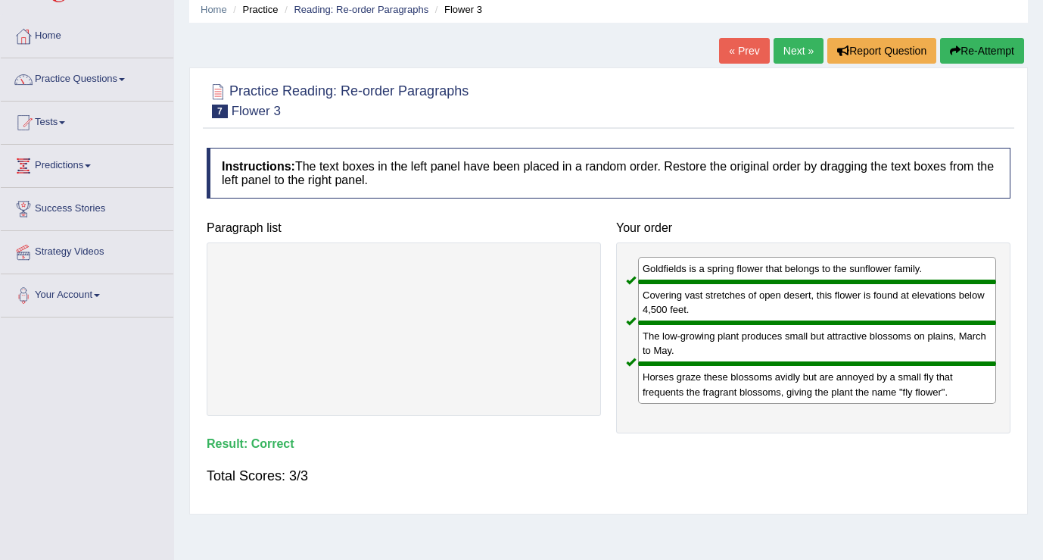
click at [793, 51] on link "Next »" at bounding box center [799, 51] width 50 height 26
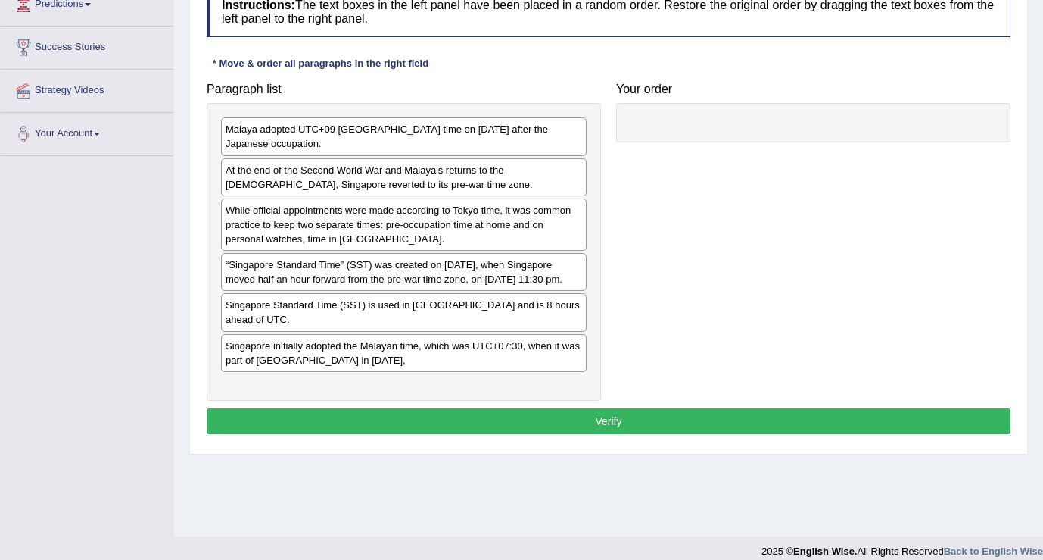
scroll to position [235, 0]
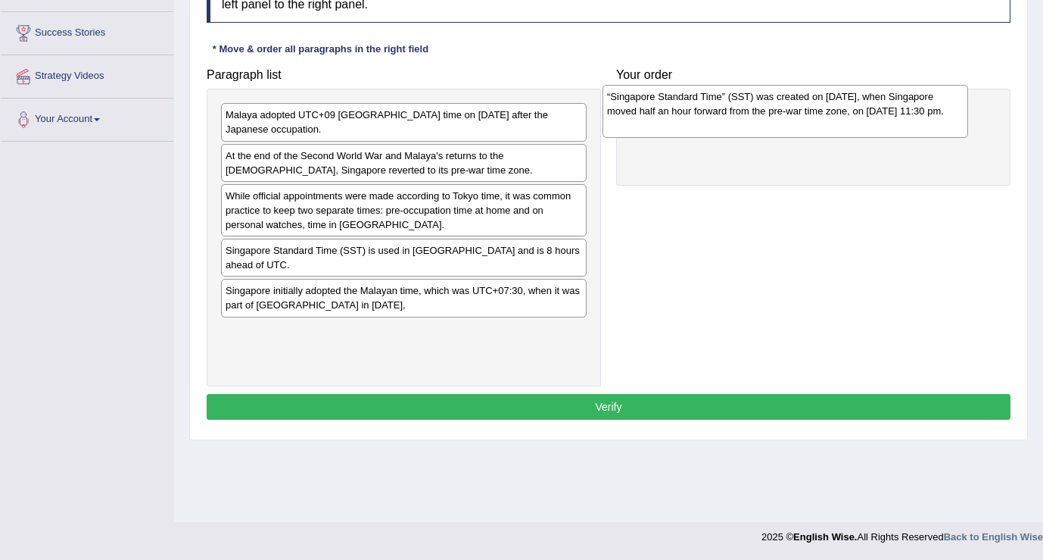
drag, startPoint x: 295, startPoint y: 282, endPoint x: 679, endPoint y: 128, distance: 414.2
click at [679, 128] on div "“Singapore Standard Time” (SST) was created on [DATE], when Singapore moved hal…" at bounding box center [786, 111] width 366 height 52
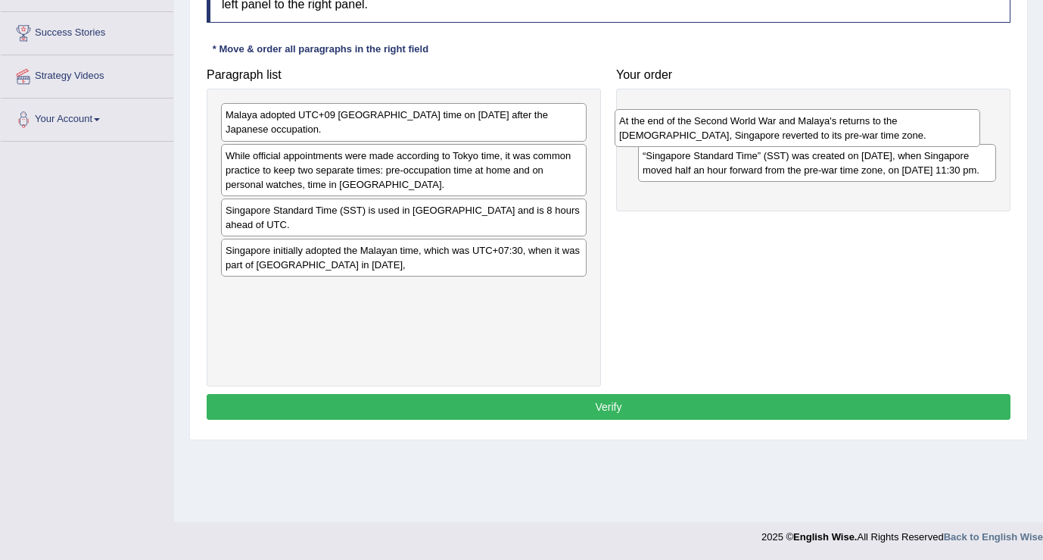
drag, startPoint x: 409, startPoint y: 173, endPoint x: 803, endPoint y: 138, distance: 396.0
click at [803, 138] on div "At the end of the Second World War and Malaya's returns to the [DEMOGRAPHIC_DAT…" at bounding box center [798, 128] width 366 height 38
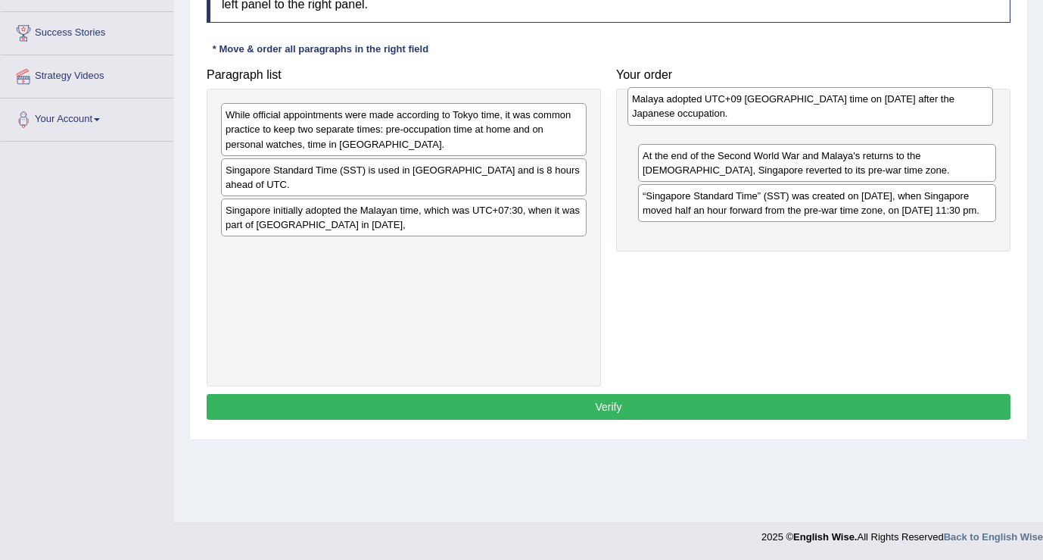
drag, startPoint x: 418, startPoint y: 125, endPoint x: 825, endPoint y: 109, distance: 406.9
click at [825, 109] on div "Malaya adopted UTC+09 [GEOGRAPHIC_DATA] time on [DATE] after the Japanese occup…" at bounding box center [811, 106] width 366 height 38
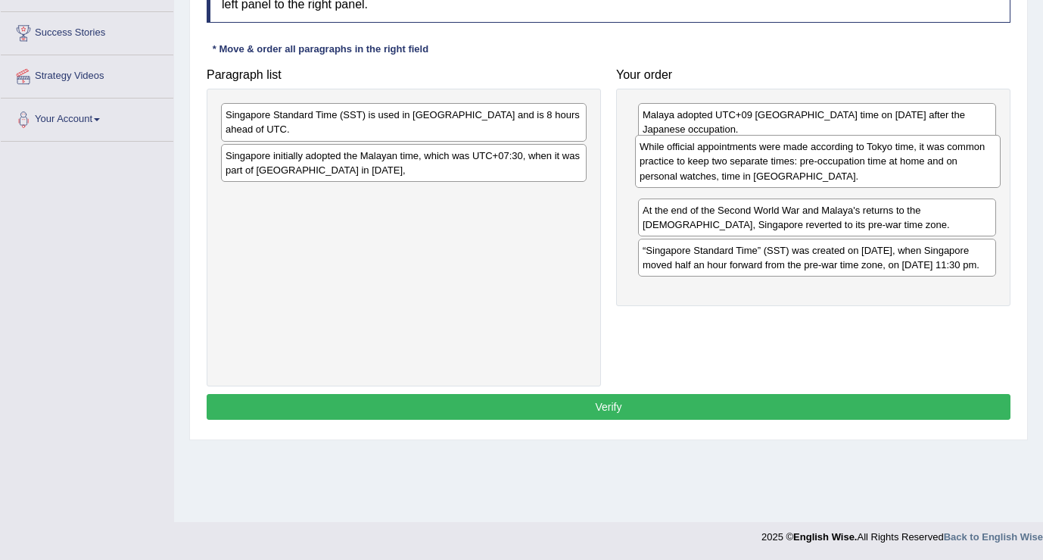
drag, startPoint x: 376, startPoint y: 151, endPoint x: 775, endPoint y: 182, distance: 400.2
click at [775, 182] on div "While official appointments were made according to Tokyo time, it was common pr…" at bounding box center [818, 161] width 366 height 52
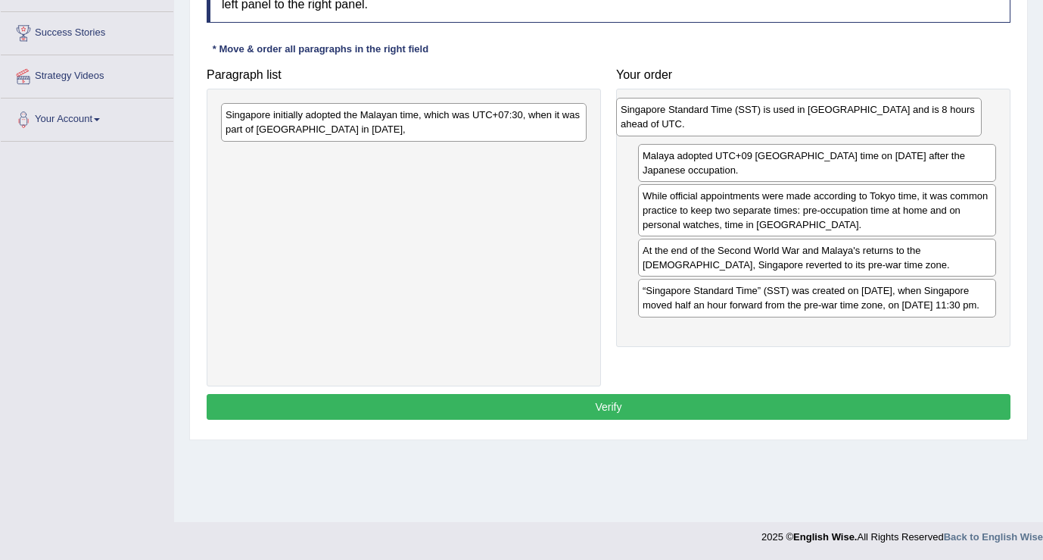
drag, startPoint x: 431, startPoint y: 134, endPoint x: 826, endPoint y: 129, distance: 395.3
click at [826, 129] on div "Singapore Standard Time (SST) is used in [GEOGRAPHIC_DATA] and is 8 hours ahead…" at bounding box center [799, 117] width 366 height 38
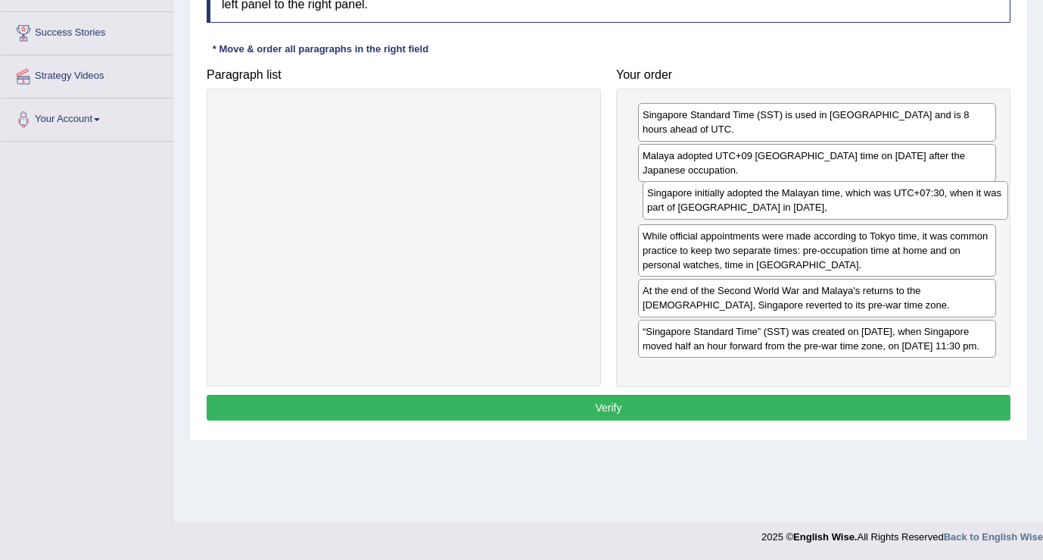
drag, startPoint x: 379, startPoint y: 128, endPoint x: 800, endPoint y: 206, distance: 428.1
click at [800, 206] on div "Singapore initially adopted the Malayan time, which was UTC+07:30, when it was …" at bounding box center [826, 200] width 366 height 38
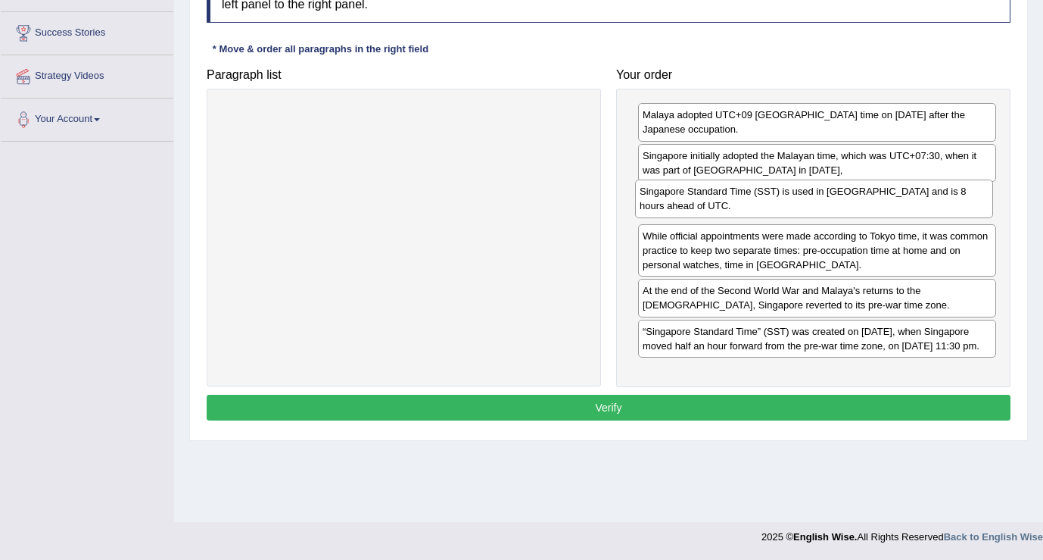
drag, startPoint x: 700, startPoint y: 126, endPoint x: 697, endPoint y: 202, distance: 76.5
click at [697, 202] on div "Singapore Standard Time (SST) is used in [GEOGRAPHIC_DATA] and is 8 hours ahead…" at bounding box center [814, 198] width 358 height 38
drag, startPoint x: 676, startPoint y: 122, endPoint x: 675, endPoint y: 199, distance: 77.2
click at [675, 199] on div "Malaya adopted UTC+09 [GEOGRAPHIC_DATA] time on [DATE] after the Japanese occup…" at bounding box center [816, 199] width 358 height 38
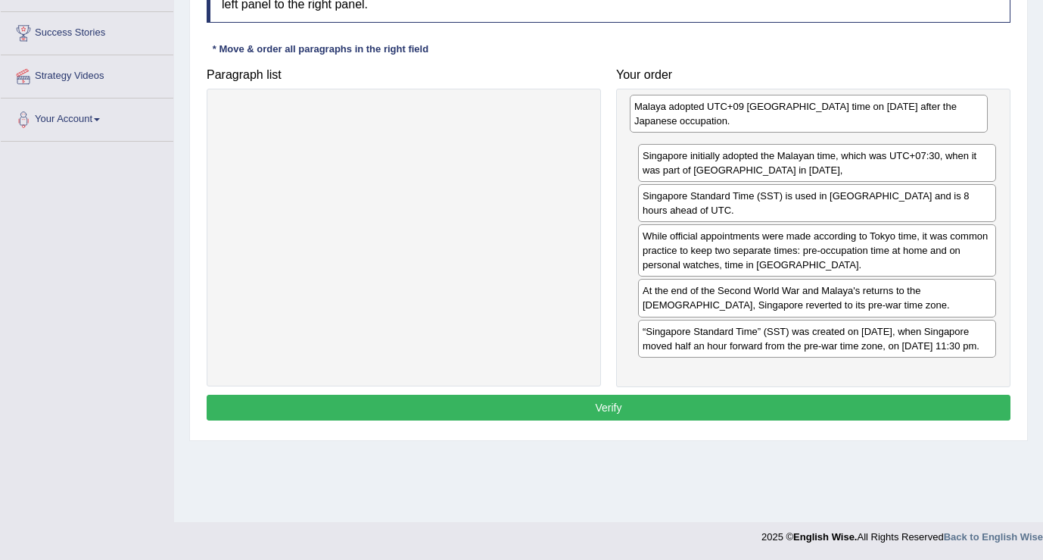
drag, startPoint x: 671, startPoint y: 207, endPoint x: 663, endPoint y: 118, distance: 89.7
click at [663, 118] on div "Malaya adopted UTC+09 [GEOGRAPHIC_DATA] time on [DATE] after the Japanese occup…" at bounding box center [809, 114] width 358 height 38
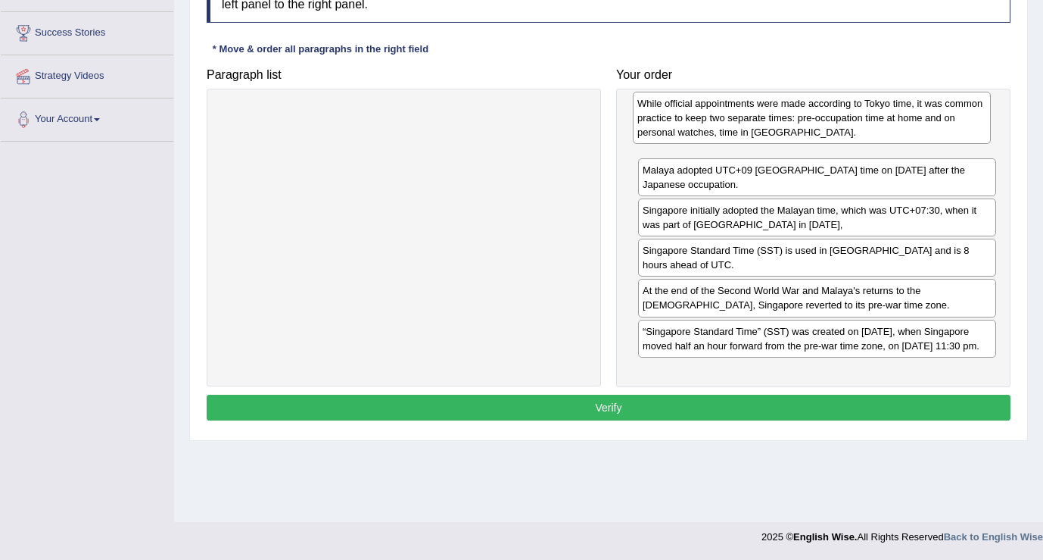
drag, startPoint x: 681, startPoint y: 257, endPoint x: 676, endPoint y: 124, distance: 132.6
click at [675, 124] on div "While official appointments were made according to Tokyo time, it was common pr…" at bounding box center [812, 118] width 358 height 52
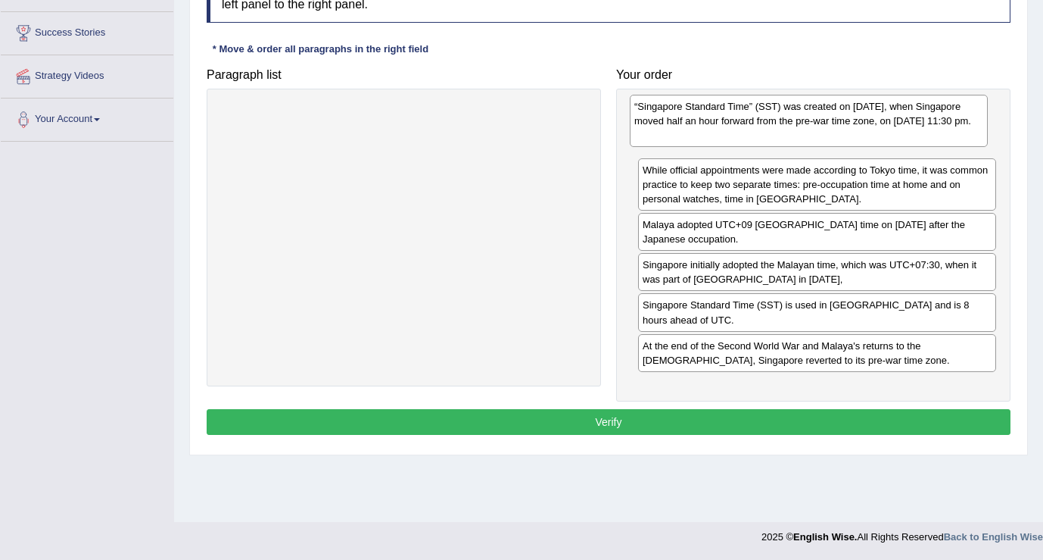
drag, startPoint x: 712, startPoint y: 359, endPoint x: 704, endPoint y: 135, distance: 224.2
click at [704, 135] on div "“Singapore Standard Time” (SST) was created on [DATE], when Singapore moved hal…" at bounding box center [809, 121] width 358 height 52
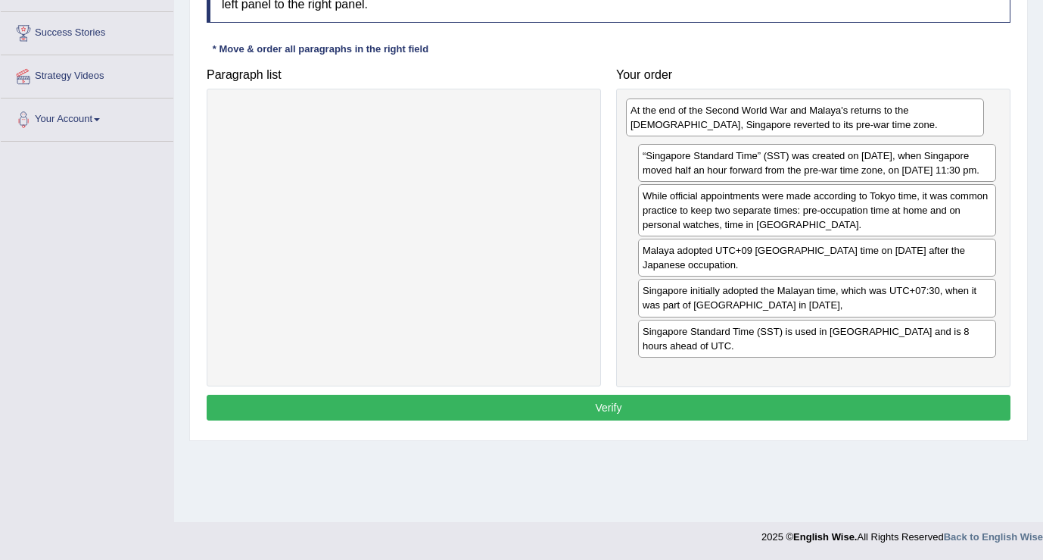
drag, startPoint x: 730, startPoint y: 360, endPoint x: 718, endPoint y: 125, distance: 235.8
click at [718, 125] on div "At the end of the Second World War and Malaya's returns to the [DEMOGRAPHIC_DAT…" at bounding box center [805, 117] width 358 height 38
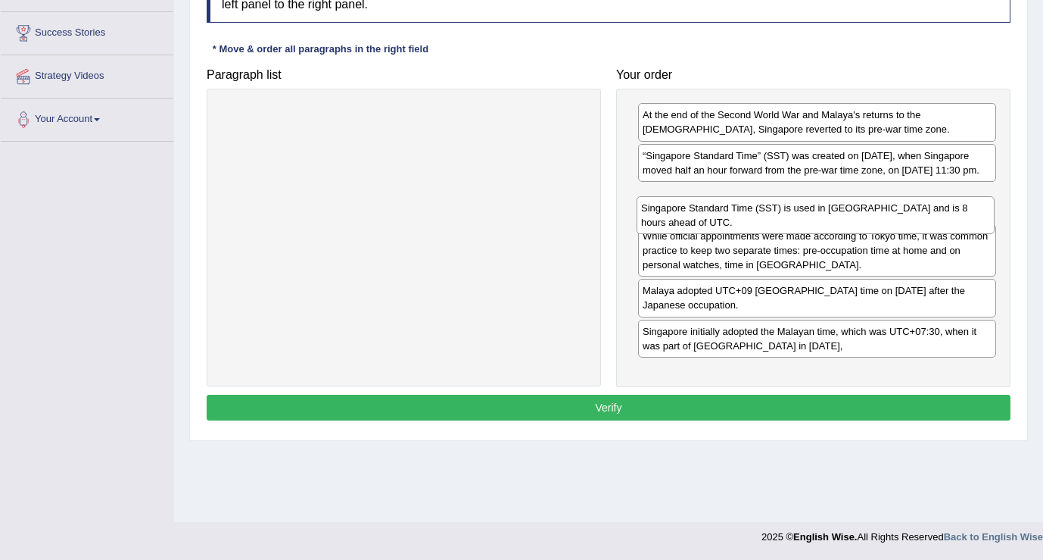
drag, startPoint x: 722, startPoint y: 366, endPoint x: 722, endPoint y: 230, distance: 136.3
click at [722, 230] on div "Singapore Standard Time (SST) is used in [GEOGRAPHIC_DATA] and is 8 hours ahead…" at bounding box center [816, 215] width 358 height 38
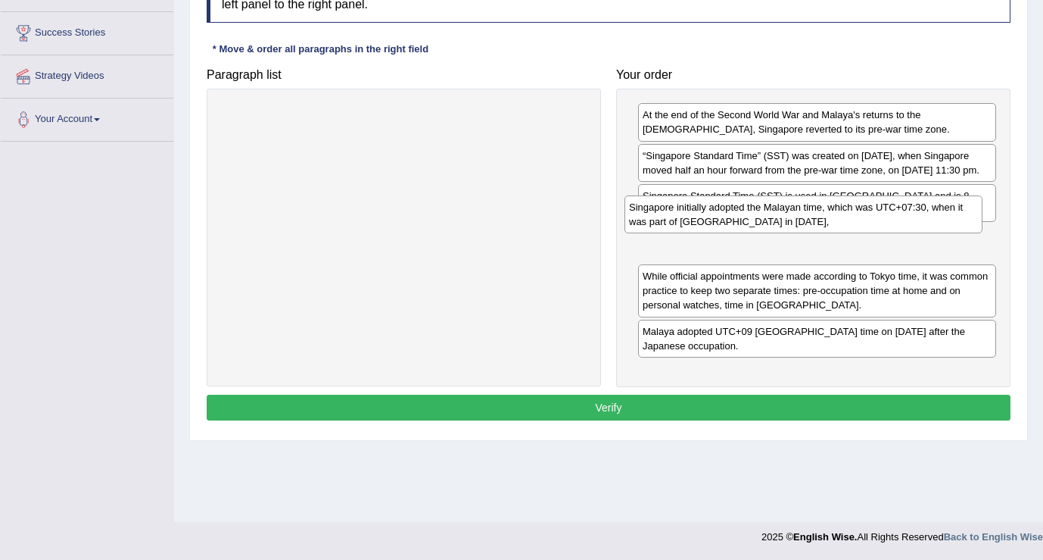
drag, startPoint x: 656, startPoint y: 359, endPoint x: 645, endPoint y: 217, distance: 142.8
click at [643, 220] on div "Singapore initially adopted the Malayan time, which was UTC+07:30, when it was …" at bounding box center [804, 214] width 358 height 38
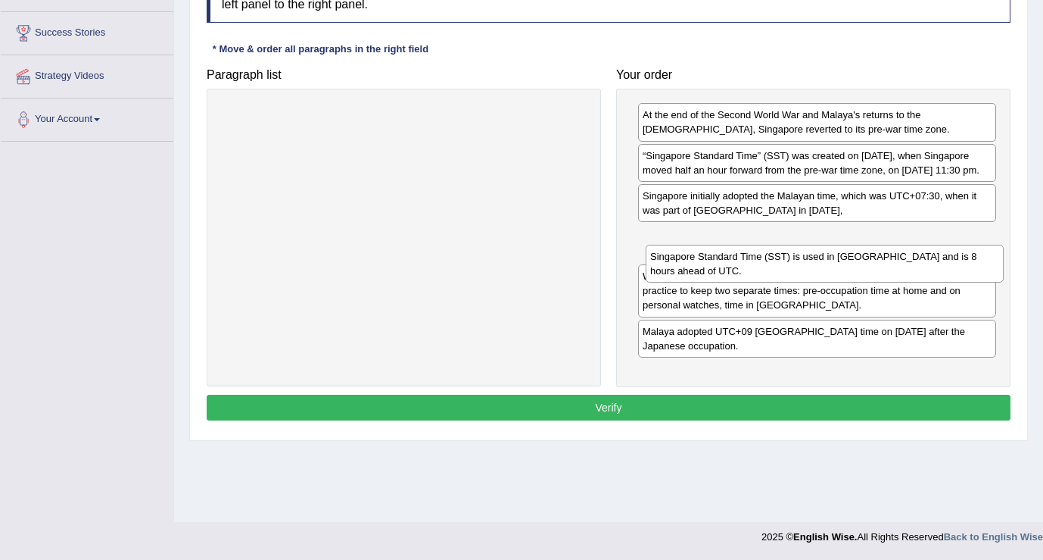
drag, startPoint x: 653, startPoint y: 223, endPoint x: 661, endPoint y: 266, distance: 43.1
click at [661, 267] on div "Singapore Standard Time (SST) is used in [GEOGRAPHIC_DATA] and is 8 hours ahead…" at bounding box center [825, 264] width 358 height 38
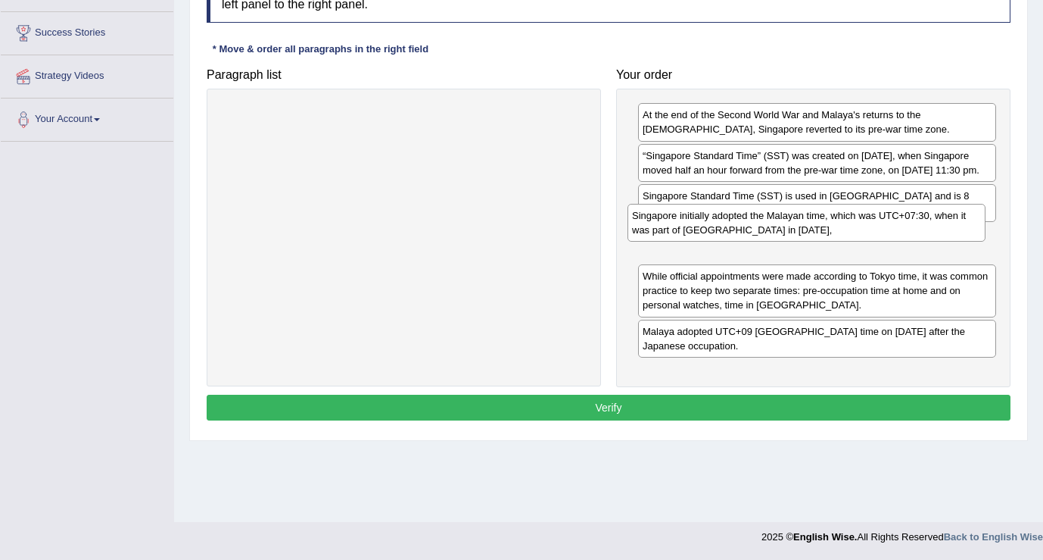
drag, startPoint x: 704, startPoint y: 220, endPoint x: 696, endPoint y: 218, distance: 8.5
click at [696, 218] on div "Singapore initially adopted the Malayan time, which was UTC+07:30, when it was …" at bounding box center [807, 223] width 358 height 38
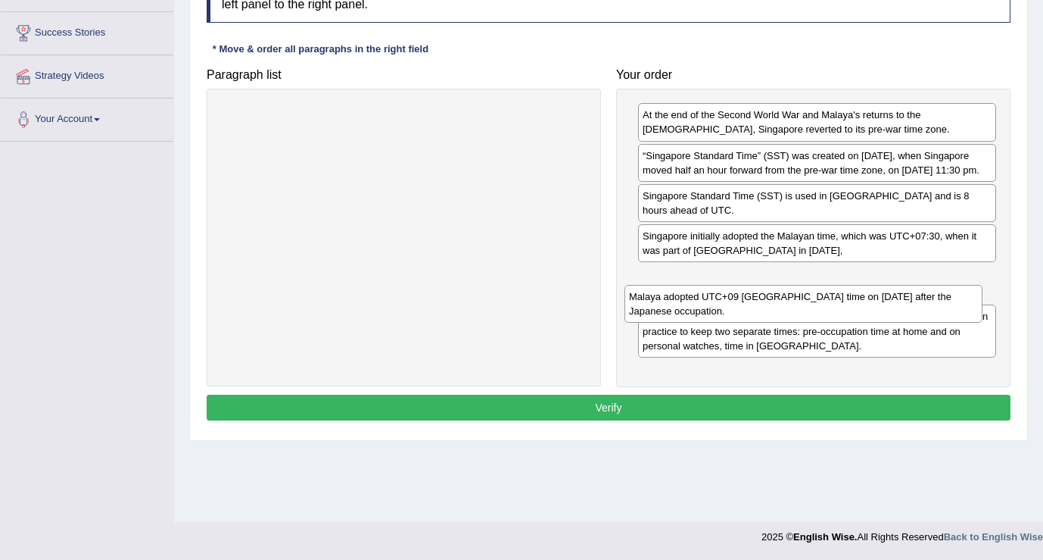
drag, startPoint x: 716, startPoint y: 351, endPoint x: 706, endPoint y: 293, distance: 59.1
click at [706, 294] on div "Malaya adopted UTC+09 [GEOGRAPHIC_DATA] time on [DATE] after the Japanese occup…" at bounding box center [804, 304] width 358 height 38
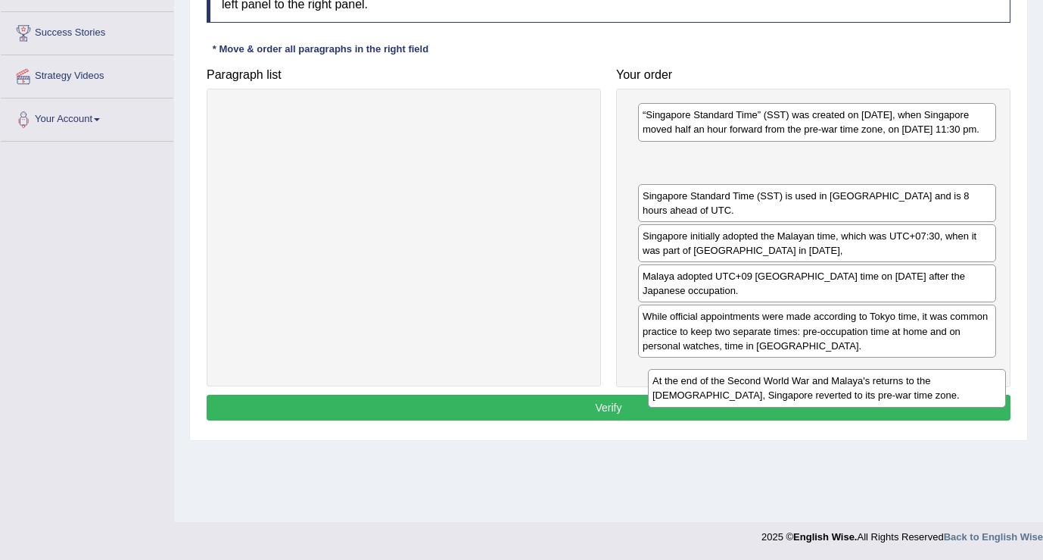
drag, startPoint x: 655, startPoint y: 129, endPoint x: 665, endPoint y: 394, distance: 265.9
click at [665, 394] on div "At the end of the Second World War and Malaya's returns to the [DEMOGRAPHIC_DAT…" at bounding box center [827, 388] width 358 height 38
drag, startPoint x: 656, startPoint y: 191, endPoint x: 663, endPoint y: 404, distance: 213.6
click at [663, 404] on div "At the end of the Second World War and Malaya's returns to the [DEMOGRAPHIC_DAT…" at bounding box center [824, 391] width 358 height 38
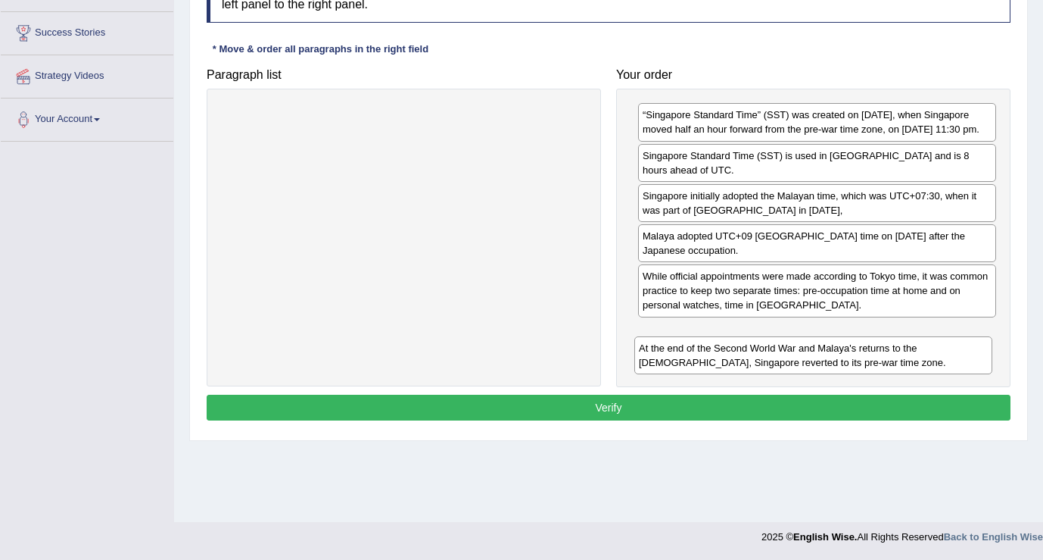
drag, startPoint x: 706, startPoint y: 189, endPoint x: 703, endPoint y: 366, distance: 178.0
click at [703, 366] on div "At the end of the Second World War and Malaya's returns to the [DEMOGRAPHIC_DAT…" at bounding box center [813, 355] width 358 height 38
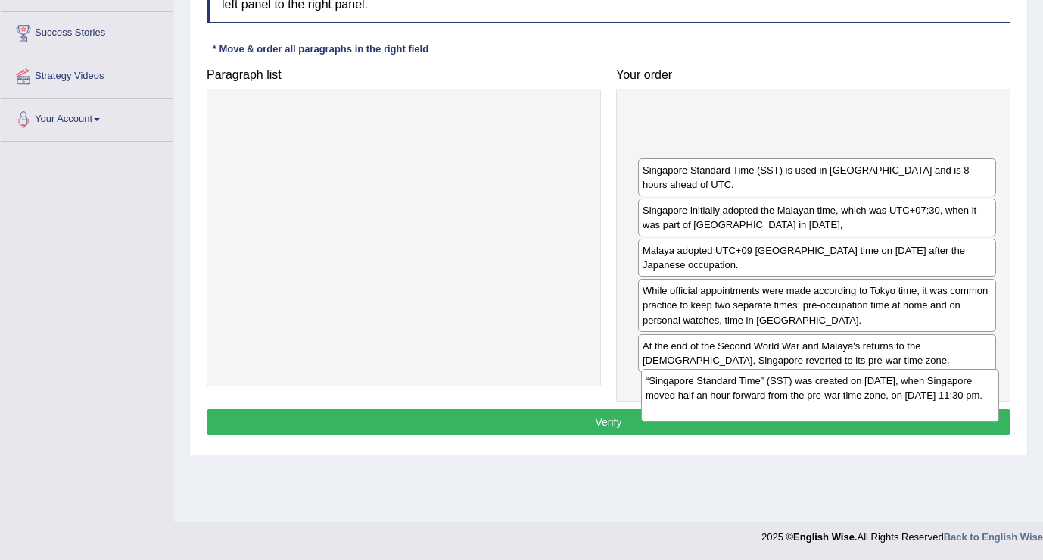
drag, startPoint x: 690, startPoint y: 123, endPoint x: 693, endPoint y: 388, distance: 265.8
click at [693, 388] on div "“Singapore Standard Time” (SST) was created on [DATE], when Singapore moved hal…" at bounding box center [820, 395] width 358 height 52
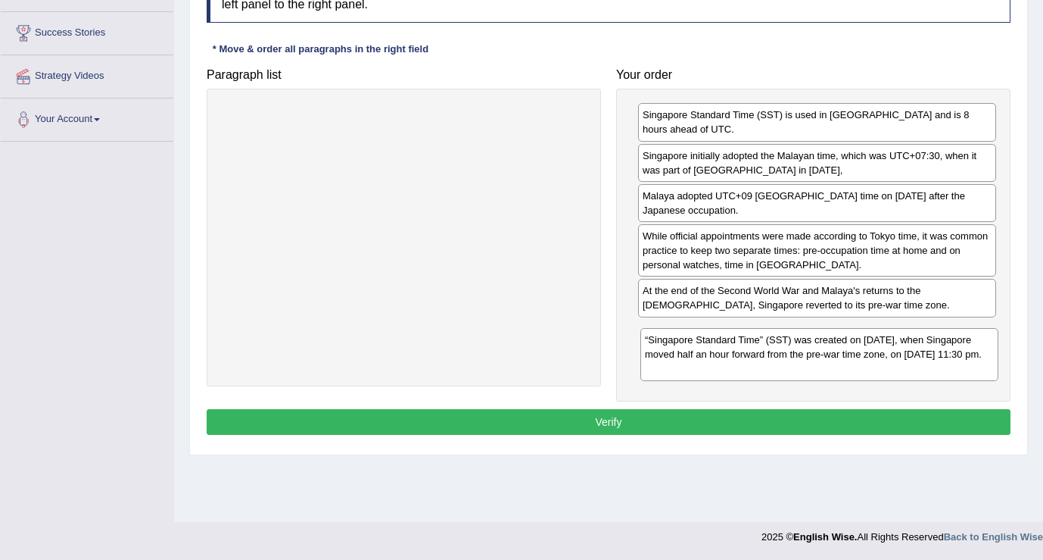
drag, startPoint x: 706, startPoint y: 135, endPoint x: 709, endPoint y: 357, distance: 221.9
click at [709, 357] on div "“Singapore Standard Time” (SST) was created on [DATE], when Singapore moved hal…" at bounding box center [820, 354] width 358 height 52
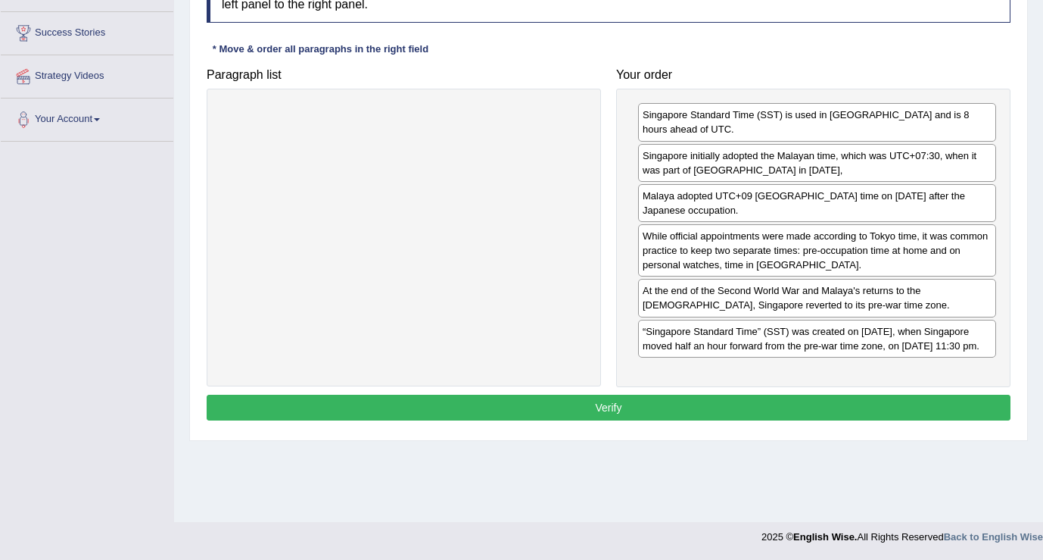
click at [587, 420] on button "Verify" at bounding box center [609, 407] width 804 height 26
